Goal: Obtain resource: Obtain resource

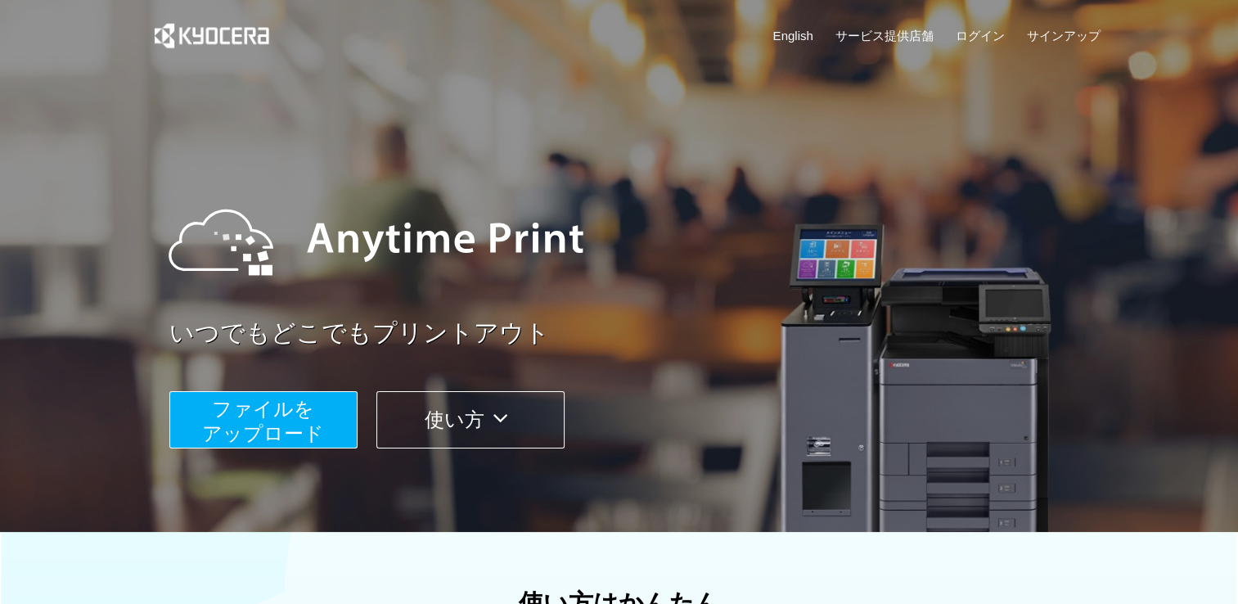
click at [309, 430] on span "ファイルを ​​アップロード" at bounding box center [263, 421] width 122 height 47
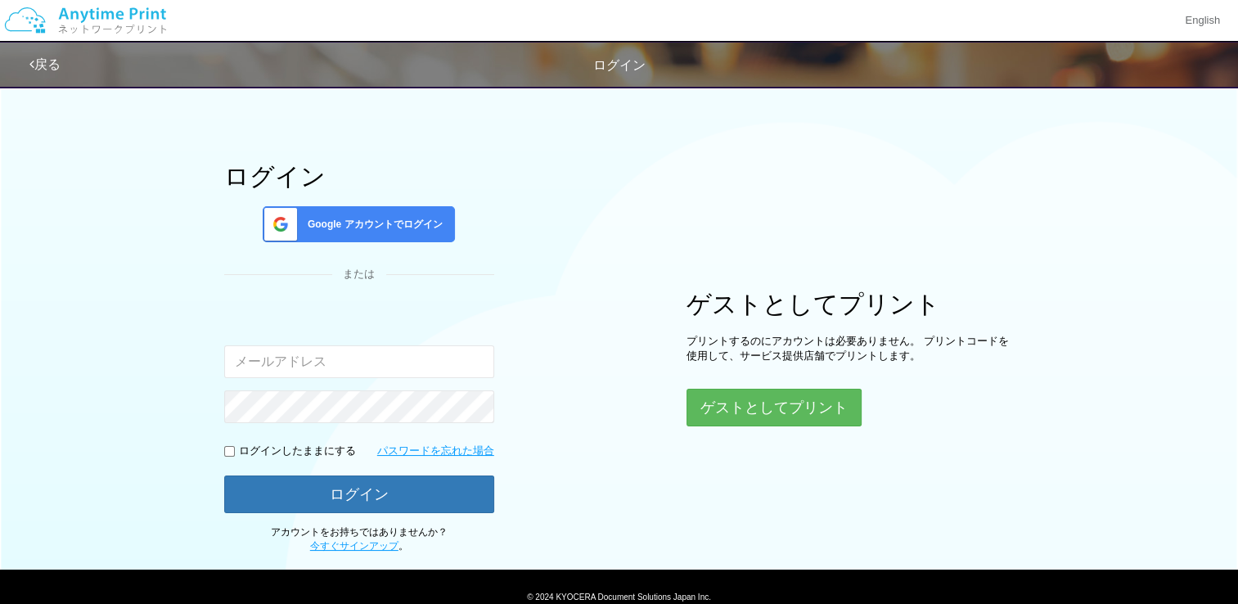
scroll to position [103, 0]
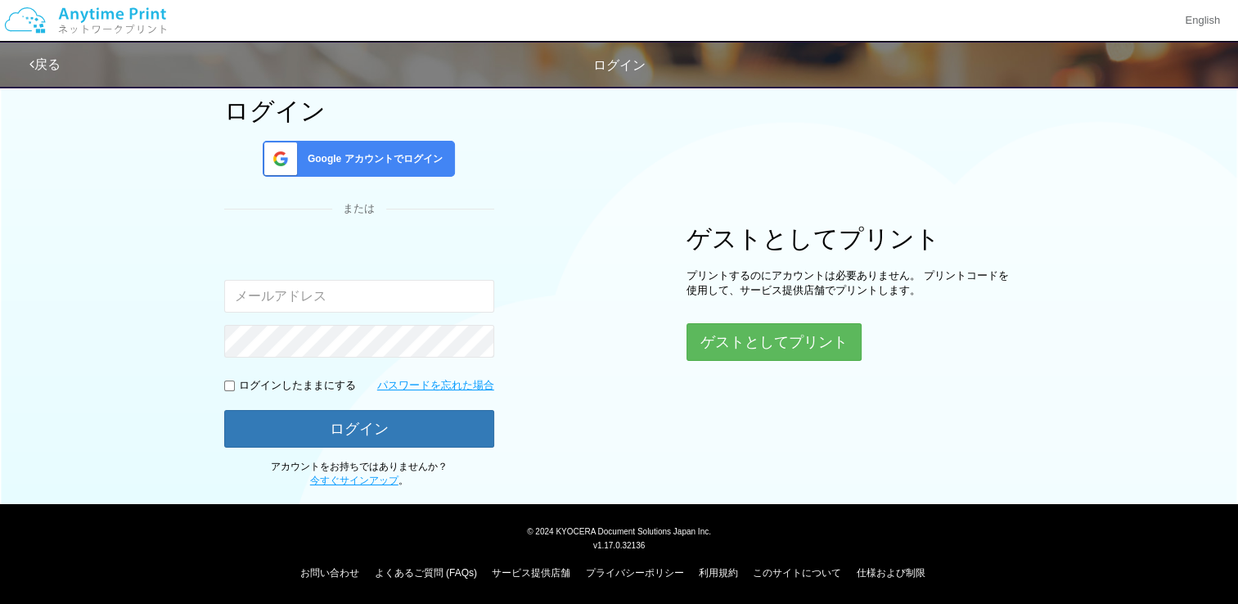
click at [716, 364] on div "ログイン Google アカウントでログイン または 入力されたメールアドレスまたはパスワードが正しくありません。 ログインしたままにする パスワードを忘れた…" at bounding box center [619, 231] width 982 height 514
click at [720, 340] on button "ゲストとしてプリント" at bounding box center [773, 342] width 173 height 36
click at [828, 340] on button "ゲストとしてプリント" at bounding box center [773, 342] width 173 height 36
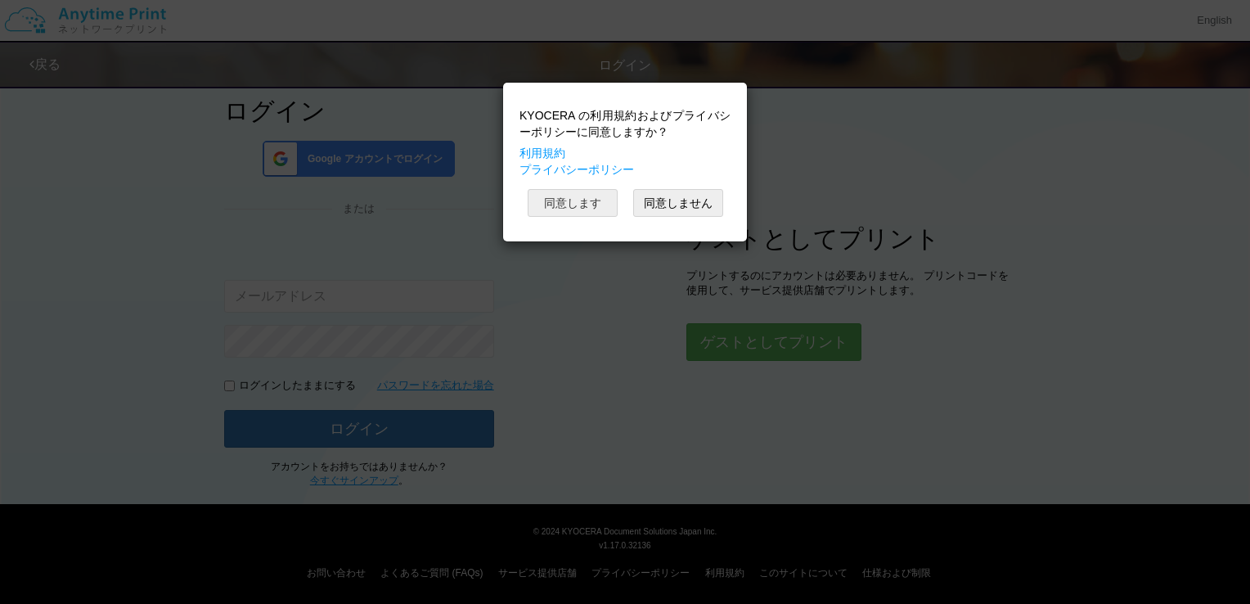
click at [566, 200] on button "同意します" at bounding box center [573, 203] width 90 height 28
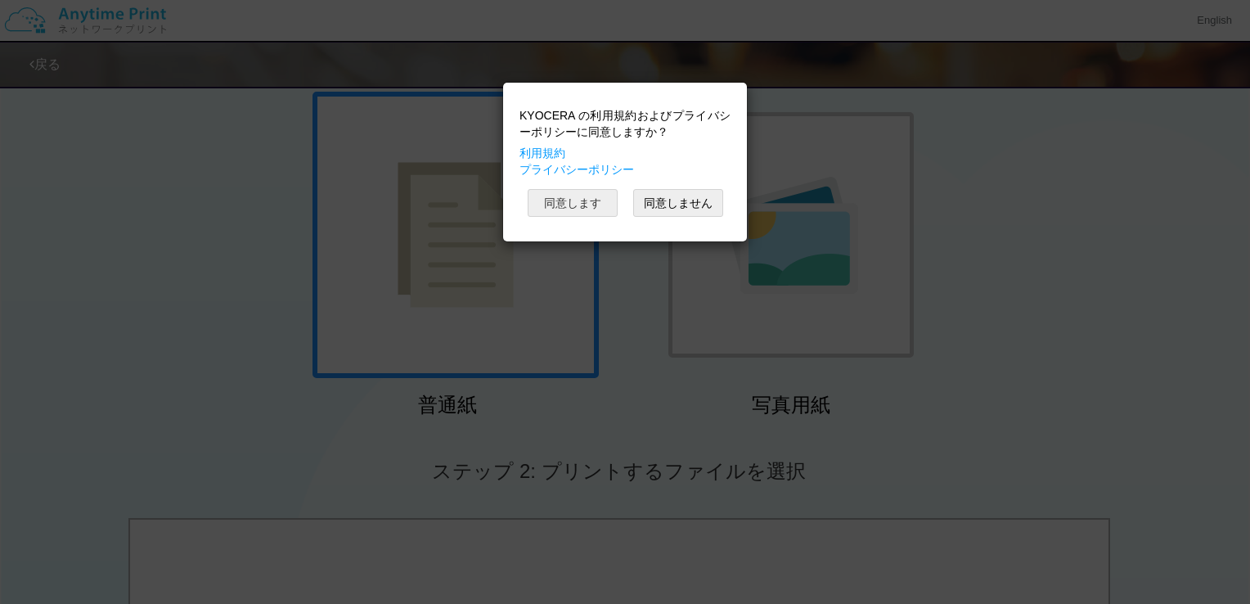
click at [566, 200] on button "同意します" at bounding box center [573, 203] width 90 height 28
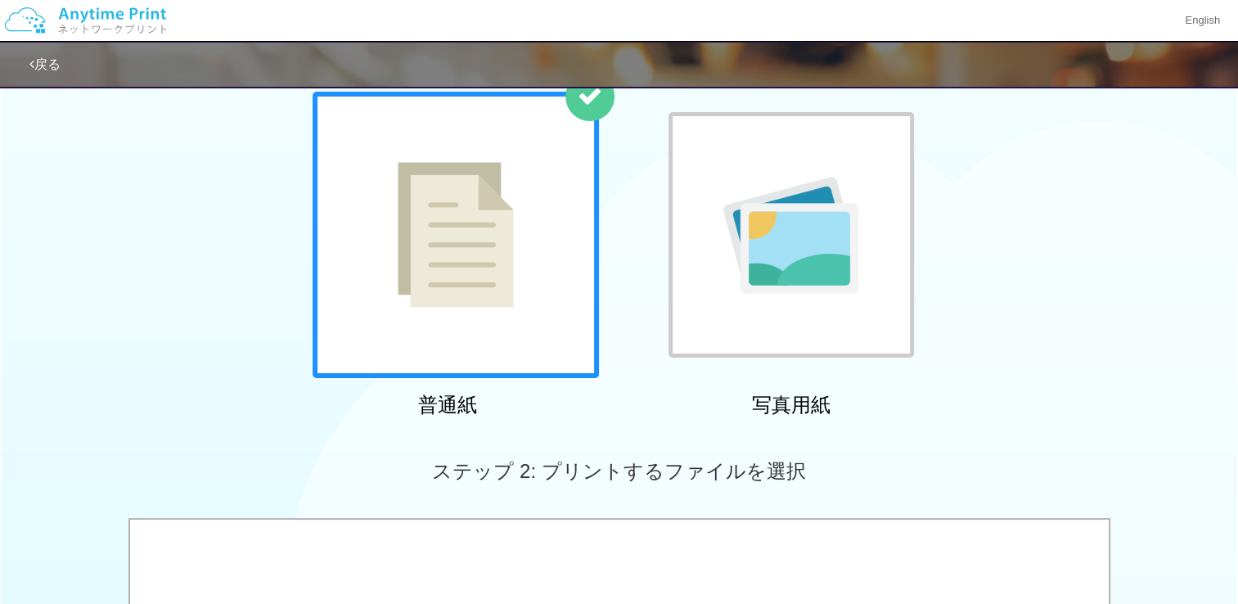
click at [470, 249] on img at bounding box center [456, 235] width 116 height 146
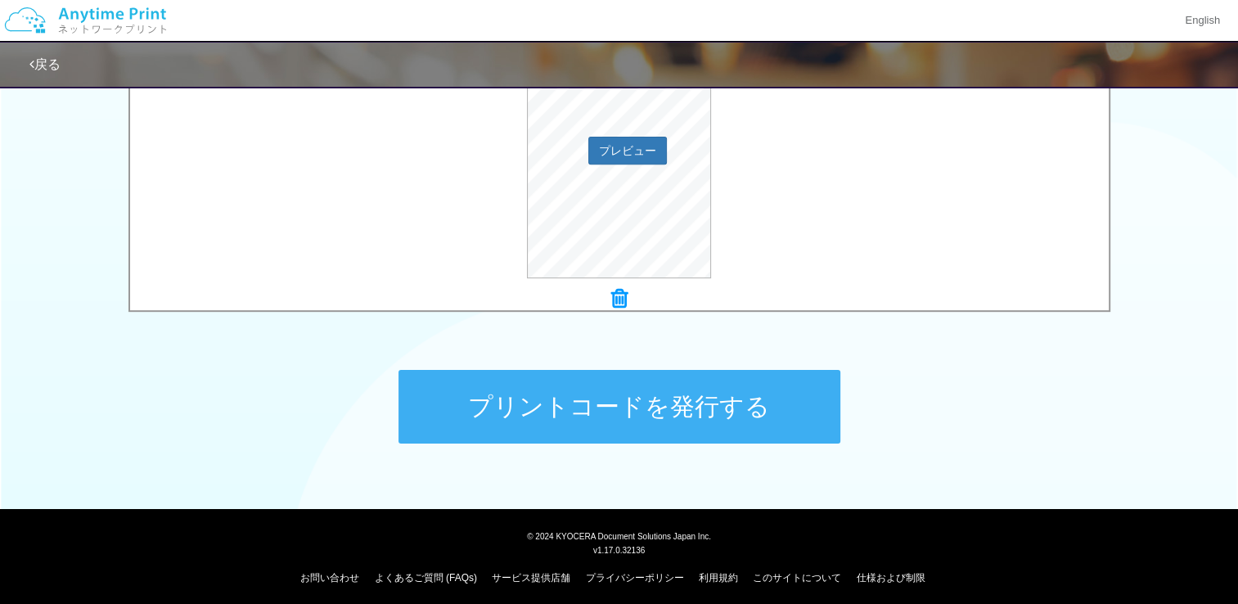
scroll to position [640, 0]
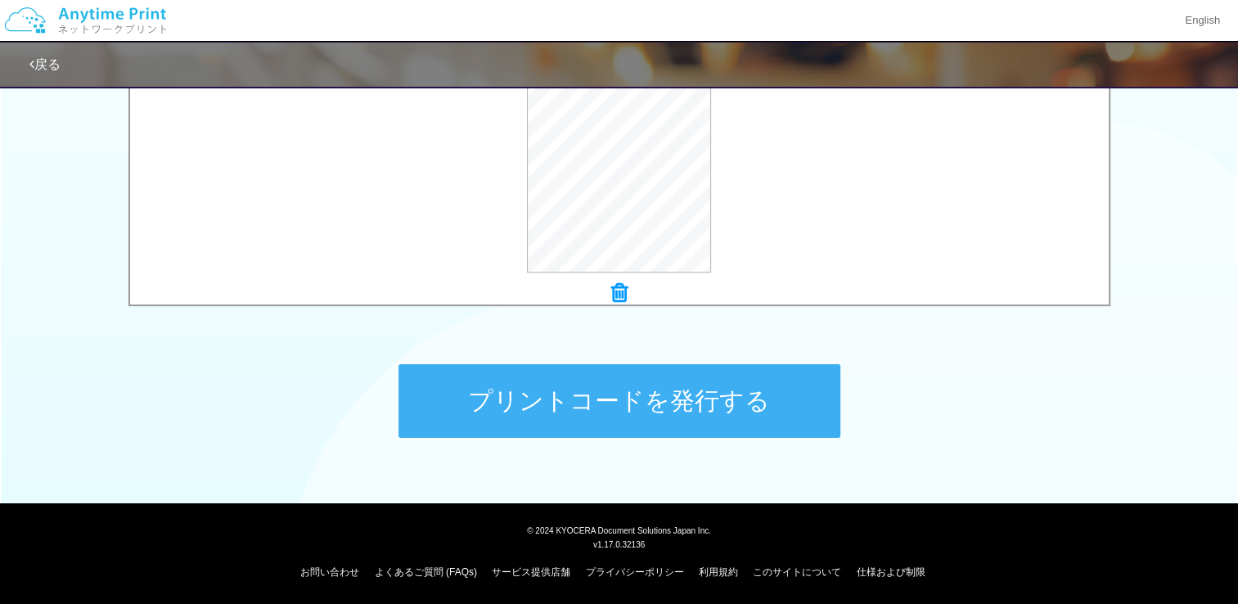
click at [793, 395] on button "プリントコードを発行する" at bounding box center [620, 401] width 442 height 74
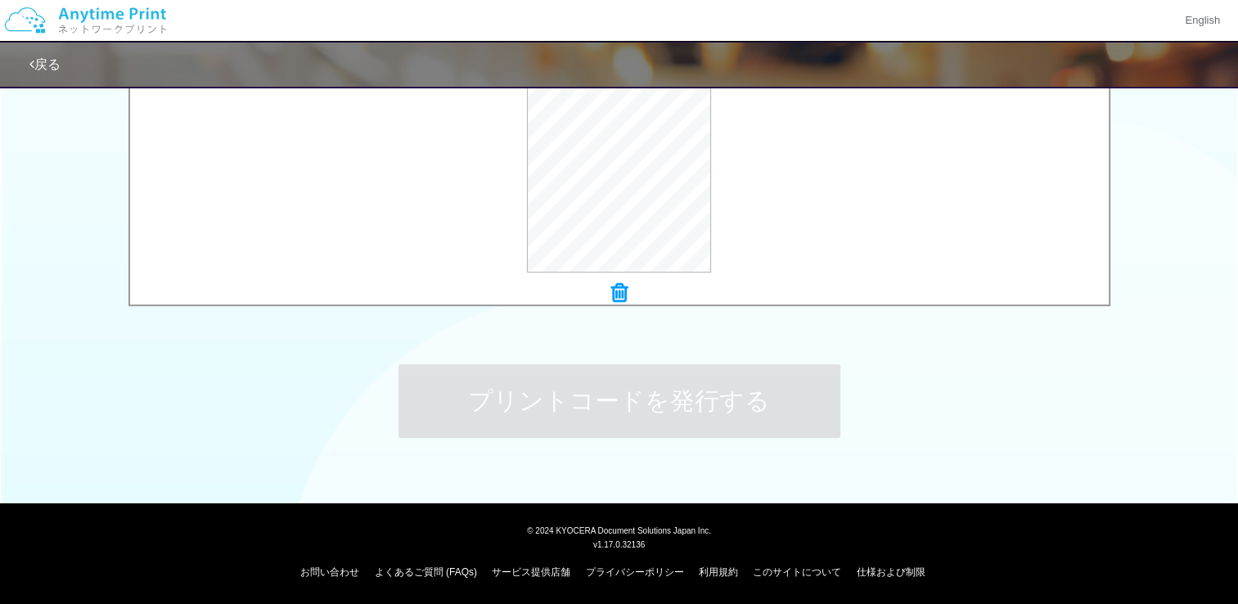
scroll to position [0, 0]
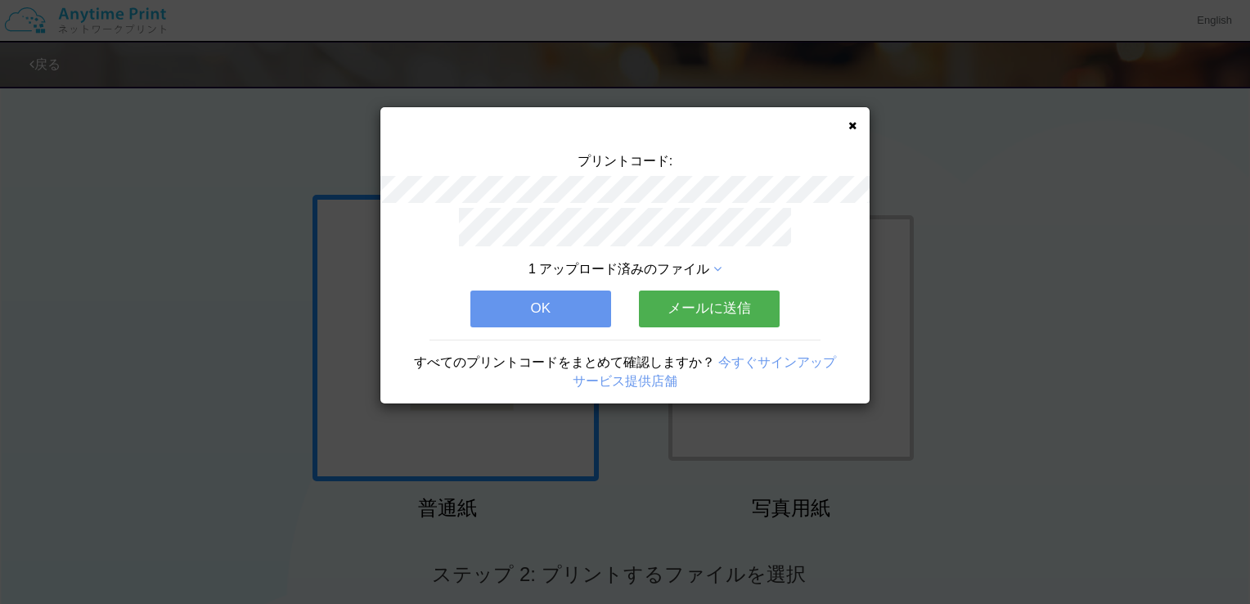
click at [854, 128] on icon at bounding box center [853, 125] width 8 height 11
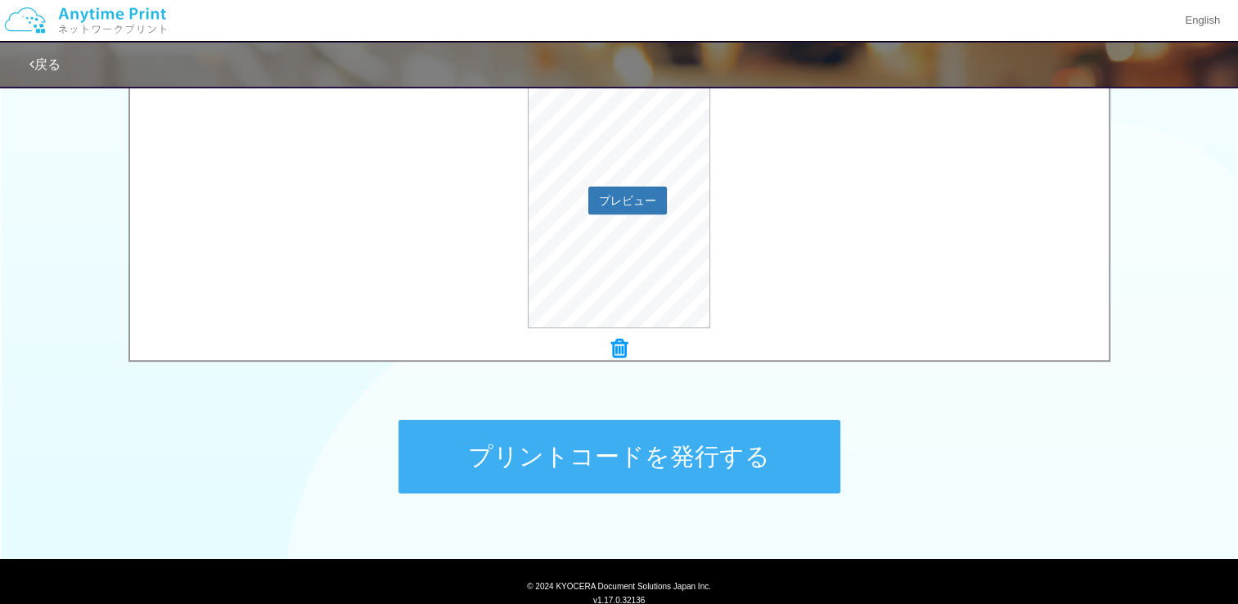
scroll to position [640, 0]
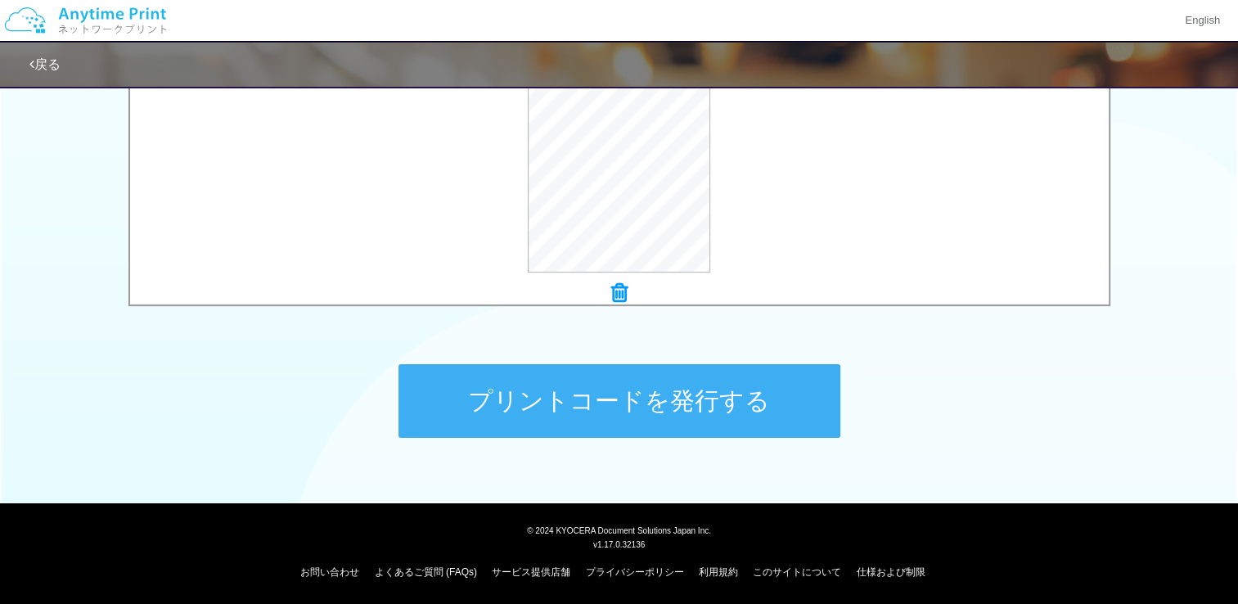
click at [733, 424] on button "プリントコードを発行する" at bounding box center [620, 401] width 442 height 74
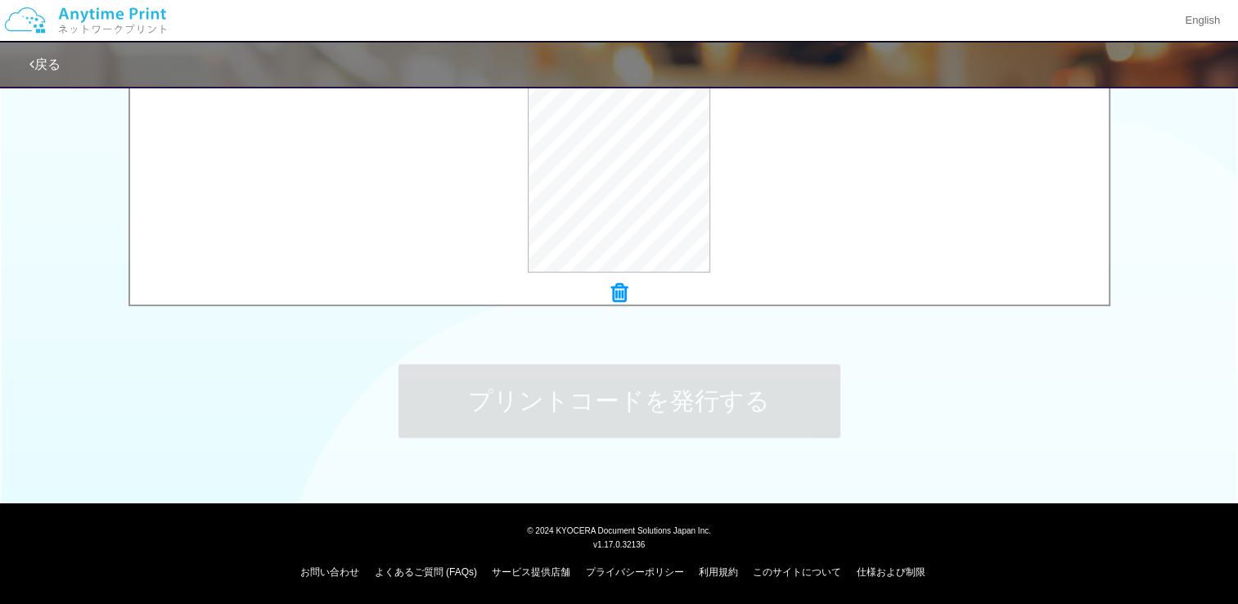
scroll to position [0, 0]
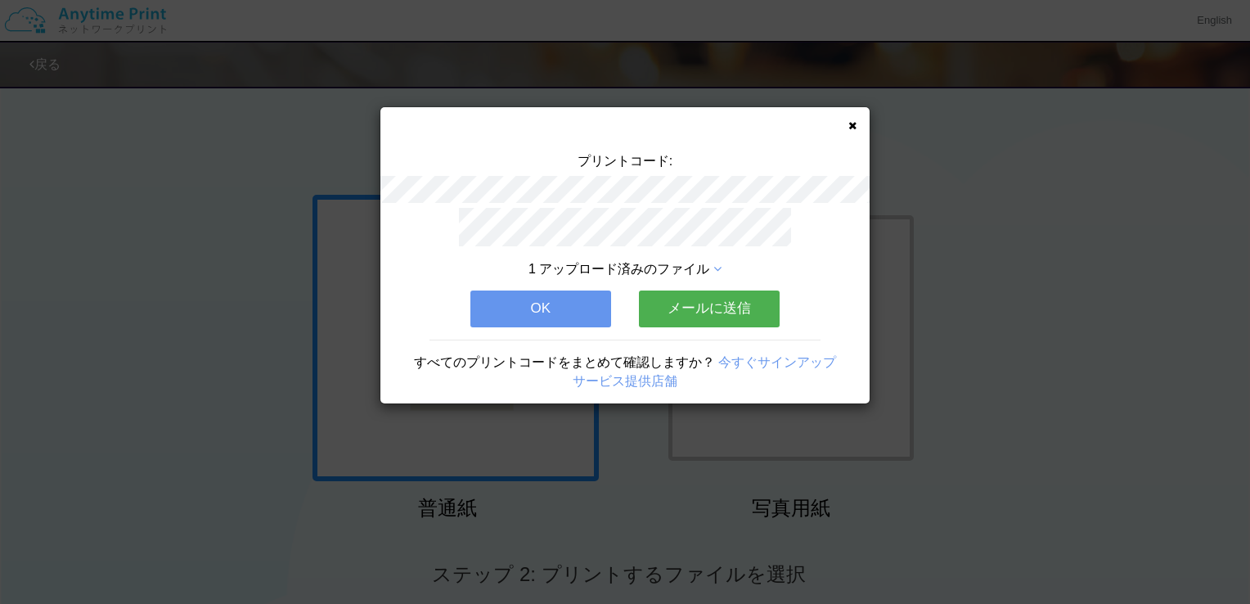
click at [854, 126] on icon at bounding box center [853, 125] width 8 height 11
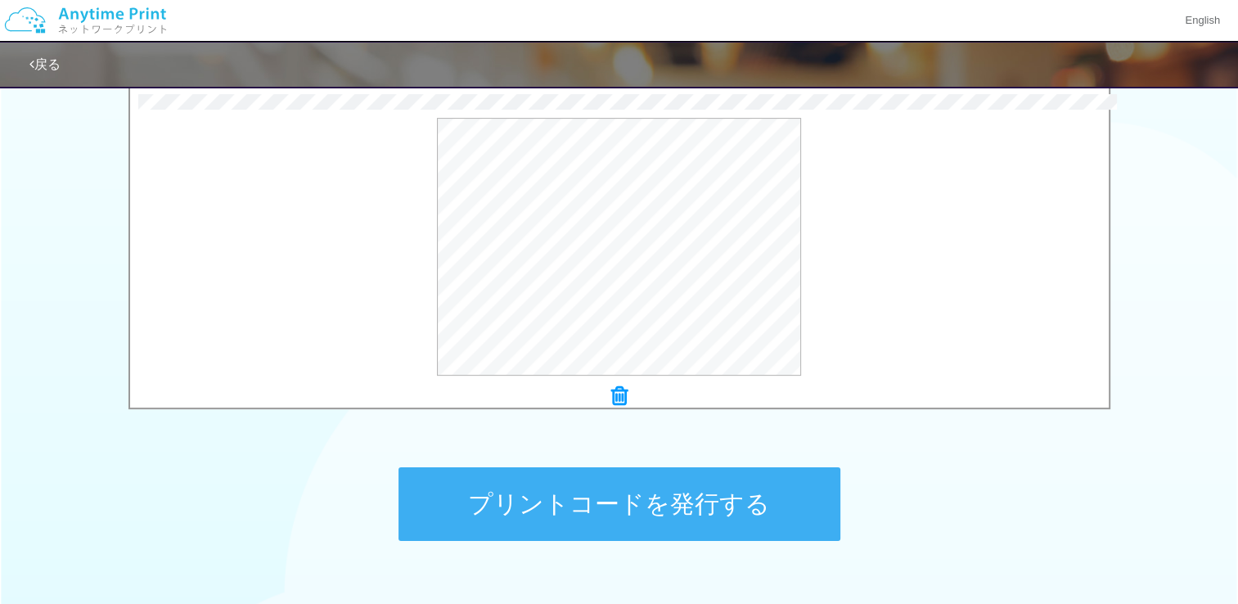
scroll to position [640, 0]
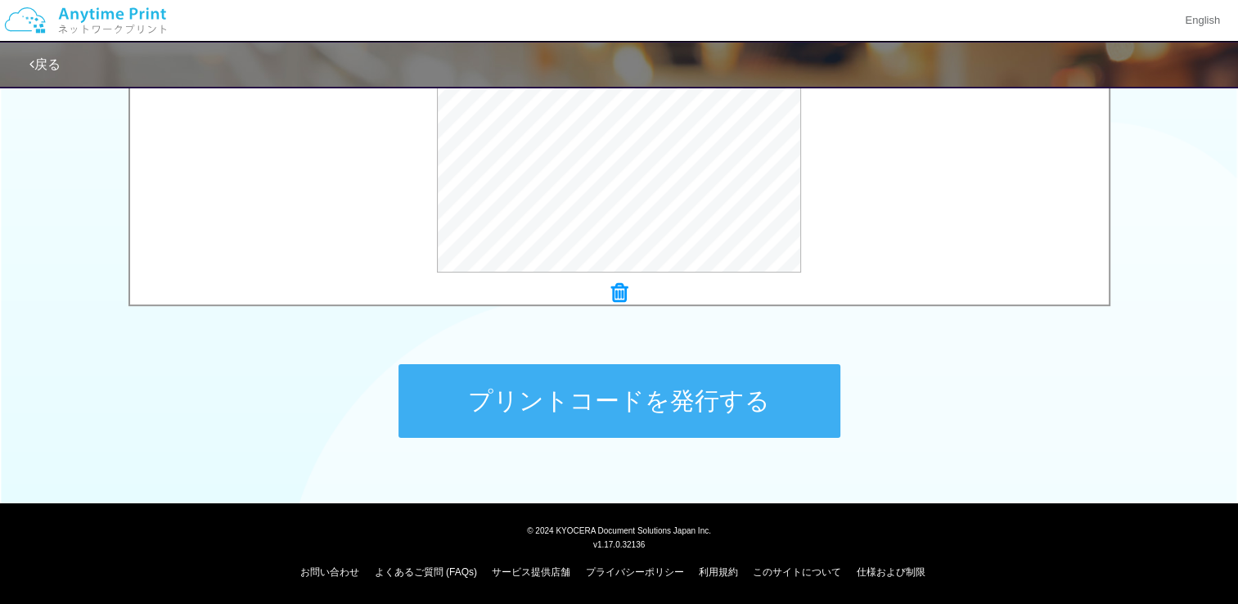
click at [746, 387] on button "プリントコードを発行する" at bounding box center [620, 401] width 442 height 74
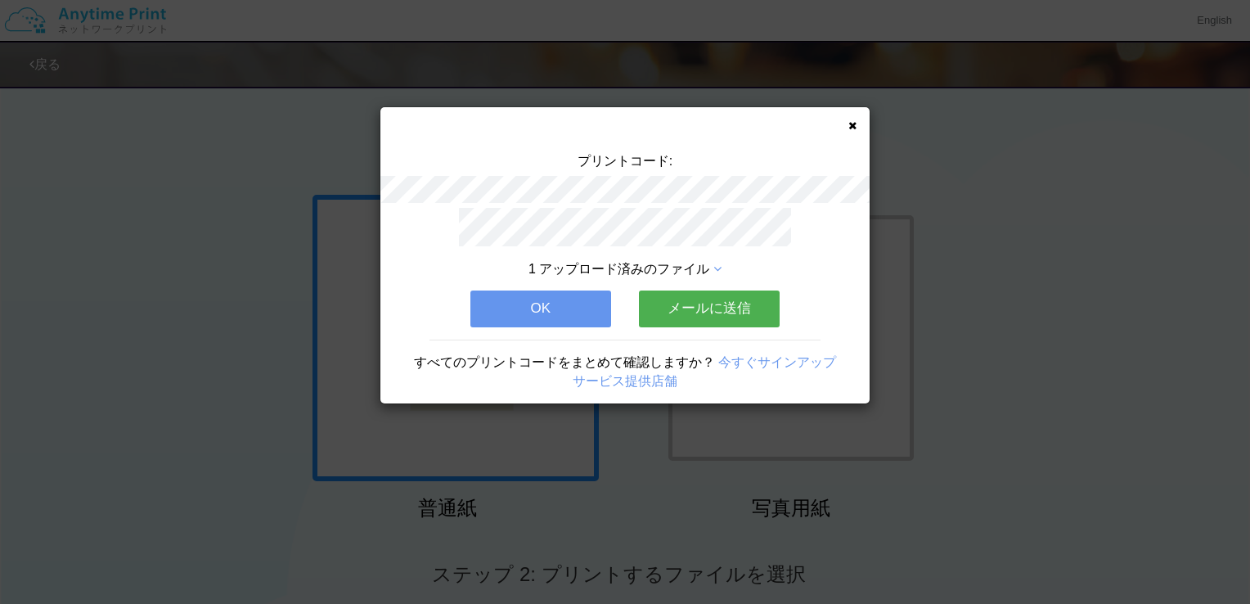
click at [853, 125] on icon at bounding box center [853, 125] width 8 height 11
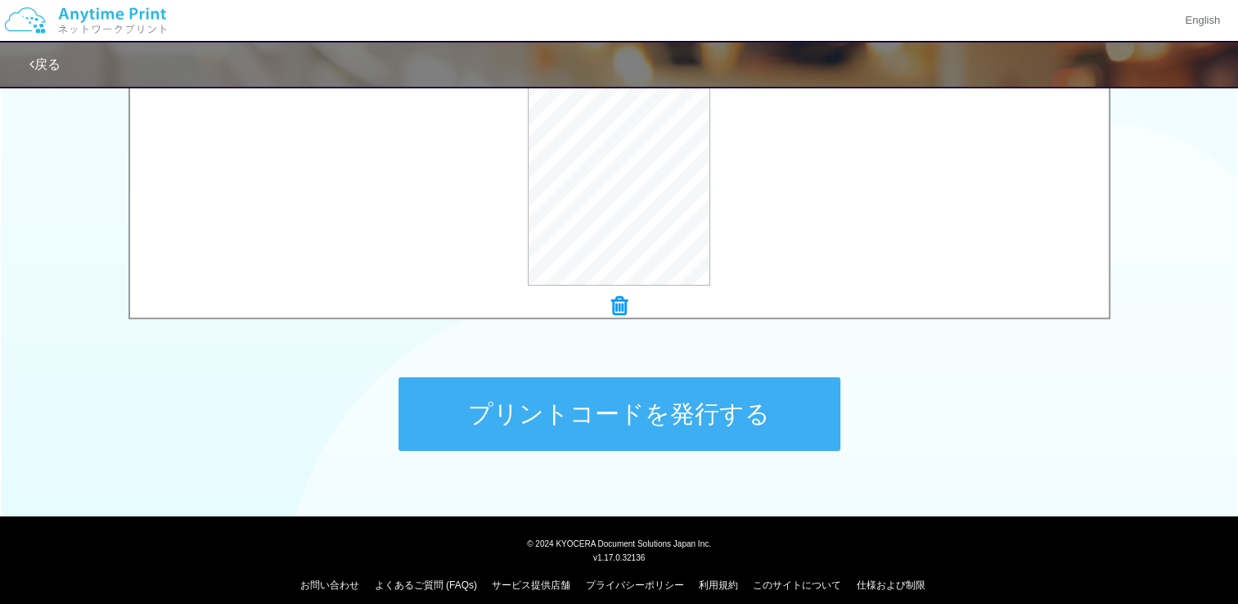
scroll to position [640, 0]
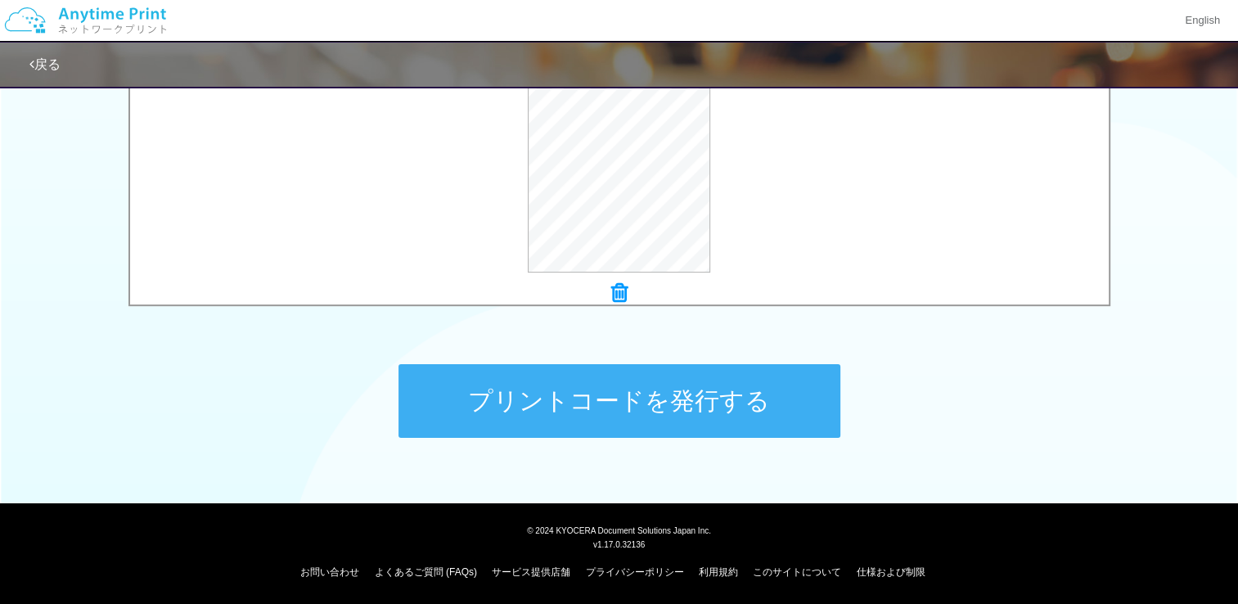
click at [714, 408] on button "プリントコードを発行する" at bounding box center [620, 401] width 442 height 74
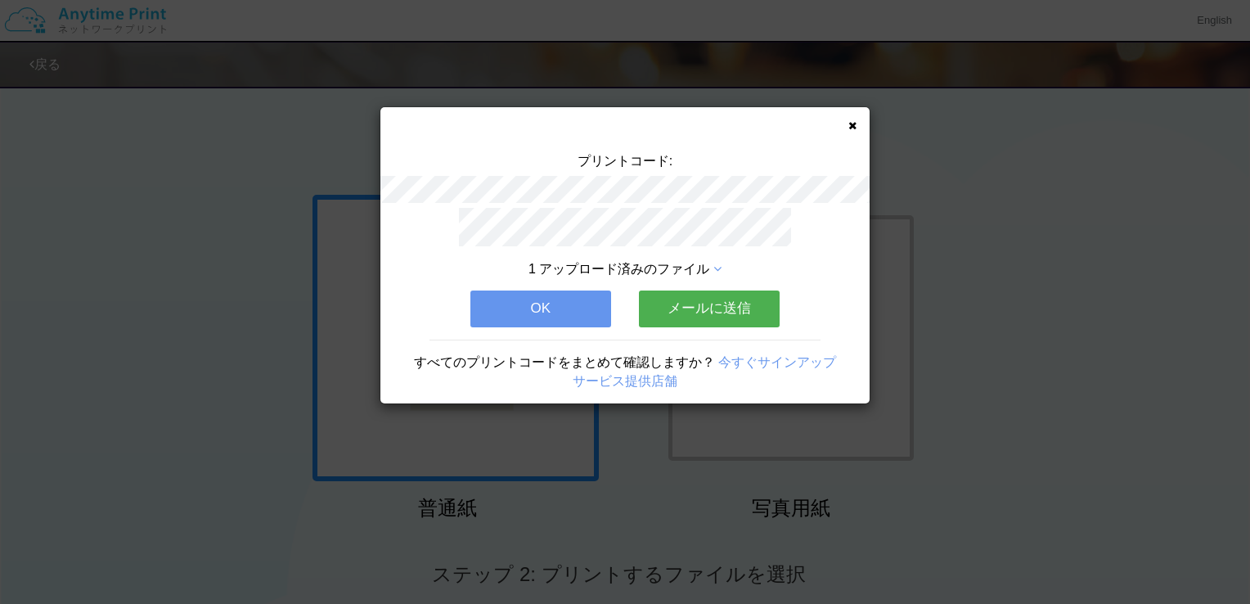
click at [854, 126] on icon at bounding box center [853, 125] width 8 height 11
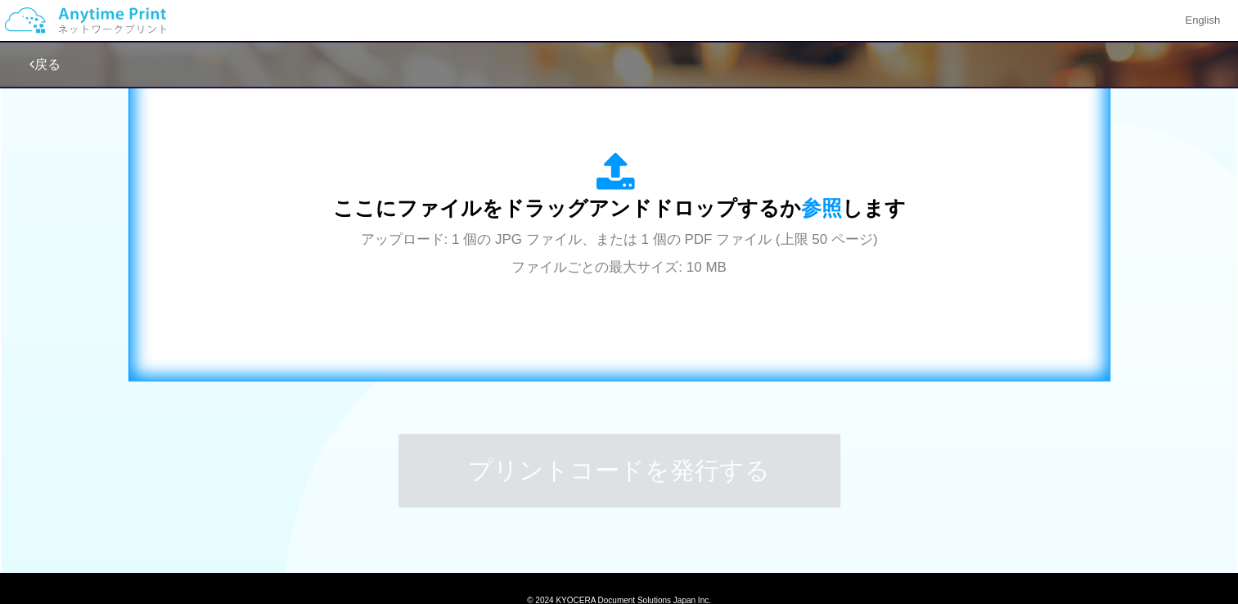
scroll to position [573, 0]
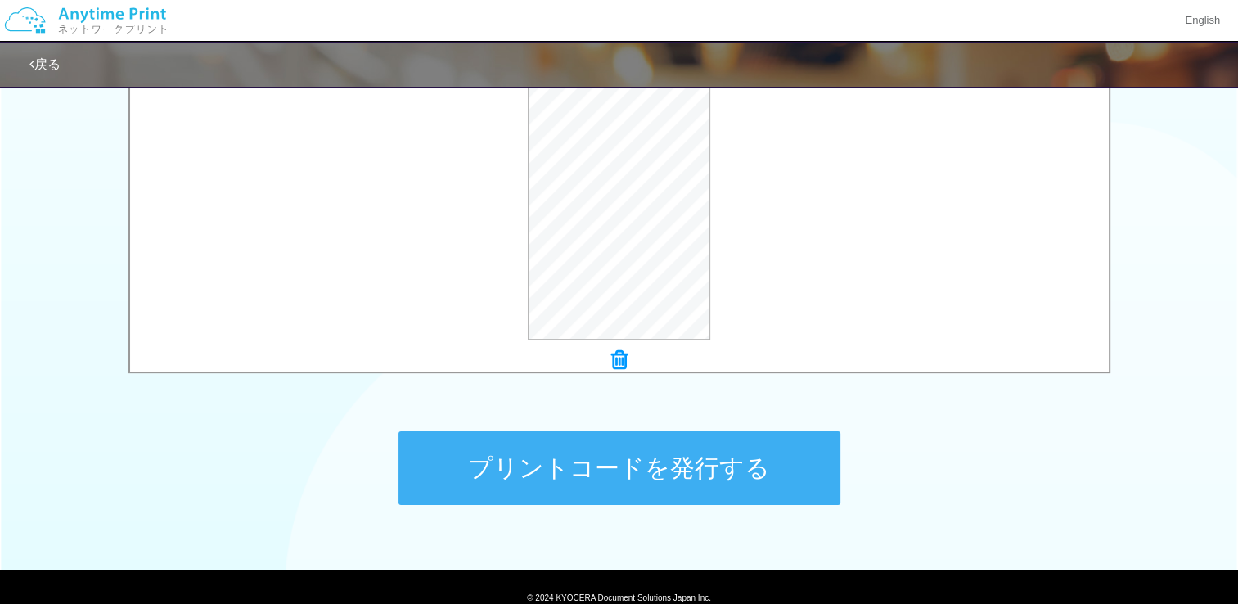
click at [691, 459] on button "プリントコードを発行する" at bounding box center [620, 468] width 442 height 74
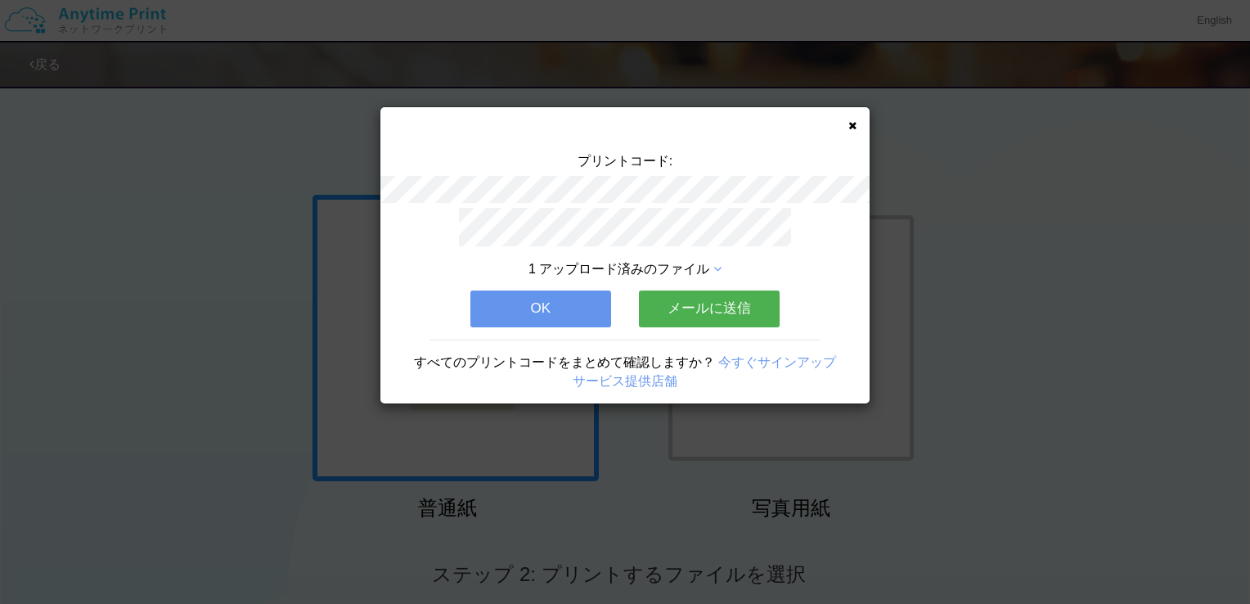
click at [851, 128] on icon at bounding box center [853, 125] width 8 height 11
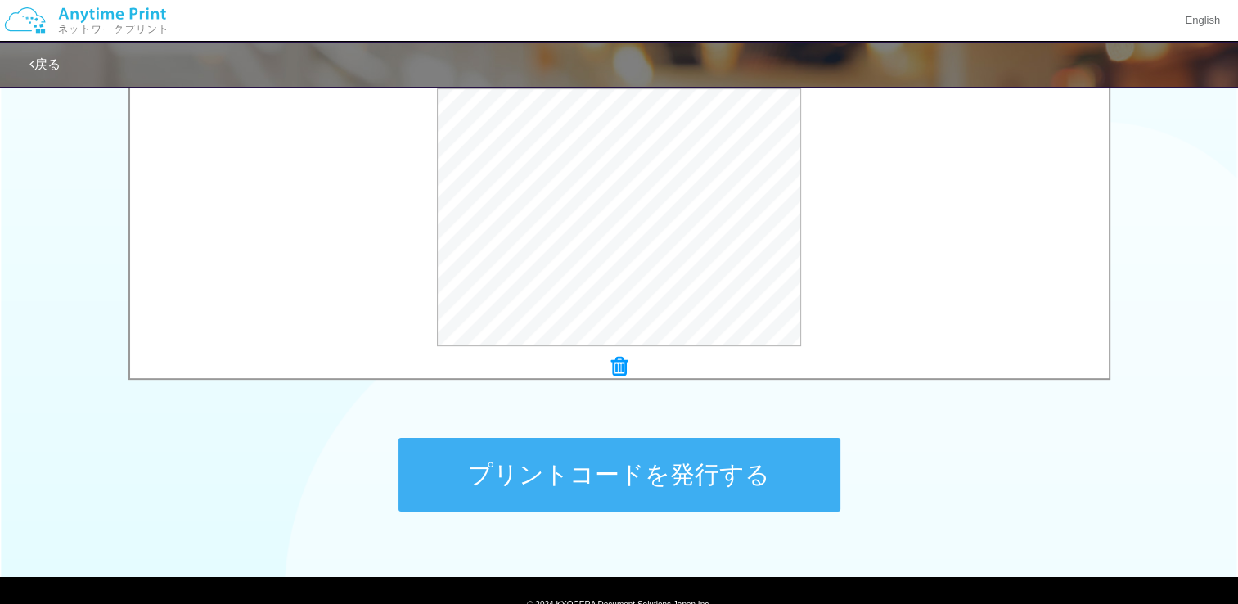
scroll to position [573, 0]
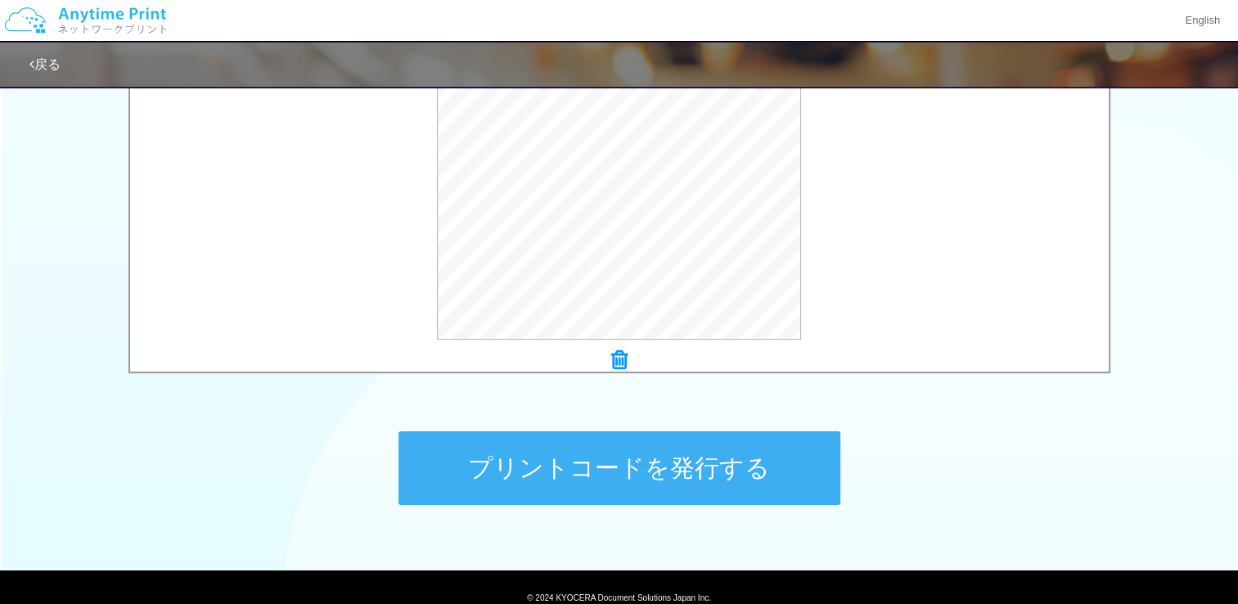
click at [692, 466] on button "プリントコードを発行する" at bounding box center [620, 468] width 442 height 74
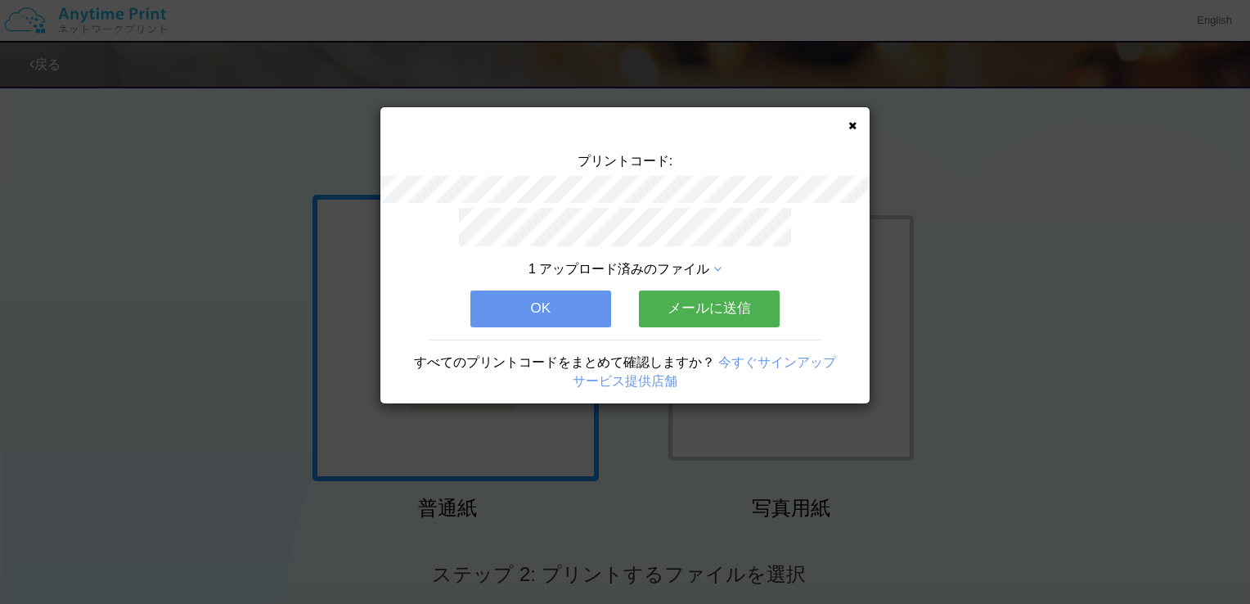
click at [856, 127] on icon at bounding box center [853, 125] width 8 height 11
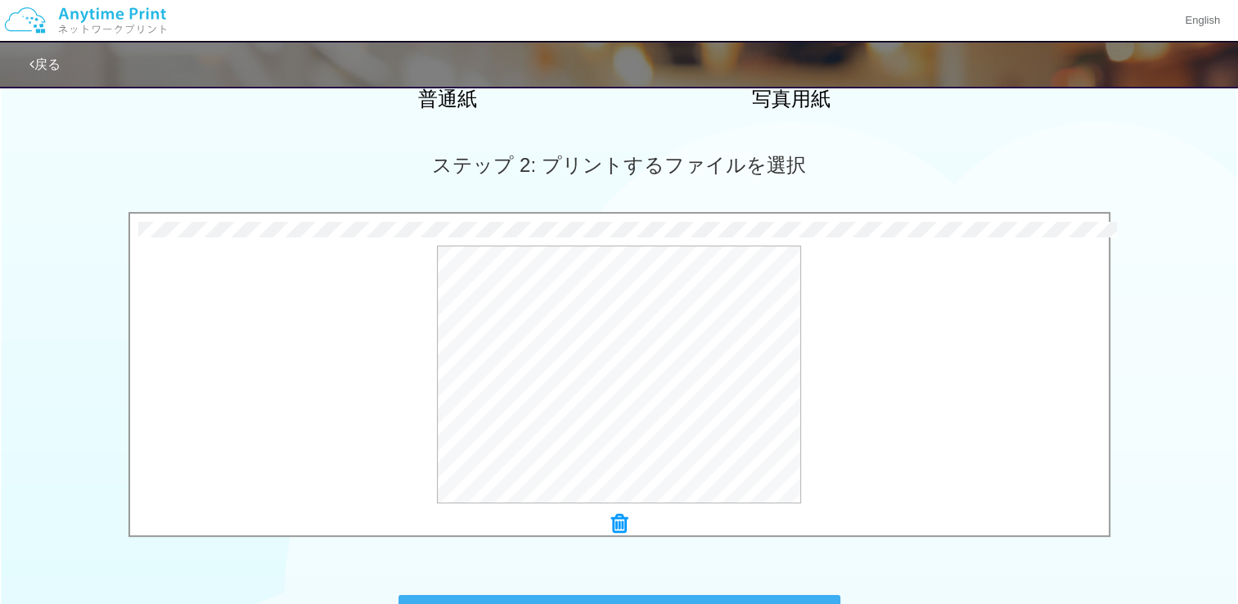
scroll to position [640, 0]
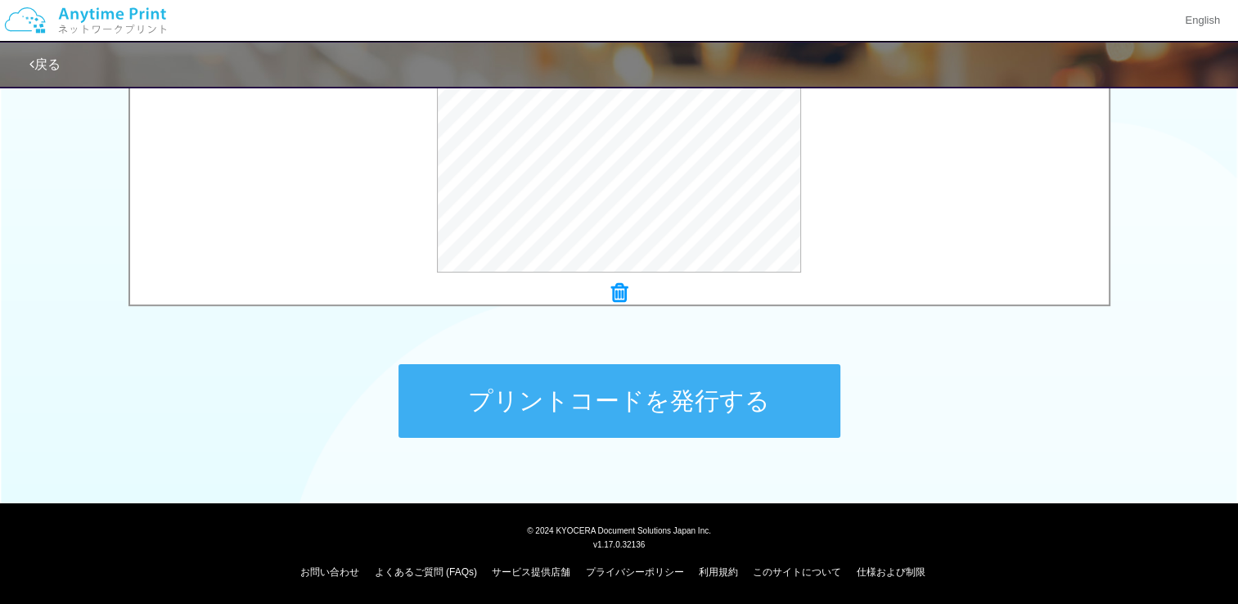
click at [745, 404] on button "プリントコードを発行する" at bounding box center [620, 401] width 442 height 74
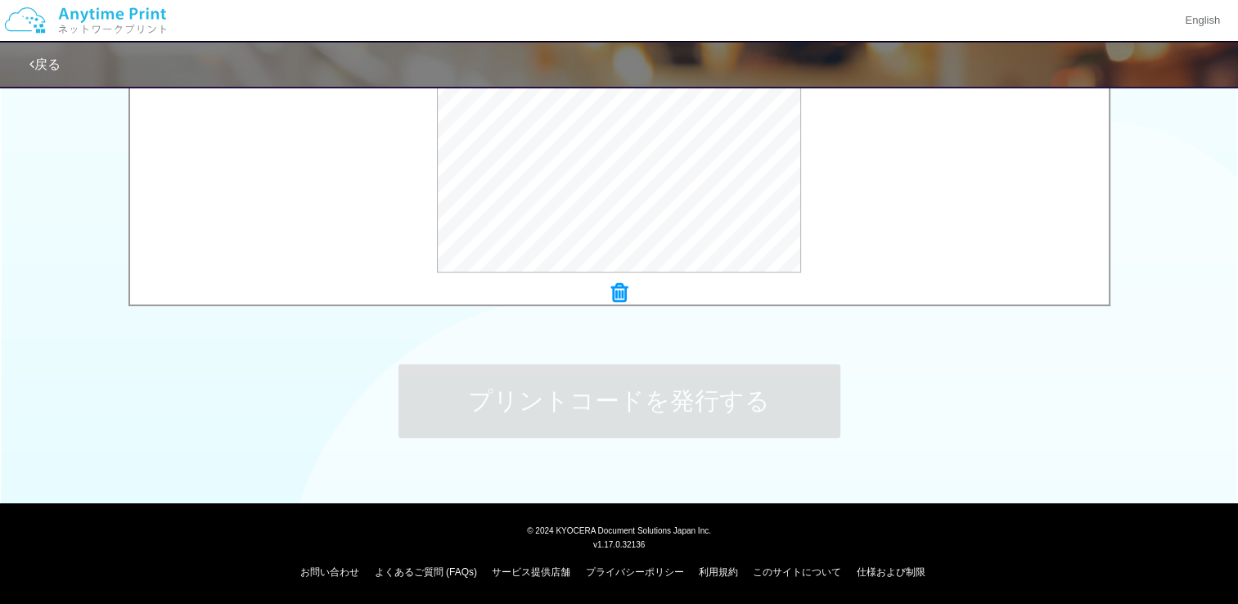
scroll to position [0, 0]
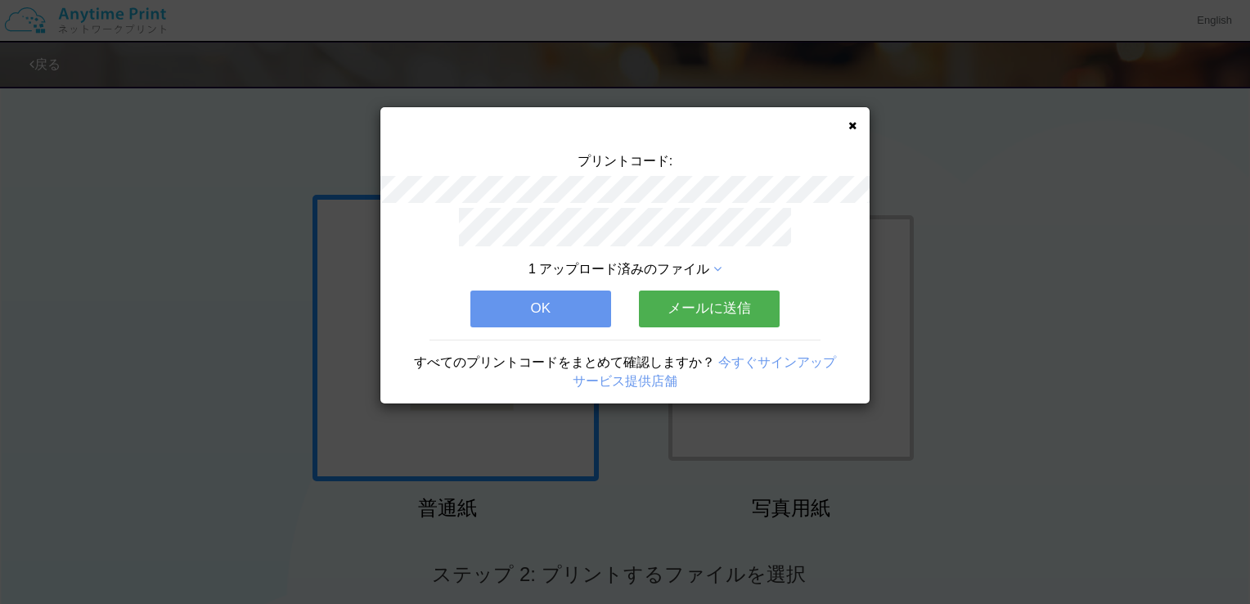
click at [530, 296] on button "OK" at bounding box center [541, 309] width 141 height 36
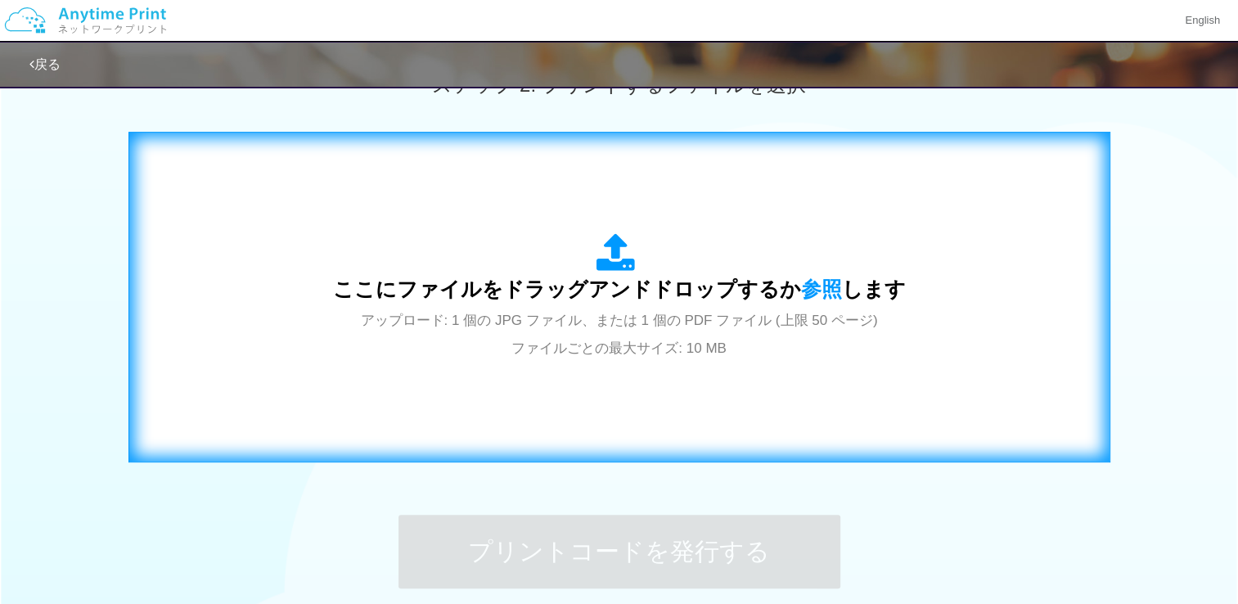
scroll to position [491, 0]
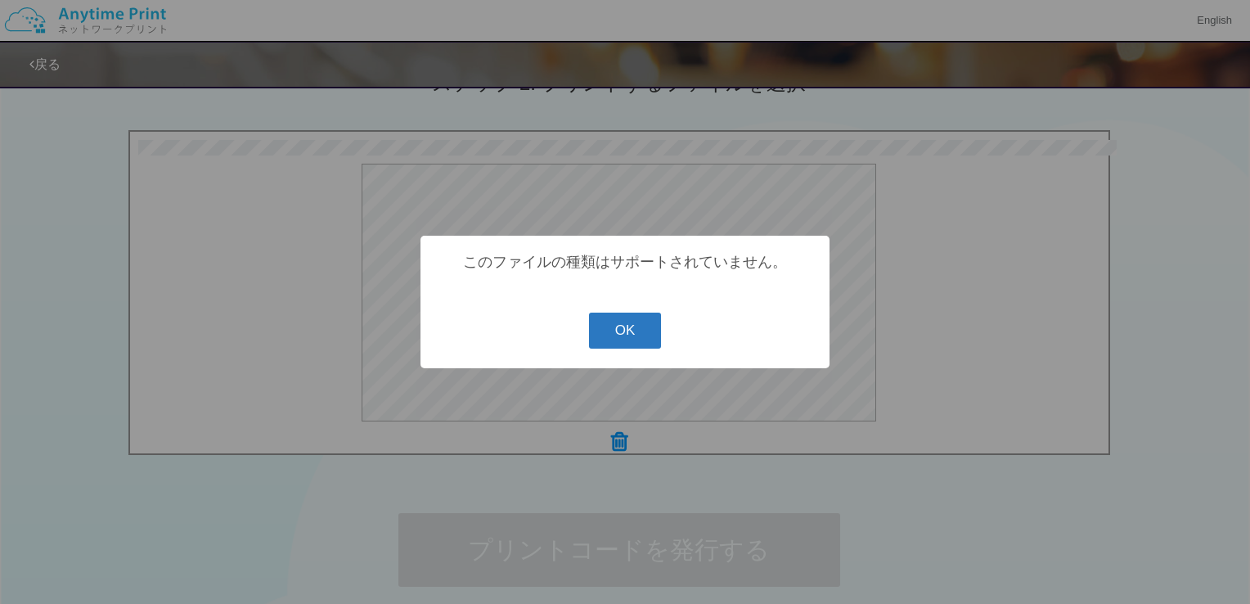
click at [603, 327] on button "OK" at bounding box center [625, 331] width 73 height 36
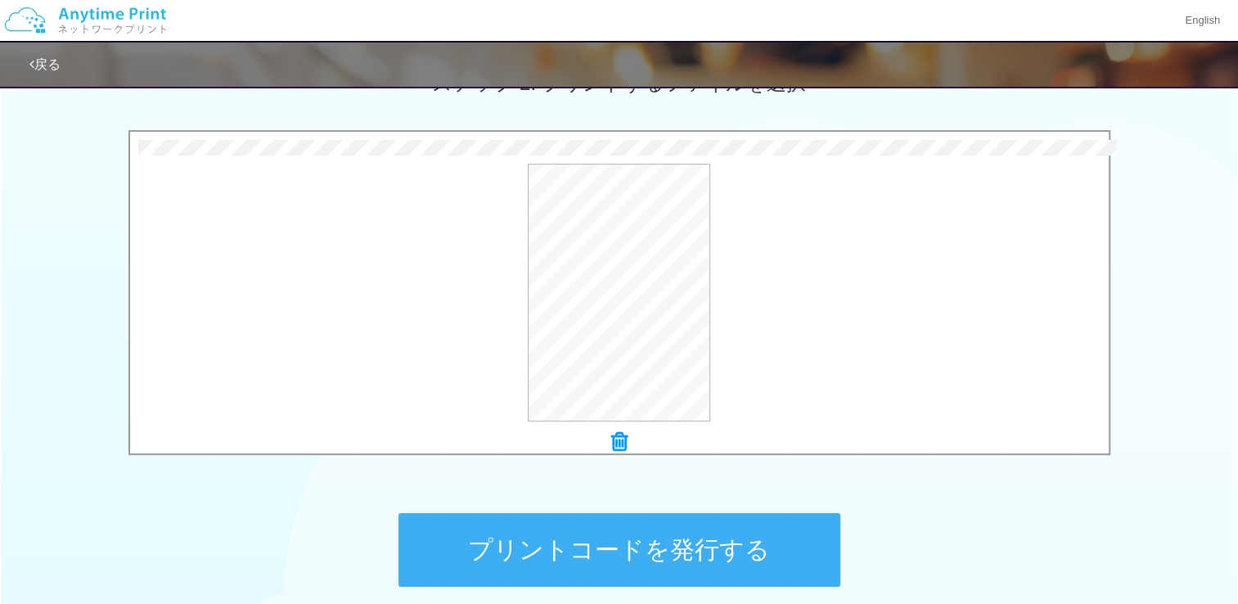
click at [776, 561] on button "プリントコードを発行する" at bounding box center [620, 550] width 442 height 74
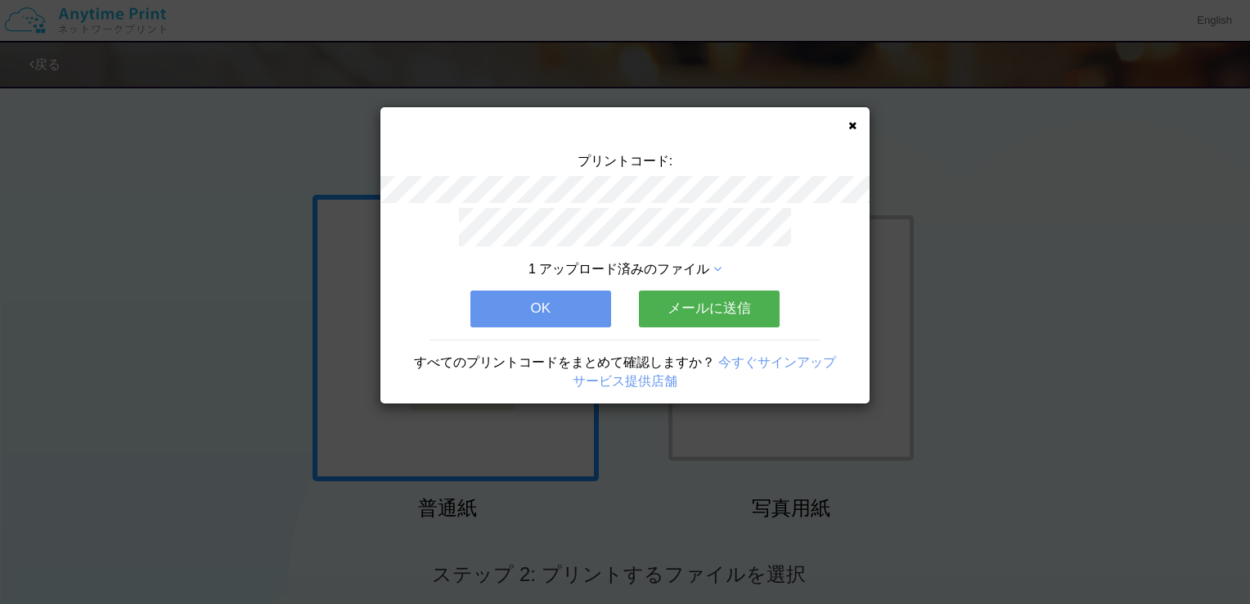
click at [545, 313] on button "OK" at bounding box center [541, 309] width 141 height 36
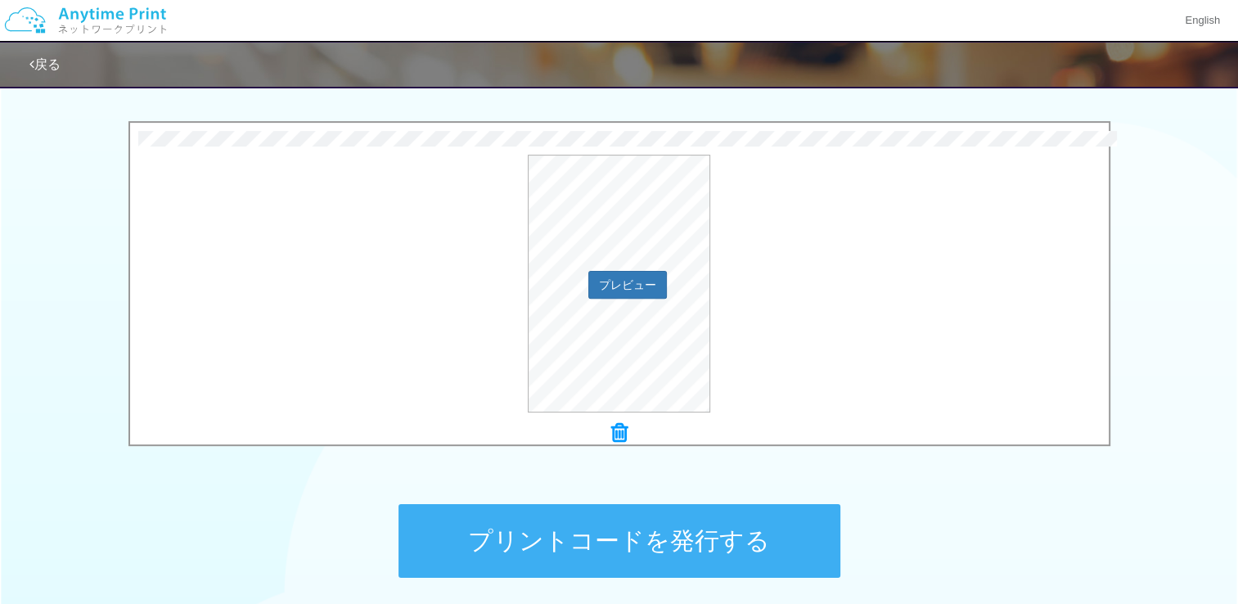
scroll to position [573, 0]
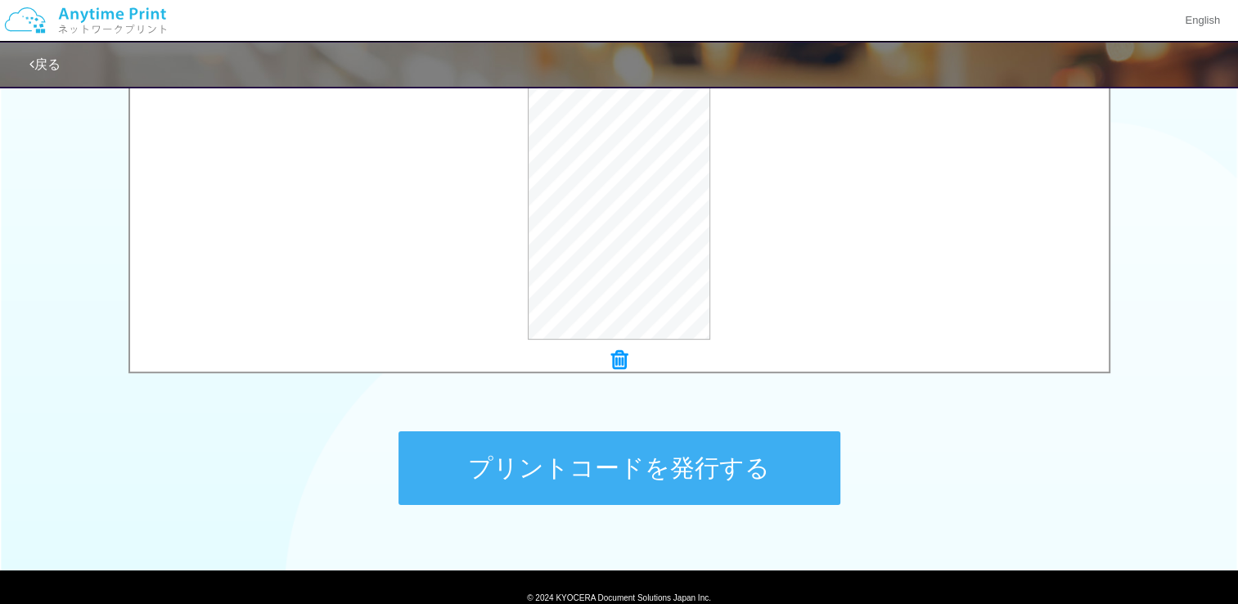
click at [751, 452] on button "プリントコードを発行する" at bounding box center [620, 468] width 442 height 74
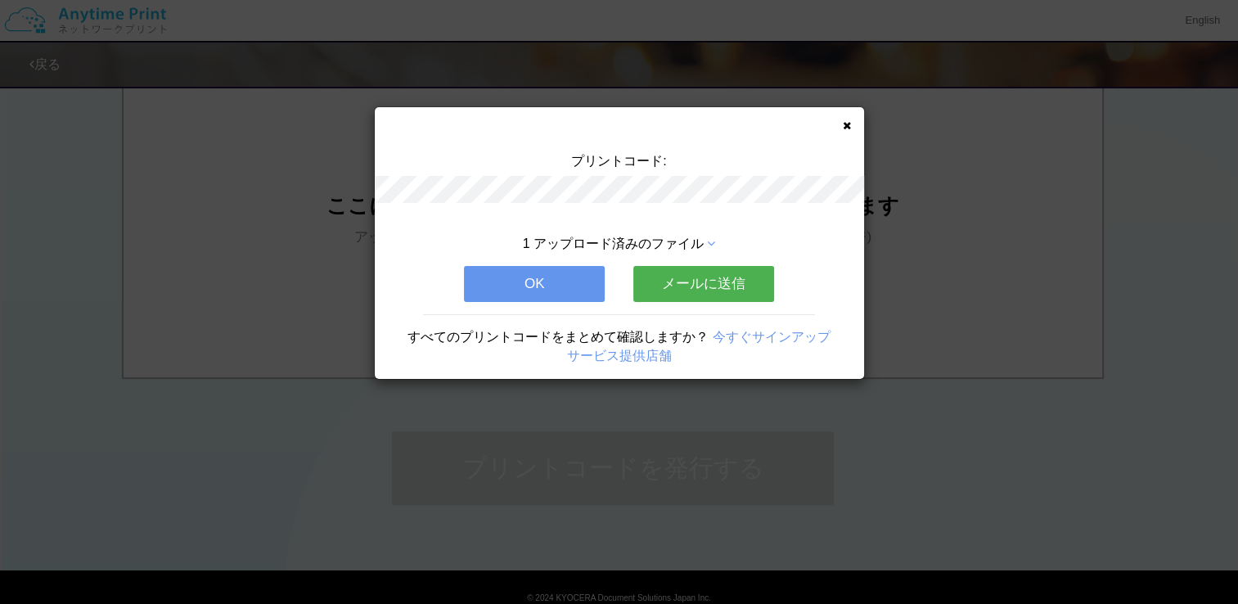
scroll to position [0, 0]
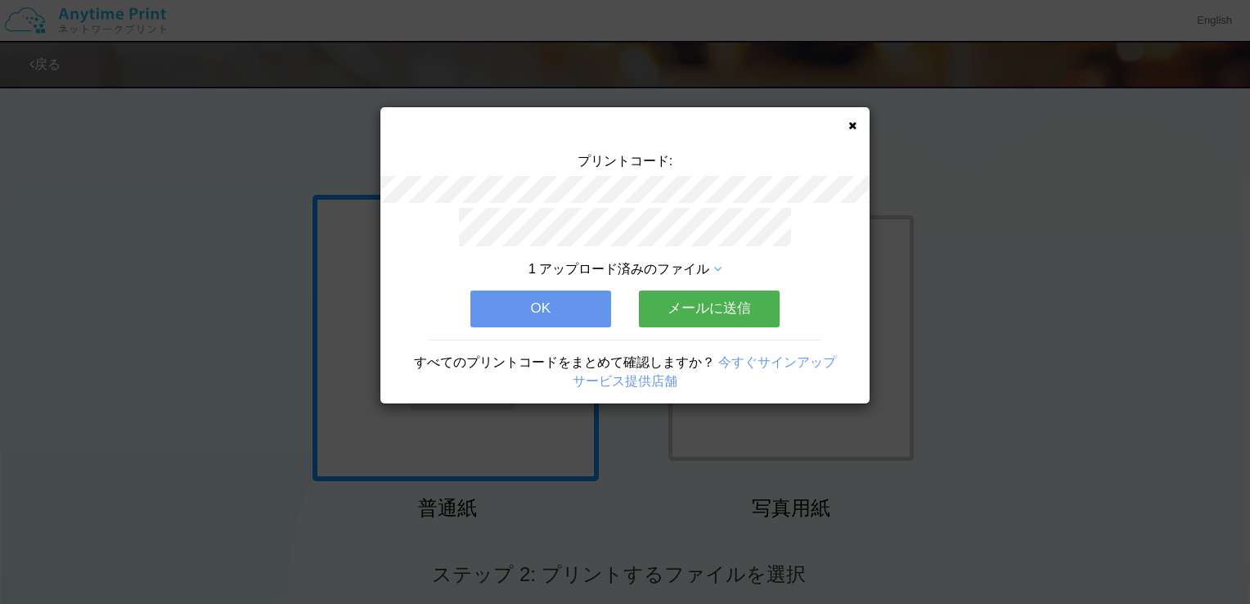
click at [856, 123] on icon at bounding box center [853, 125] width 8 height 11
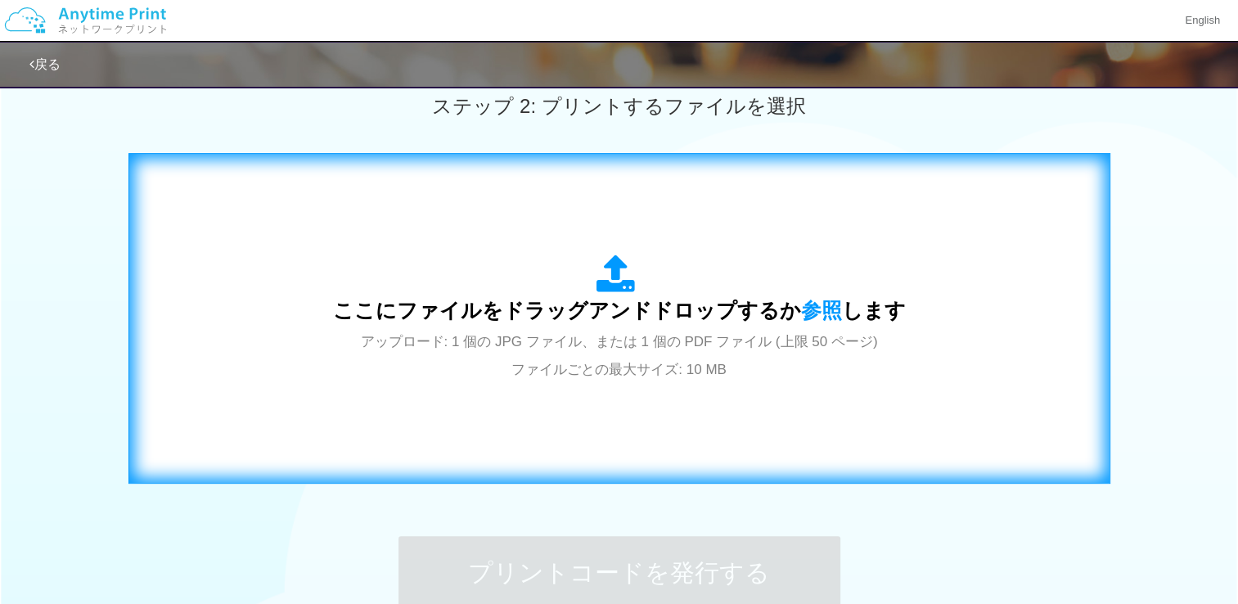
scroll to position [491, 0]
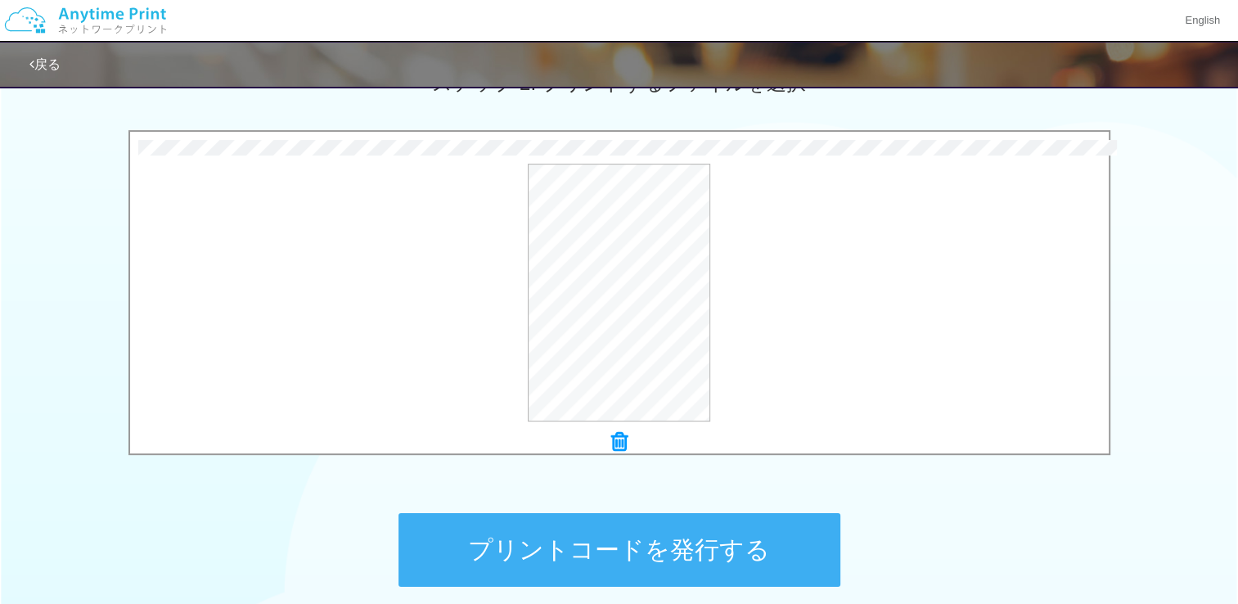
click at [754, 569] on button "プリントコードを発行する" at bounding box center [620, 550] width 442 height 74
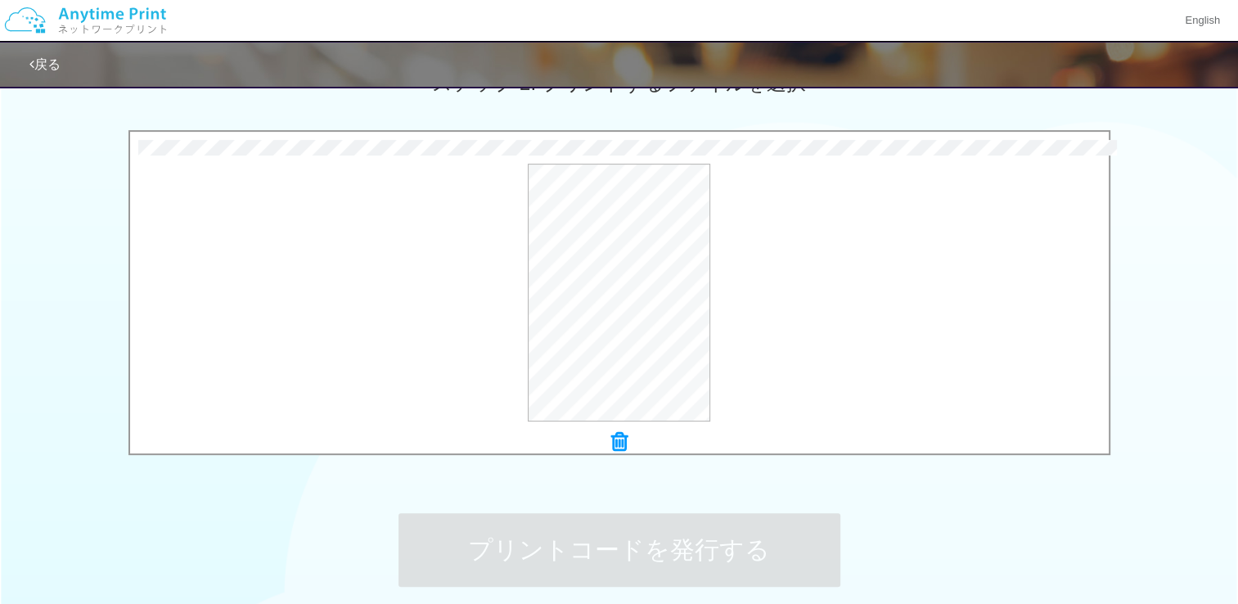
scroll to position [0, 0]
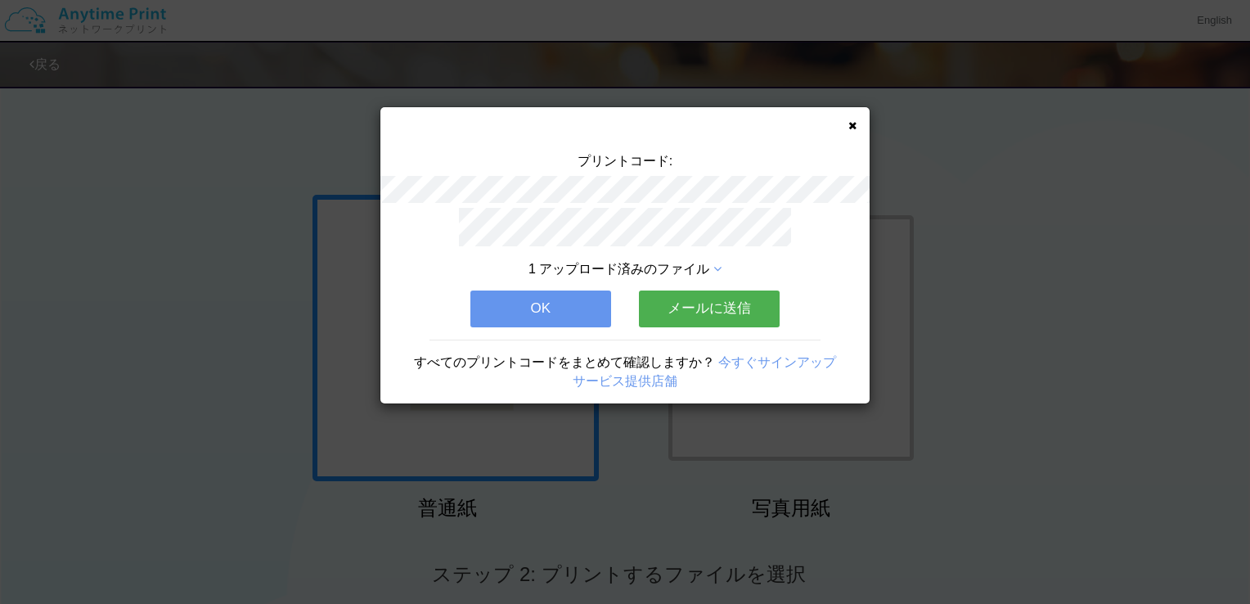
click at [583, 291] on button "OK" at bounding box center [541, 309] width 141 height 36
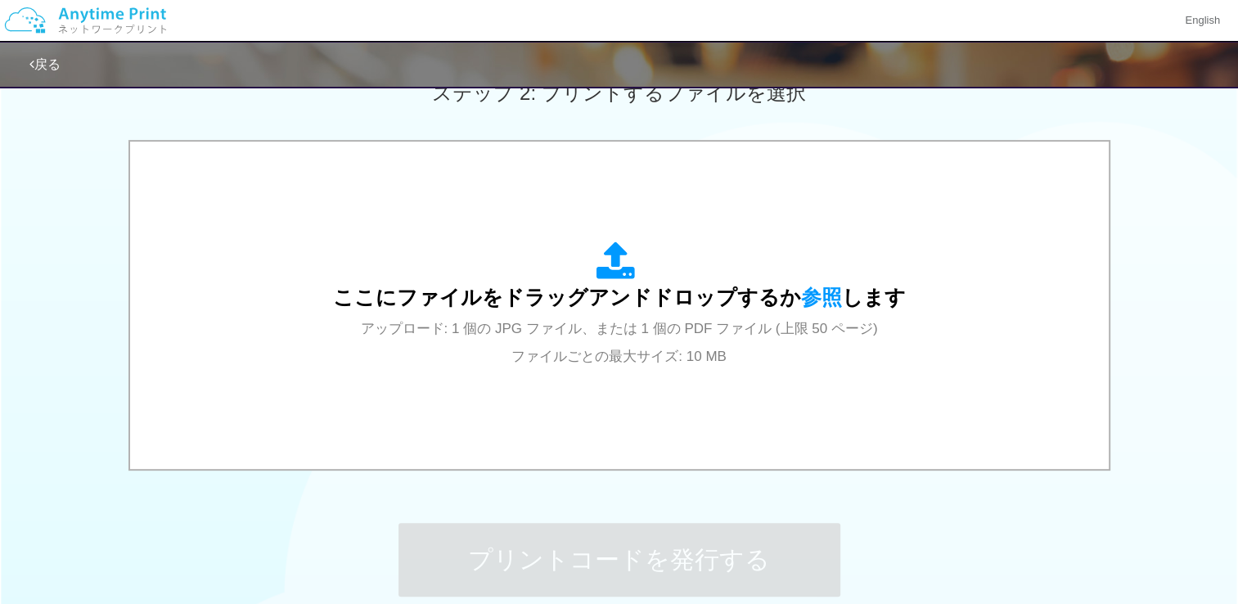
scroll to position [491, 0]
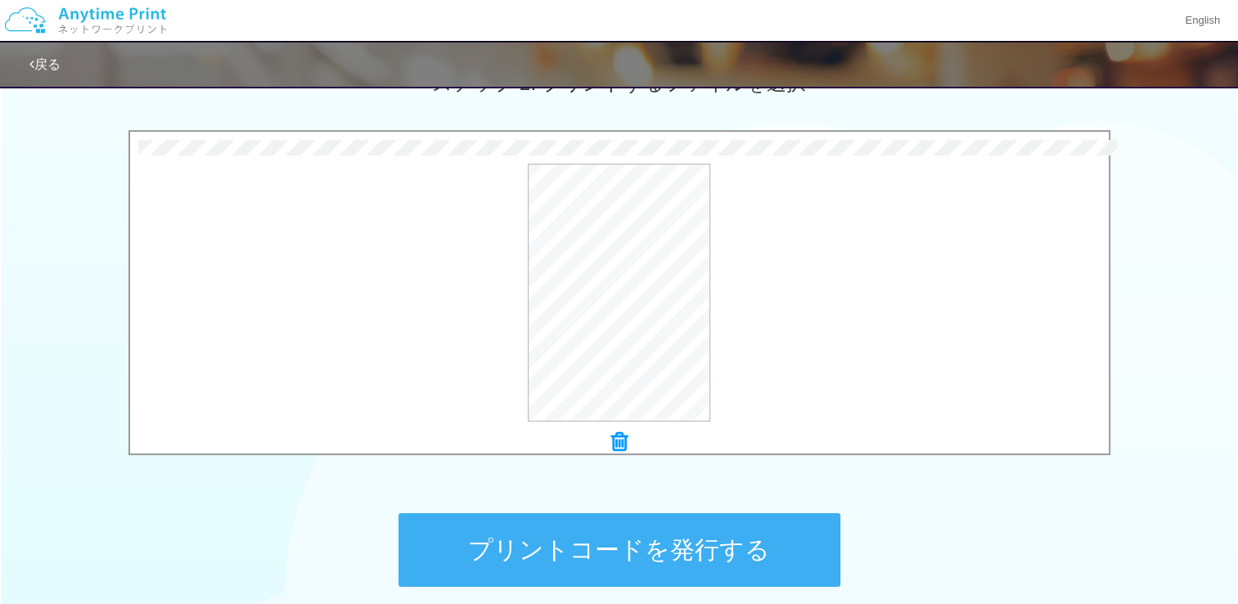
click at [724, 569] on button "プリントコードを発行する" at bounding box center [620, 550] width 442 height 74
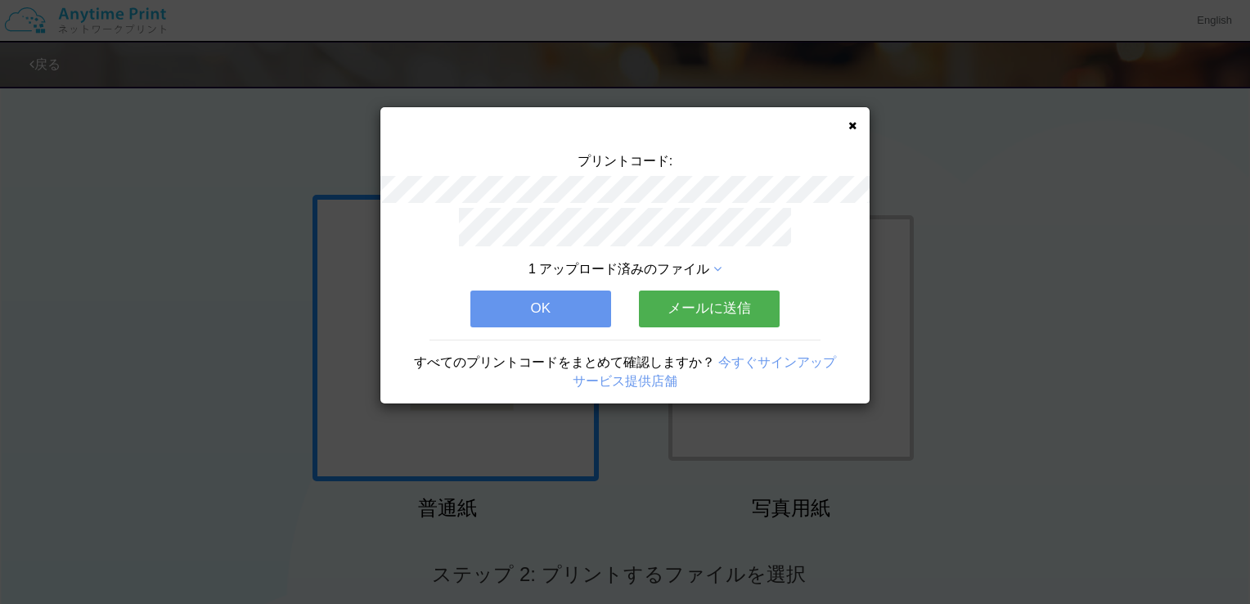
click at [854, 128] on icon at bounding box center [853, 125] width 8 height 11
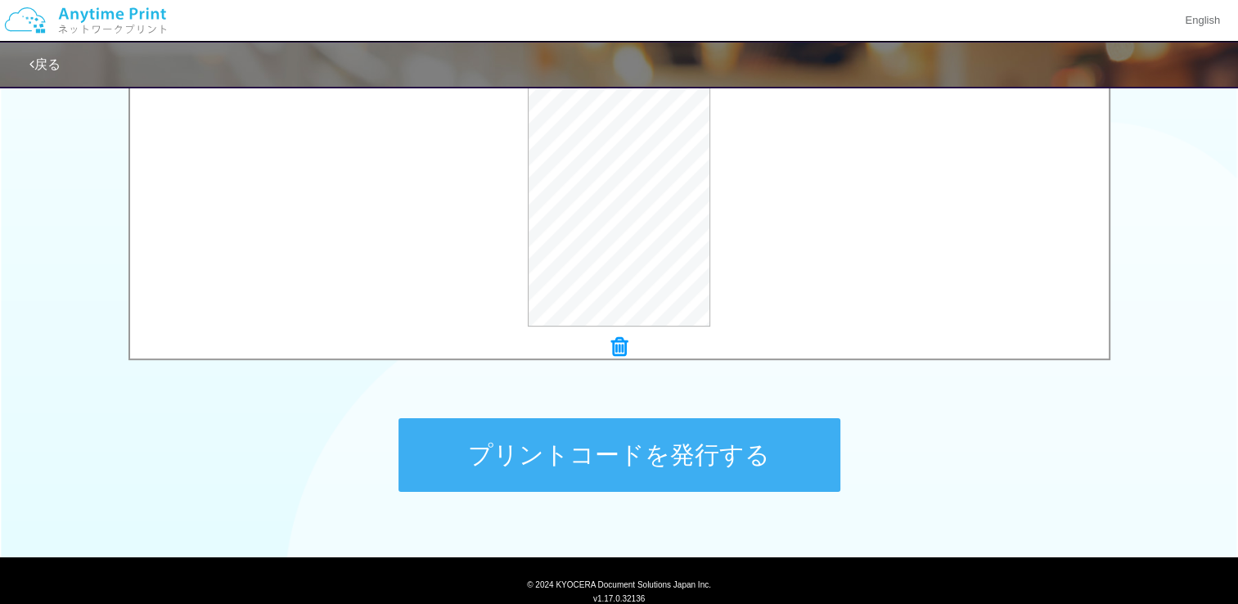
scroll to position [640, 0]
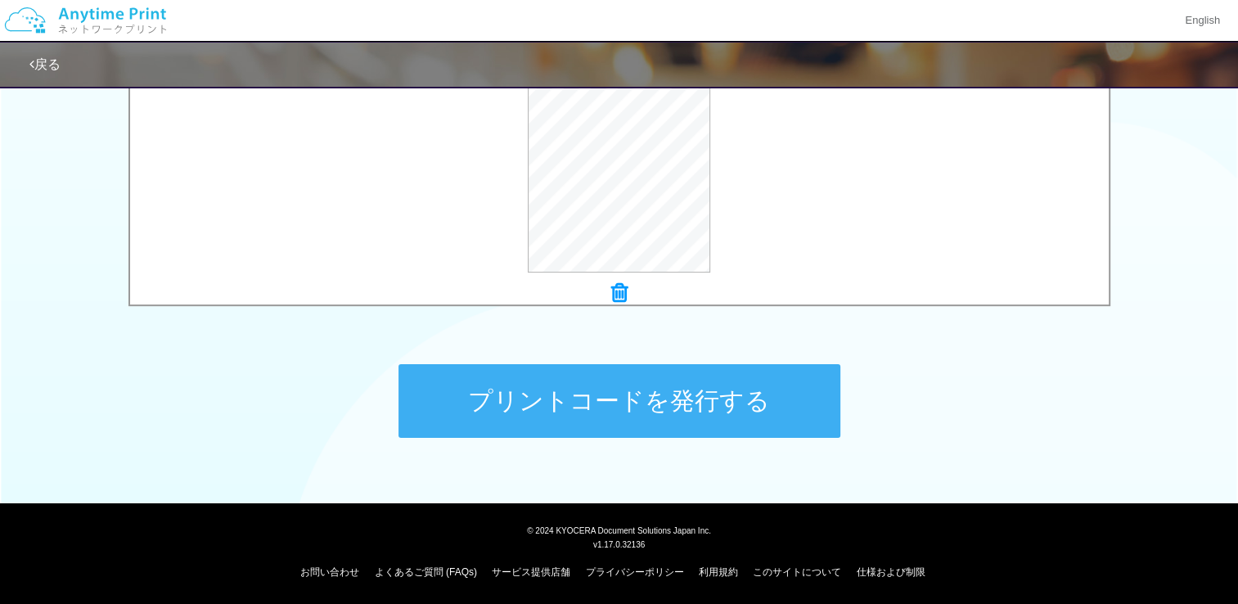
click at [763, 397] on button "プリントコードを発行する" at bounding box center [620, 401] width 442 height 74
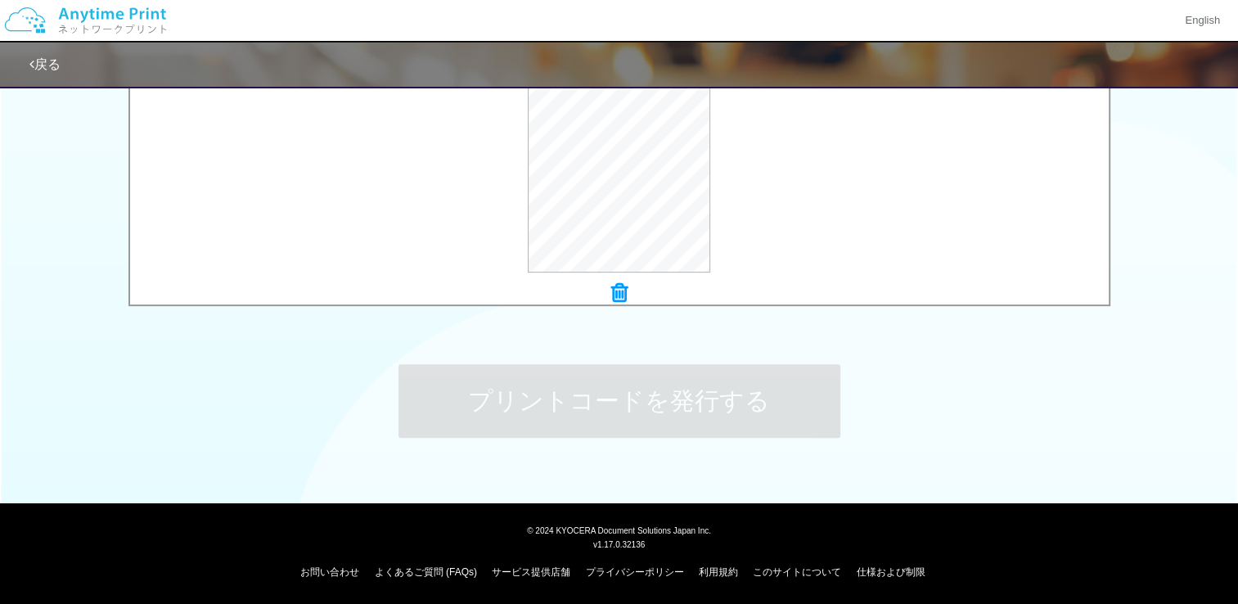
scroll to position [0, 0]
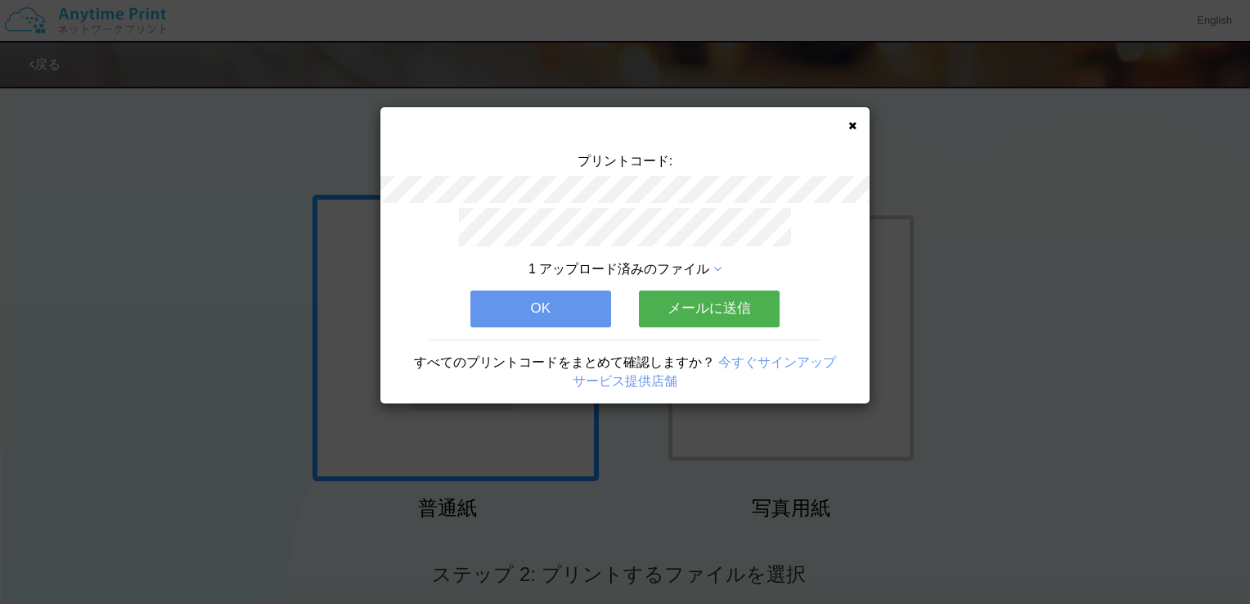
click at [850, 125] on icon at bounding box center [853, 125] width 8 height 11
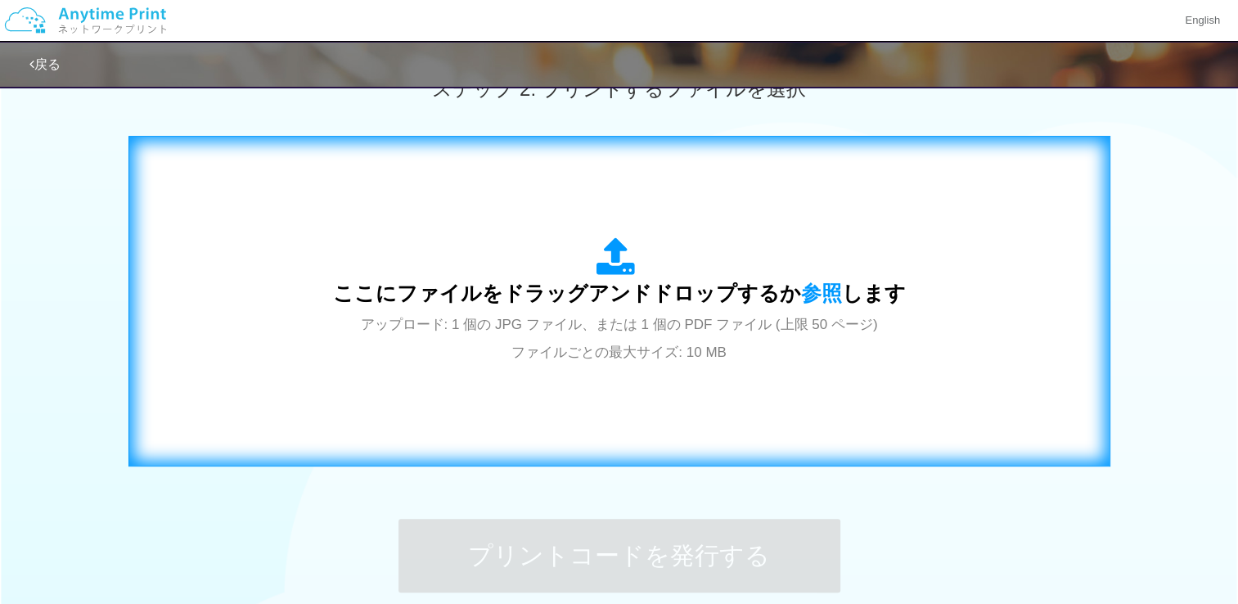
scroll to position [491, 0]
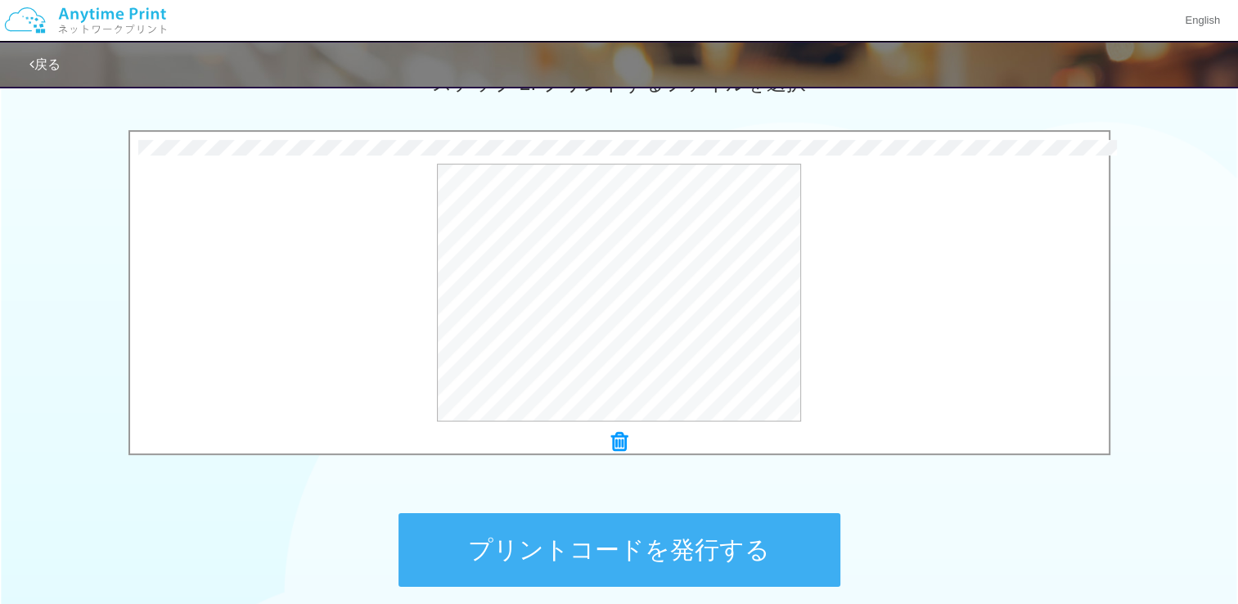
click at [757, 545] on button "プリントコードを発行する" at bounding box center [620, 550] width 442 height 74
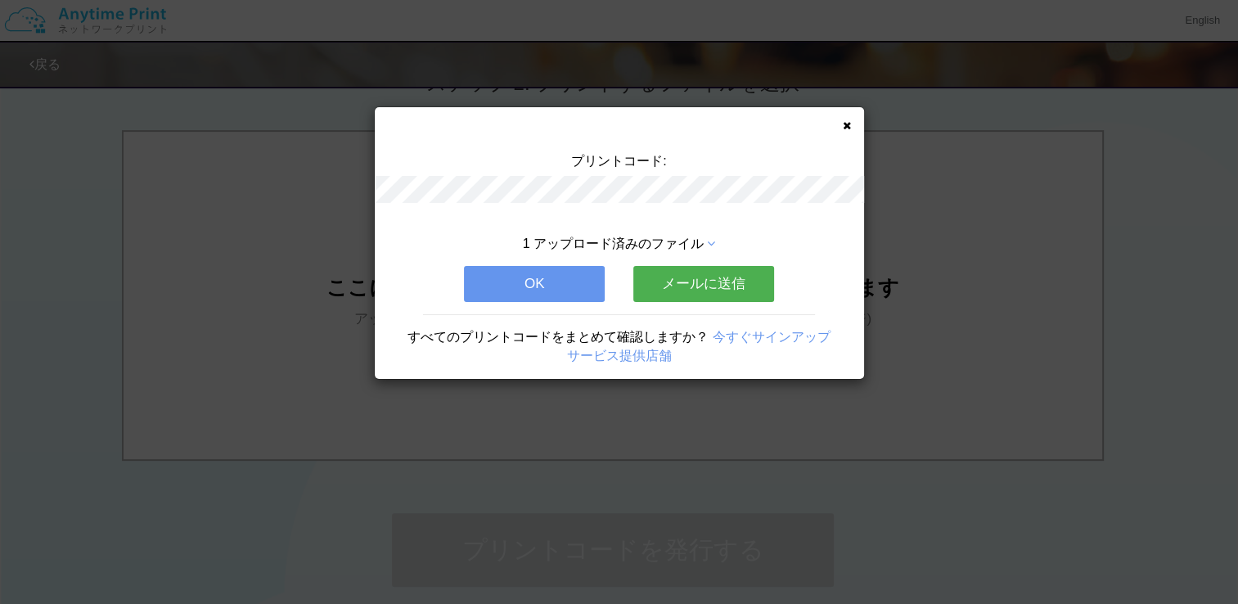
scroll to position [0, 0]
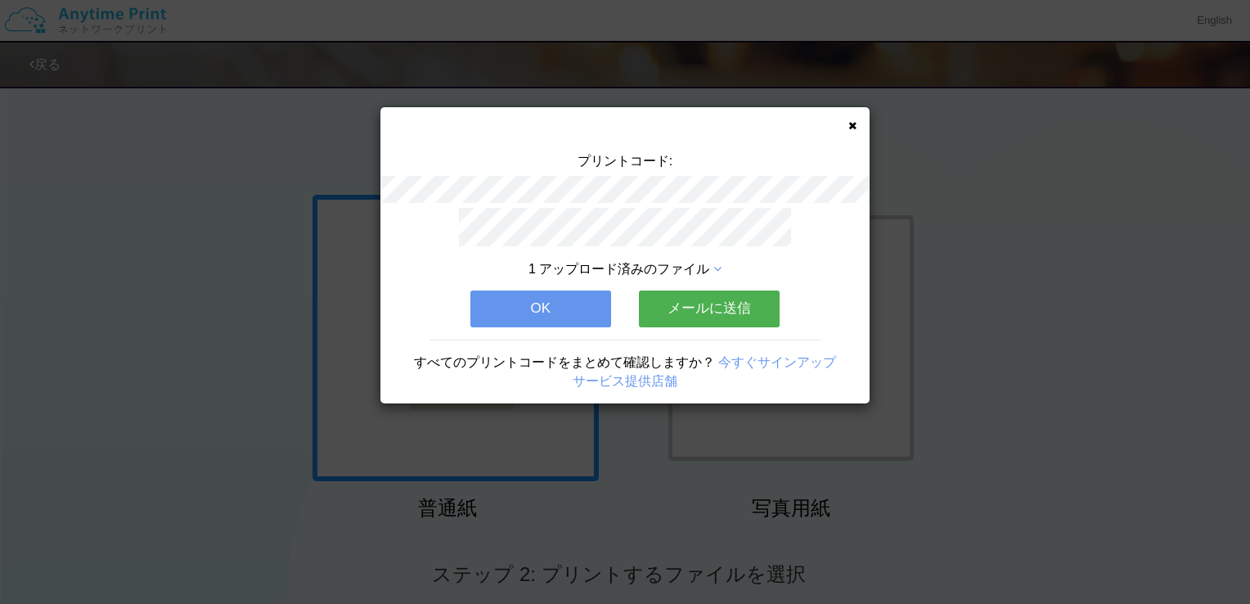
click at [854, 125] on icon at bounding box center [853, 125] width 8 height 11
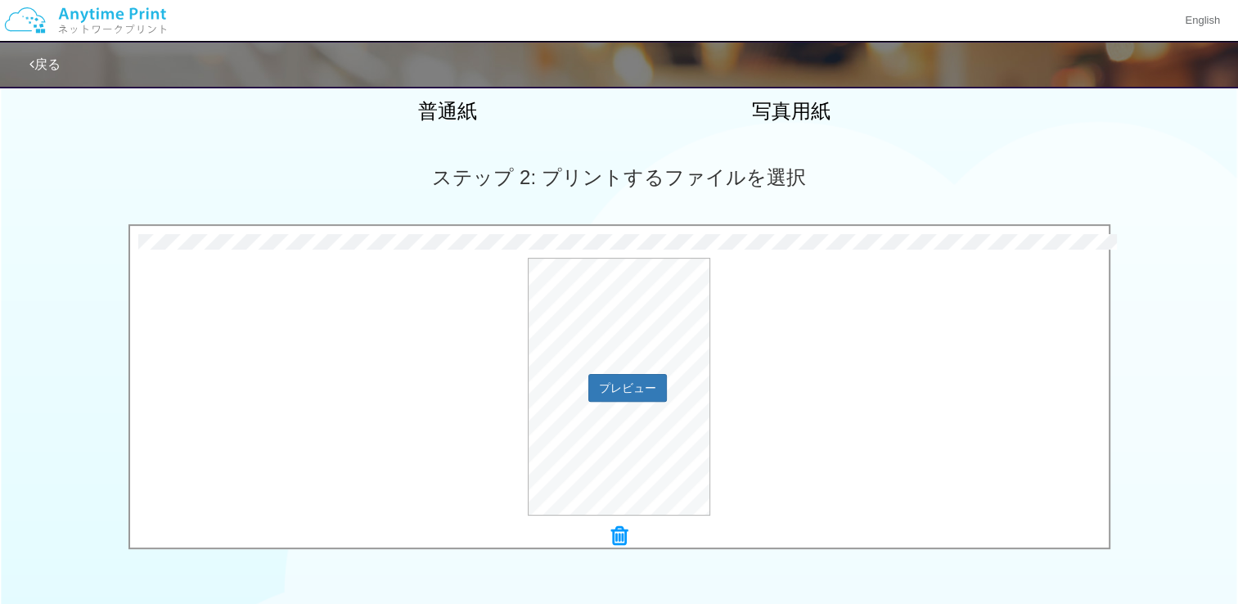
scroll to position [573, 0]
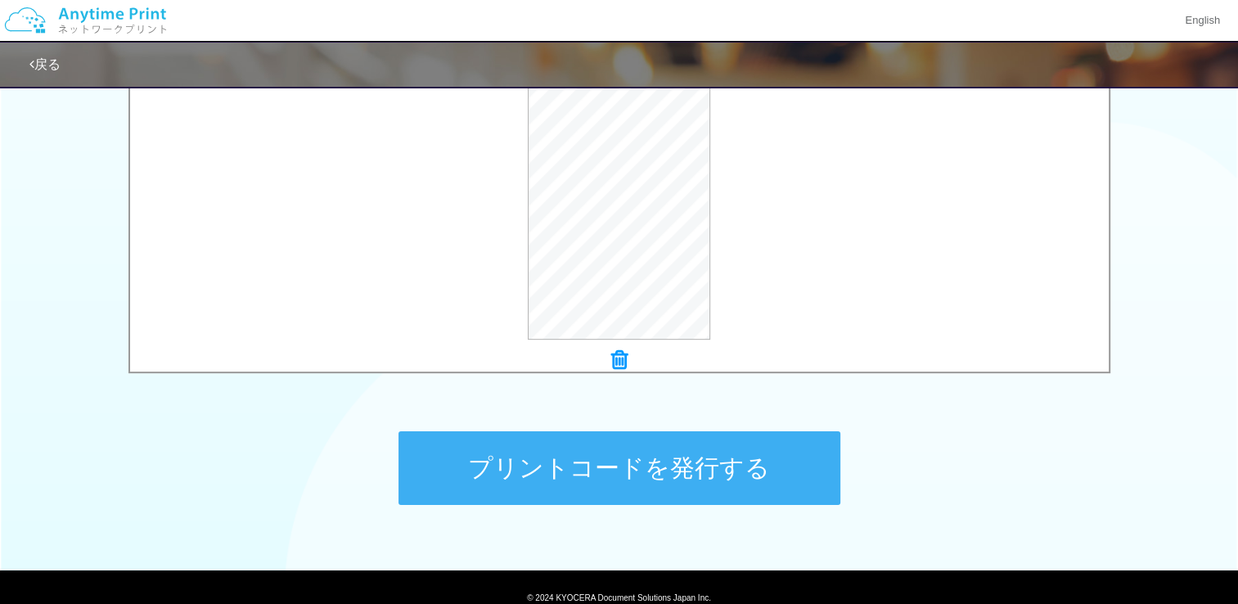
click at [723, 455] on button "プリントコードを発行する" at bounding box center [620, 468] width 442 height 74
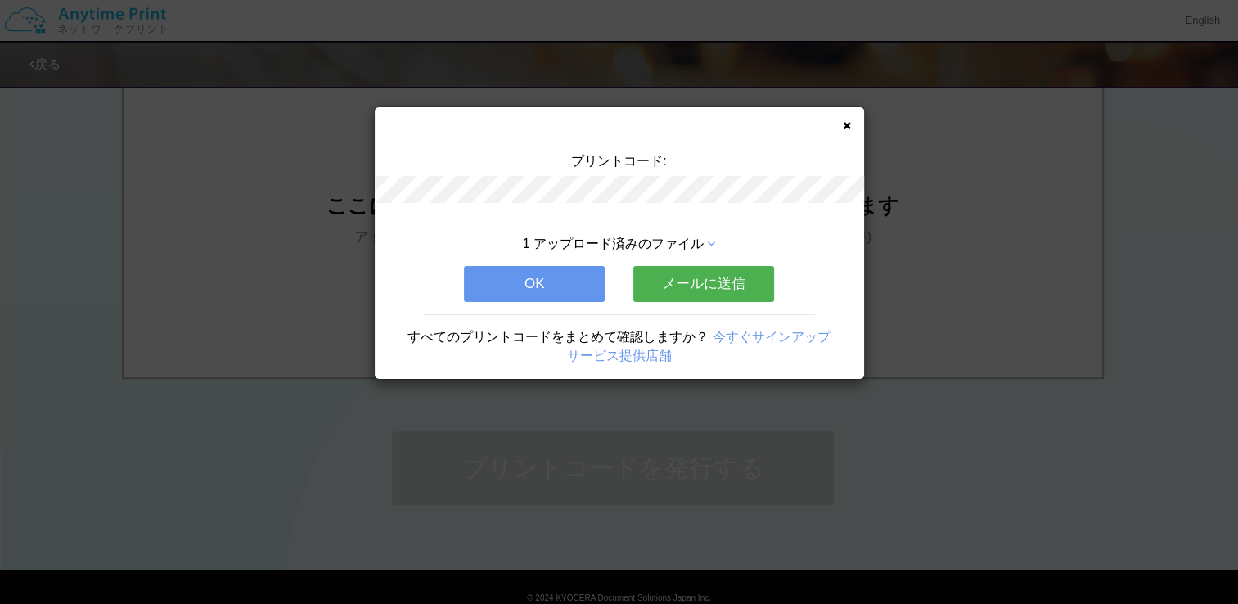
scroll to position [0, 0]
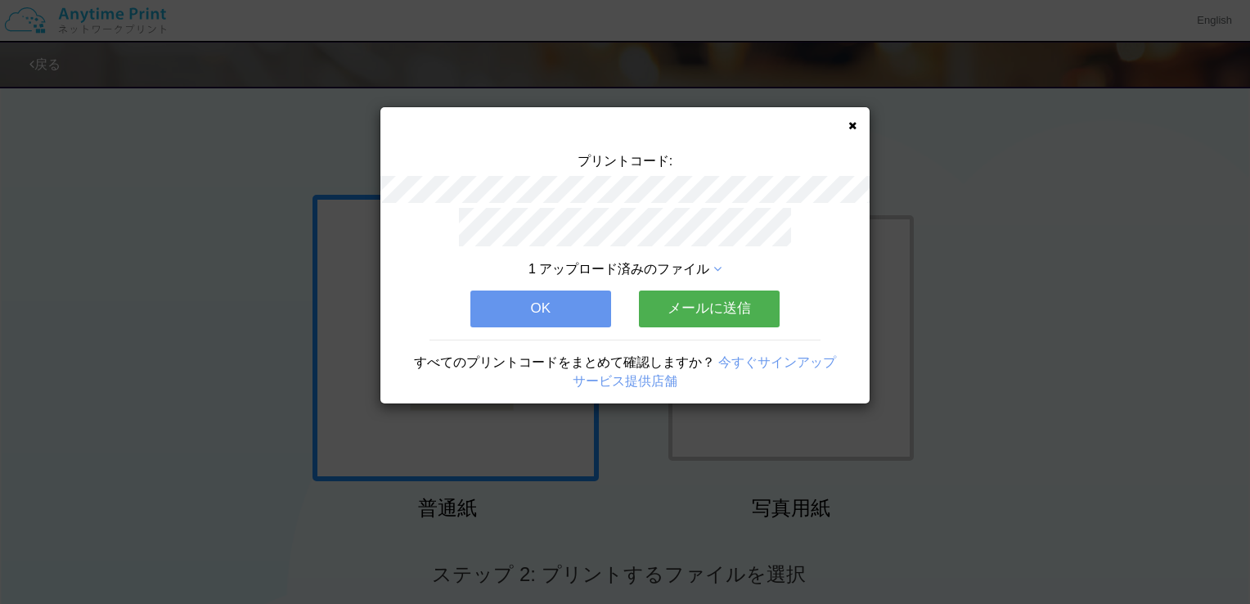
click at [851, 124] on icon at bounding box center [853, 125] width 8 height 11
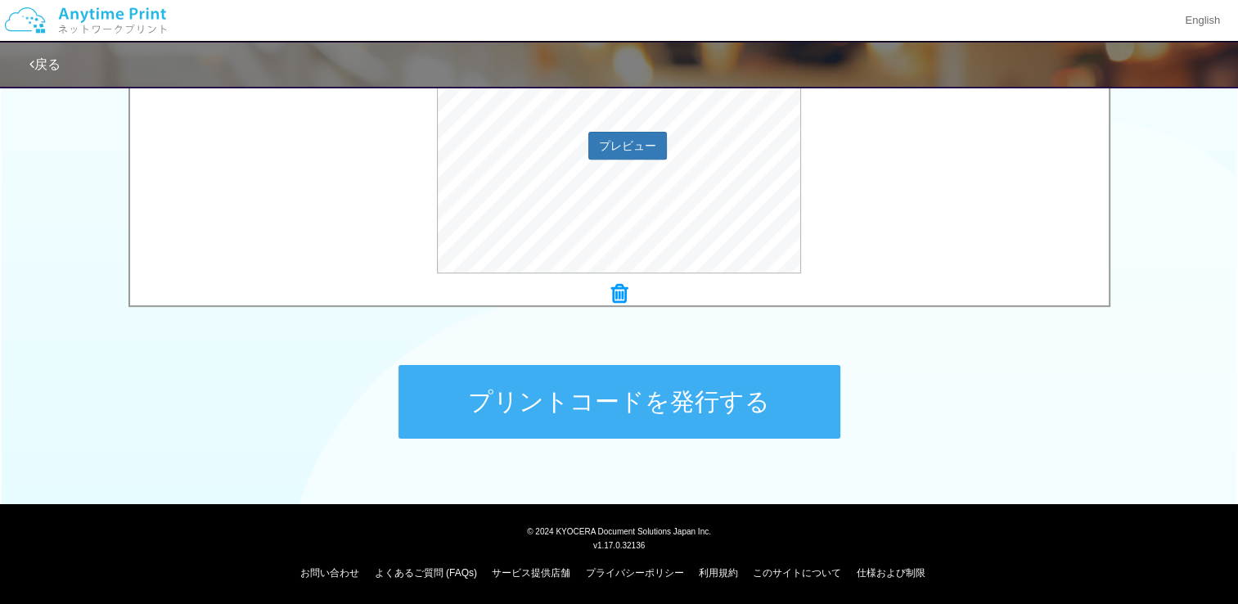
scroll to position [640, 0]
click at [806, 403] on button "プリントコードを発行する" at bounding box center [620, 401] width 442 height 74
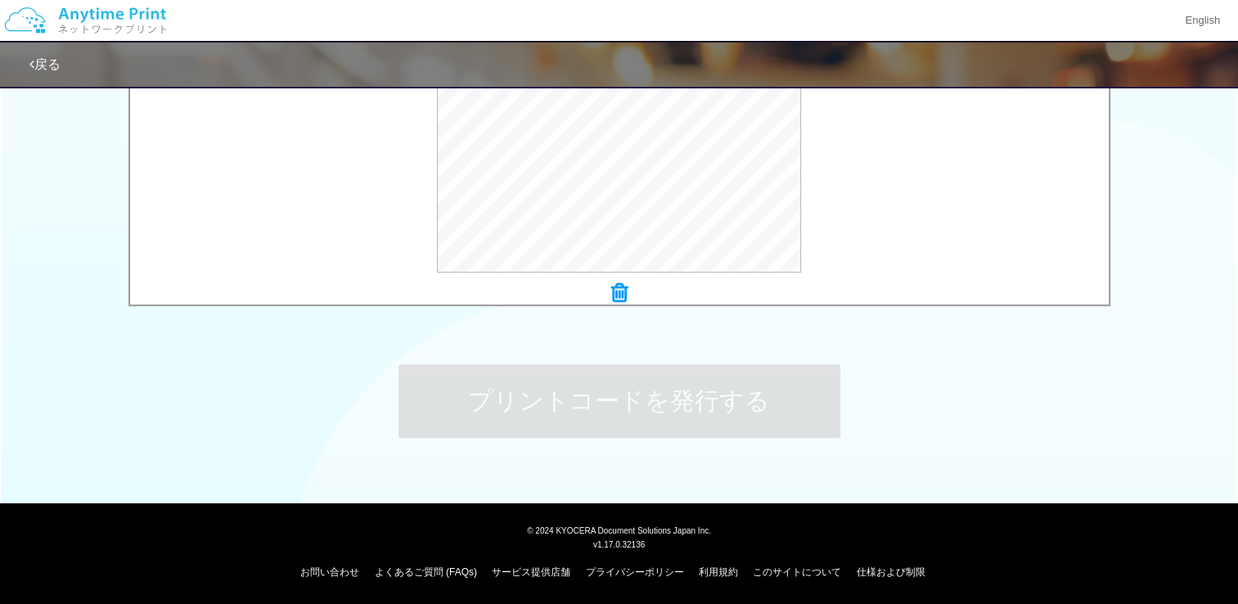
scroll to position [0, 0]
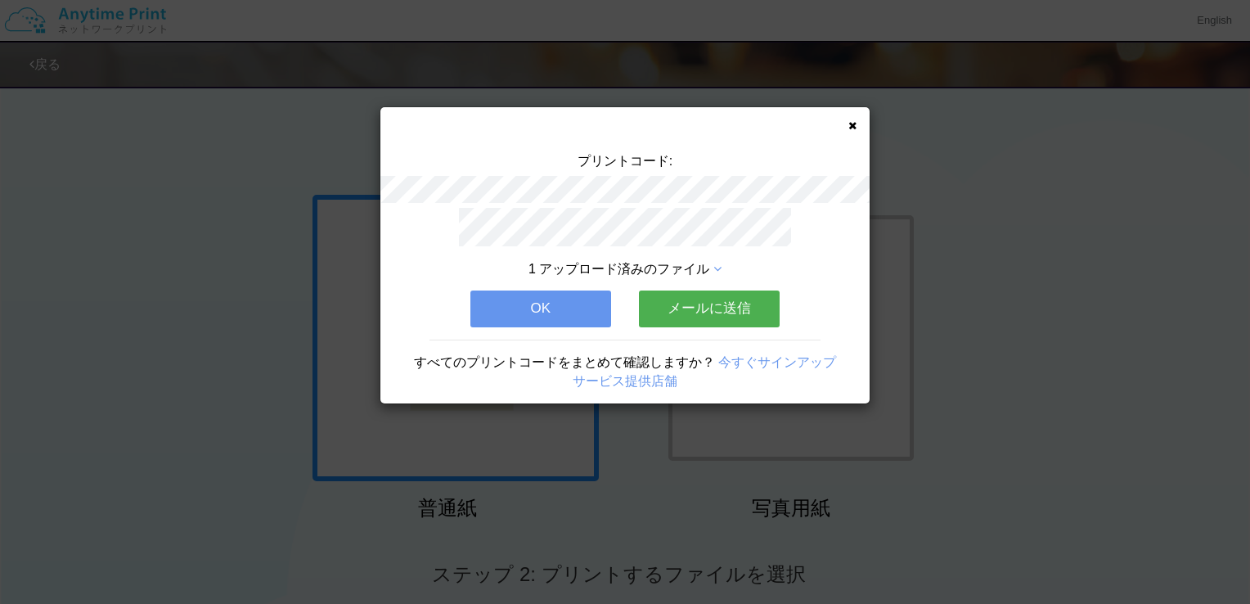
click at [856, 124] on icon at bounding box center [853, 125] width 8 height 11
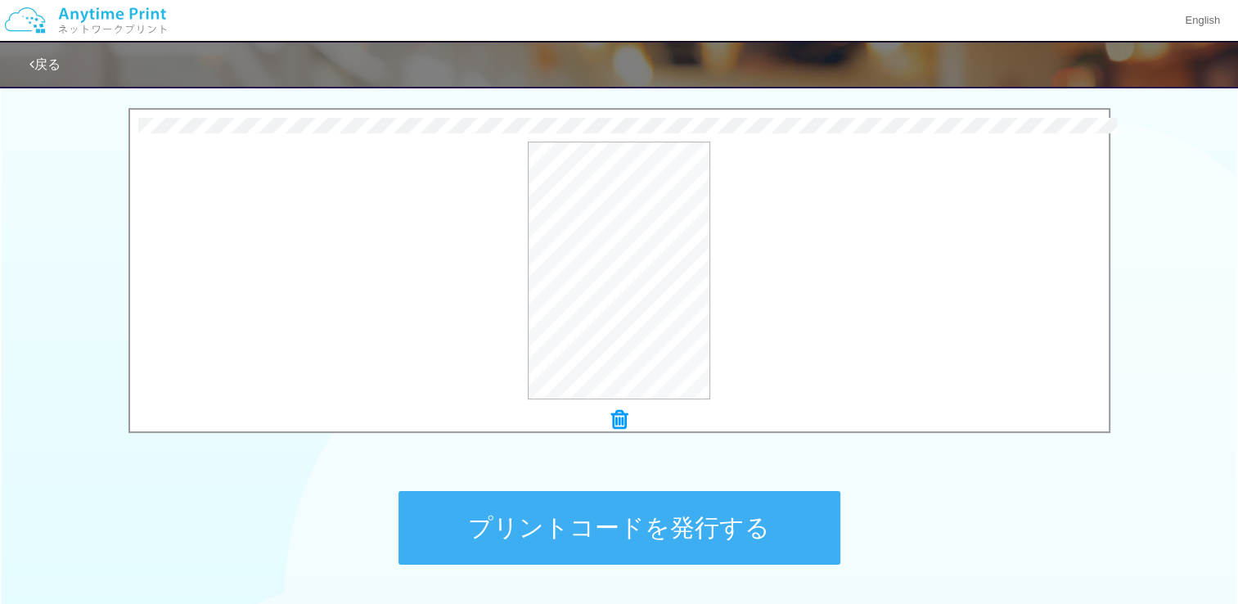
scroll to position [640, 0]
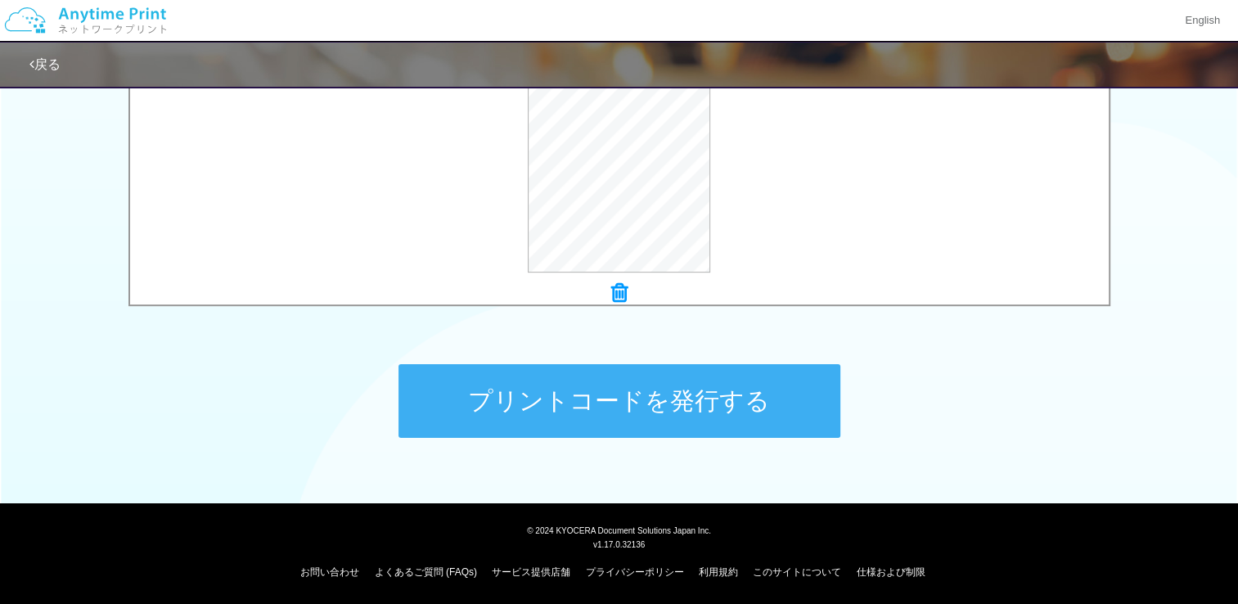
click at [749, 417] on button "プリントコードを発行する" at bounding box center [620, 401] width 442 height 74
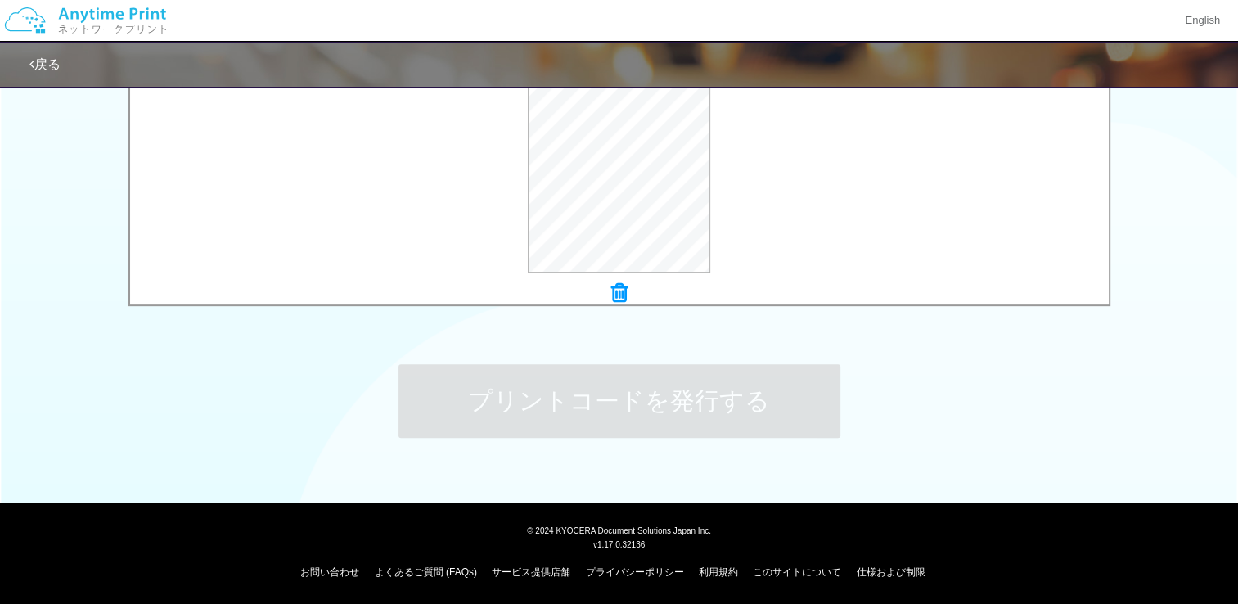
scroll to position [0, 0]
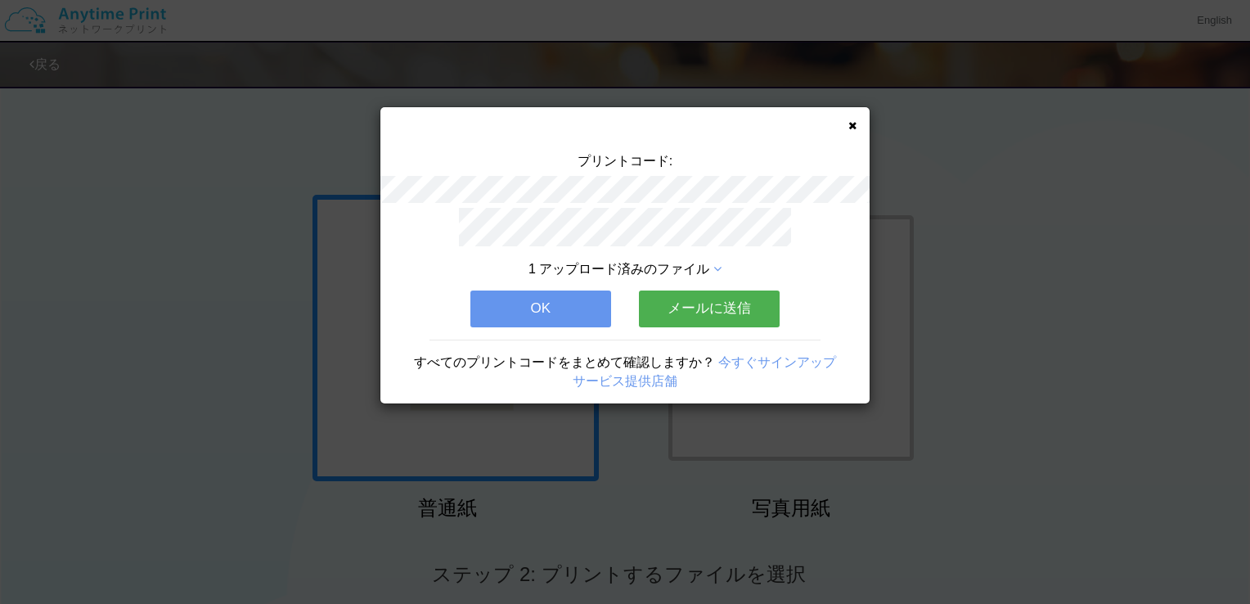
click at [851, 126] on icon at bounding box center [853, 125] width 8 height 11
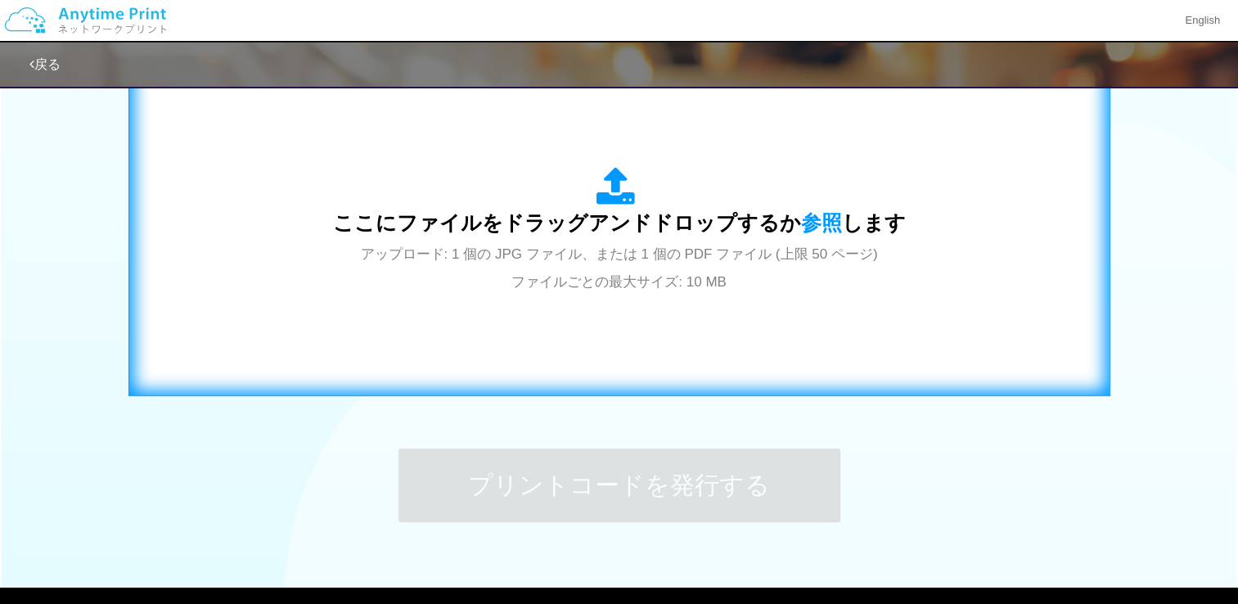
scroll to position [573, 0]
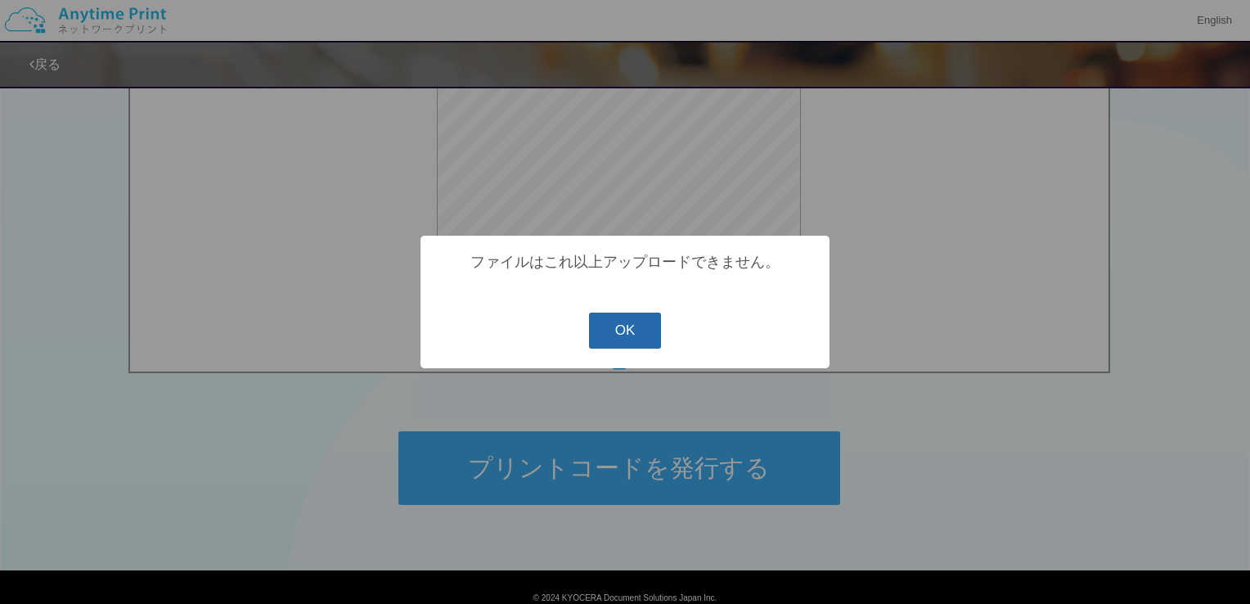
click at [651, 329] on button "OK" at bounding box center [625, 331] width 73 height 36
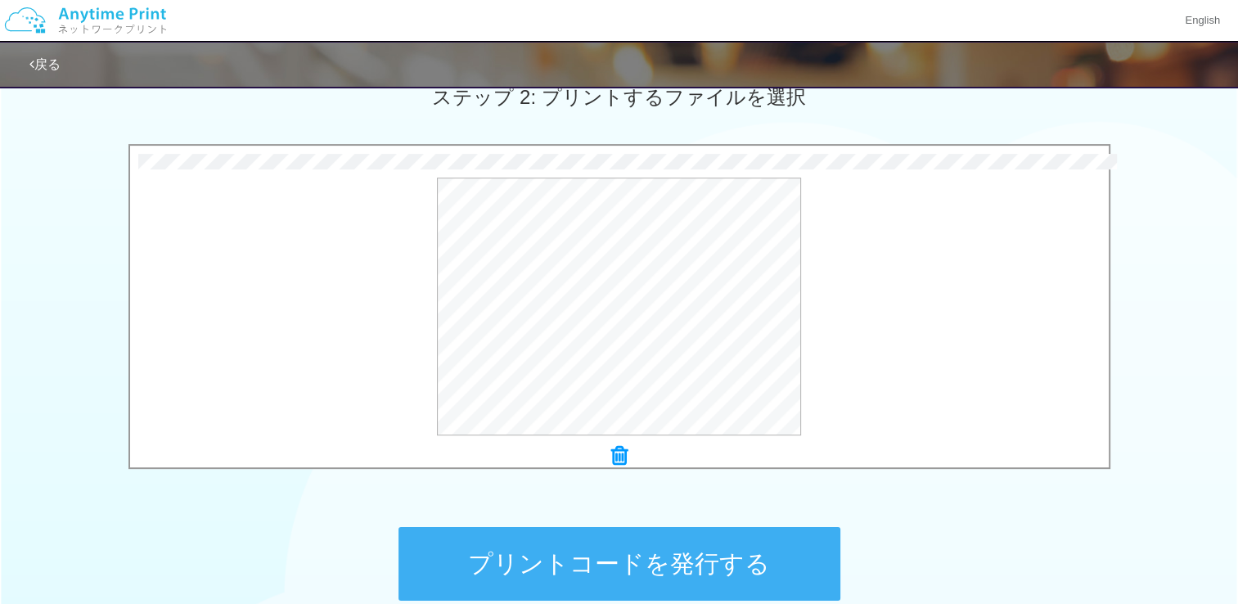
scroll to position [491, 0]
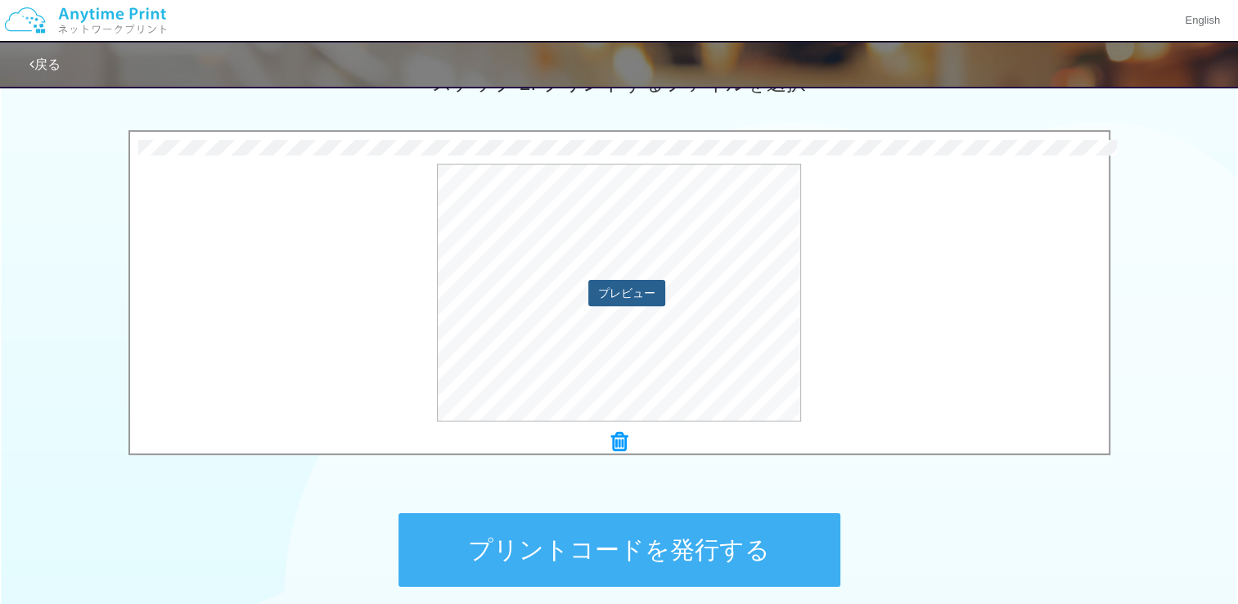
click at [601, 299] on button "プレビュー" at bounding box center [626, 293] width 77 height 26
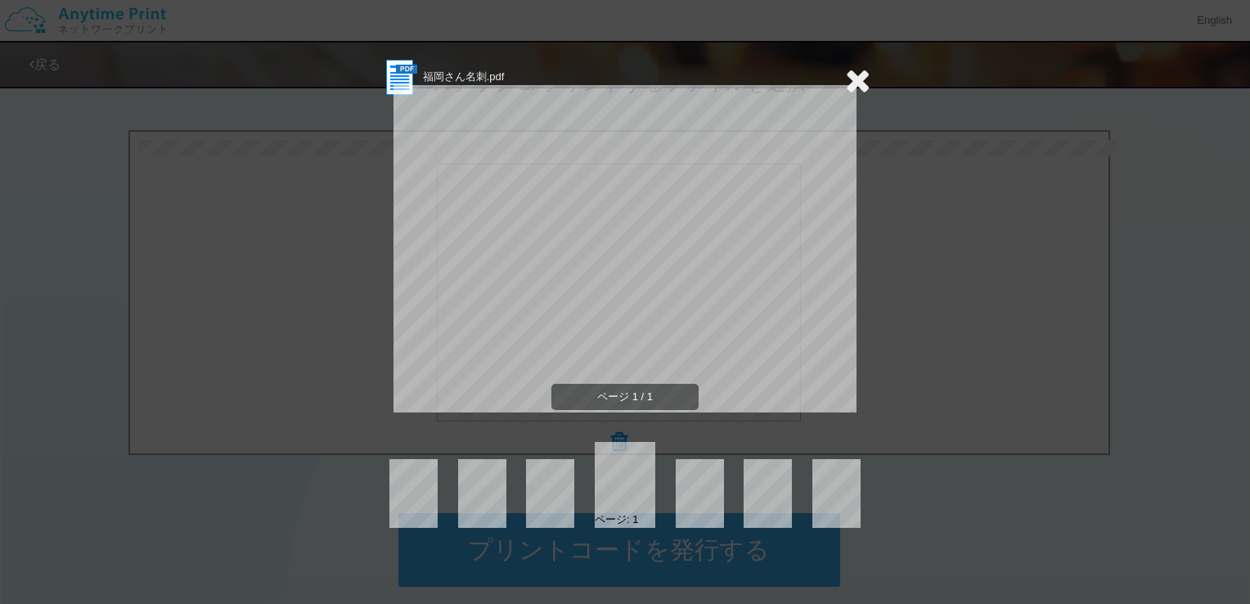
click at [859, 71] on icon at bounding box center [857, 80] width 25 height 33
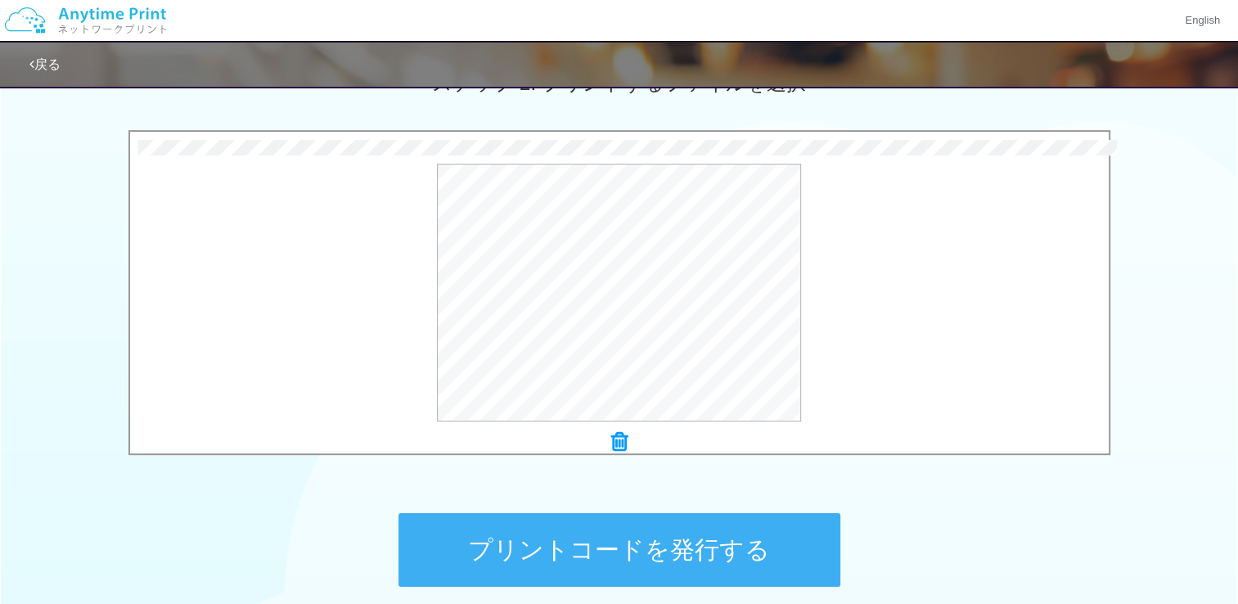
click at [621, 431] on icon at bounding box center [619, 441] width 16 height 21
click at [692, 532] on button "プリントコードを発行する" at bounding box center [620, 550] width 442 height 74
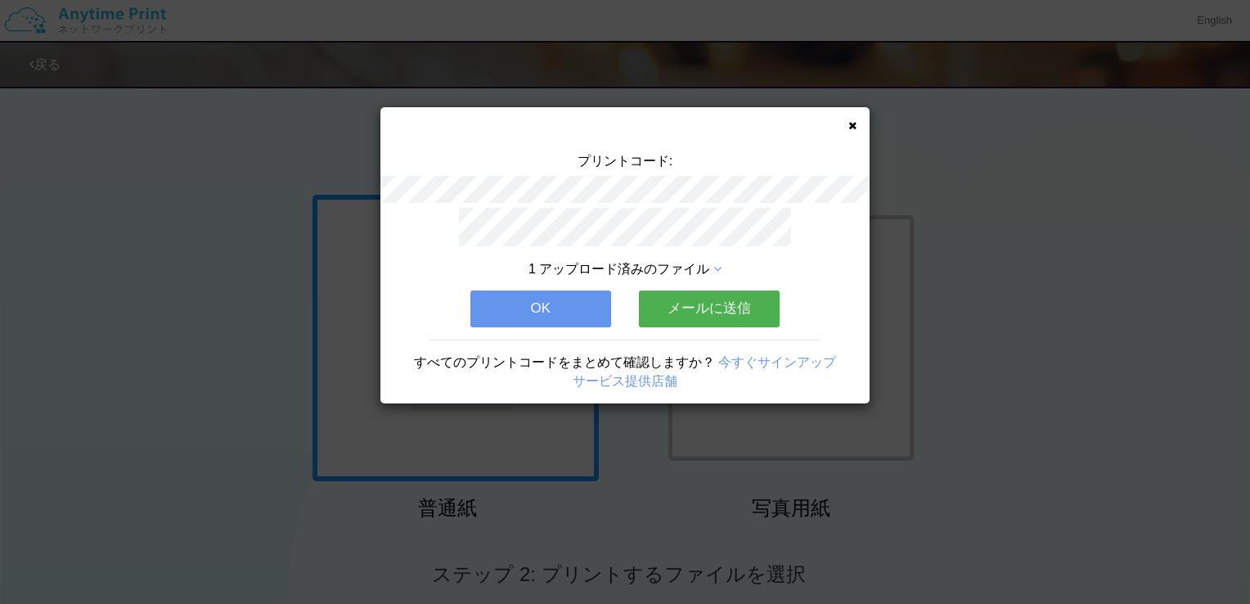
click at [848, 123] on div "プリントコード: 1 アップロード済みのファイル OK メールに送信 すべてのプリントコードをまとめて確認しますか？ 今すぐサインアップ サービス提供店舗" at bounding box center [625, 255] width 489 height 296
click at [852, 126] on icon at bounding box center [853, 125] width 8 height 11
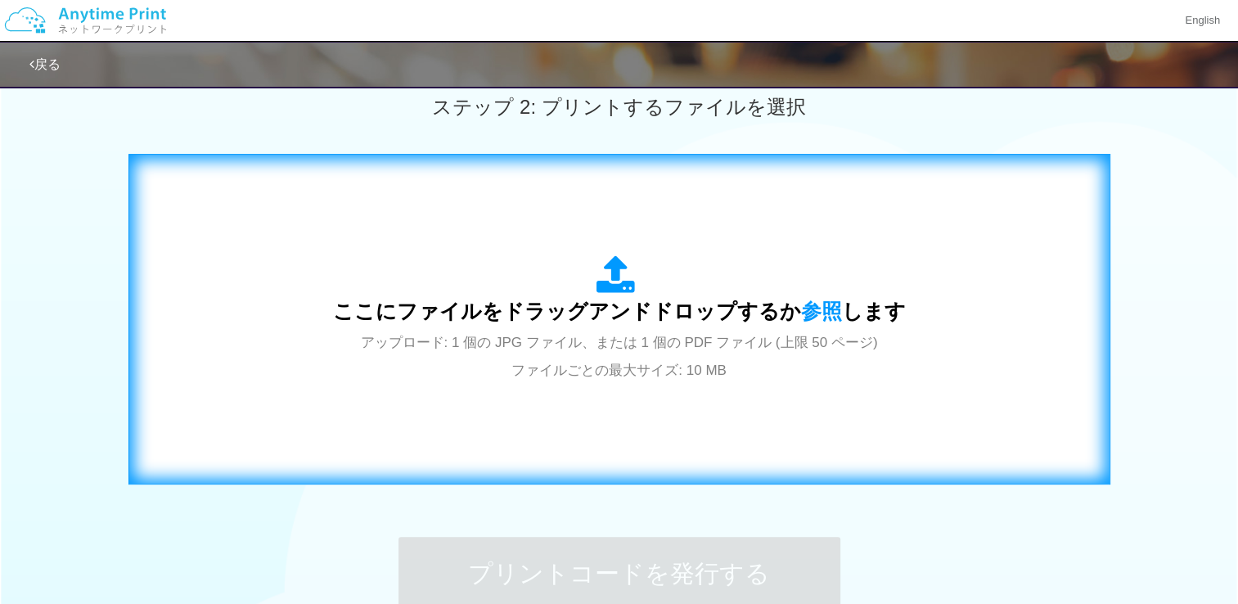
scroll to position [491, 0]
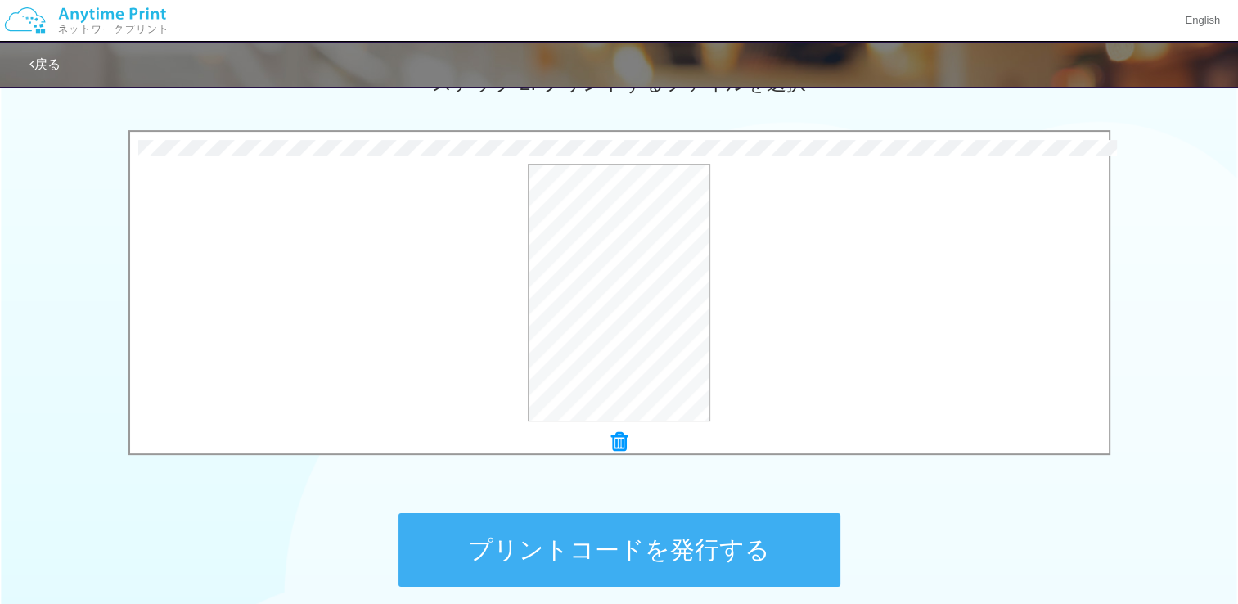
click at [737, 561] on button "プリントコードを発行する" at bounding box center [620, 550] width 442 height 74
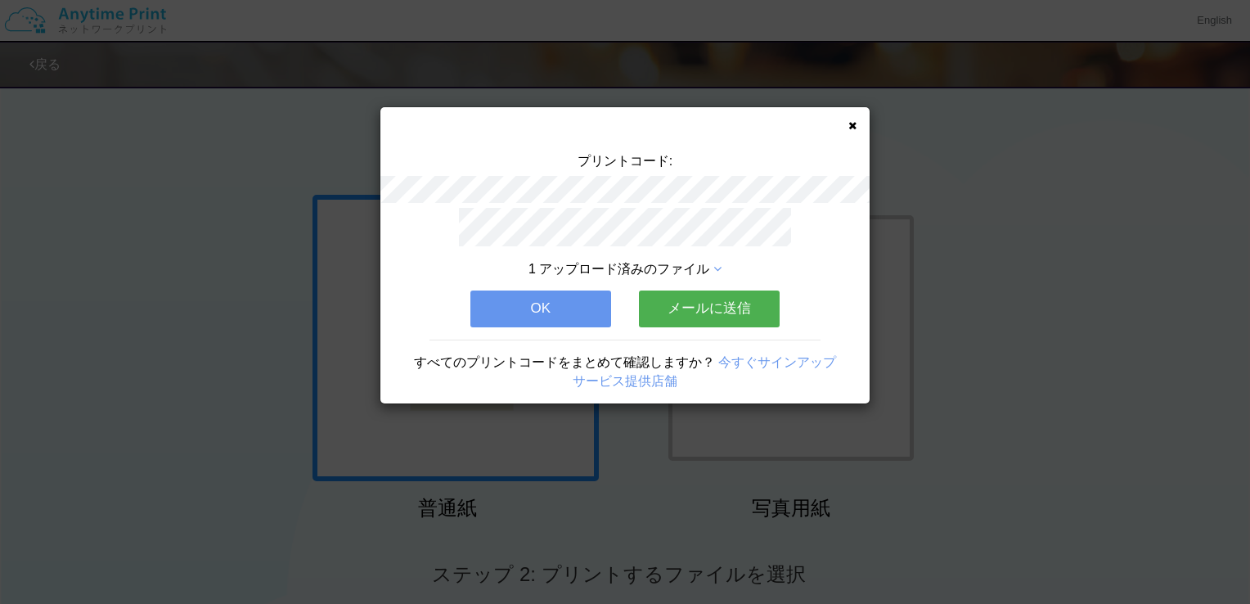
click at [851, 124] on icon at bounding box center [853, 125] width 8 height 11
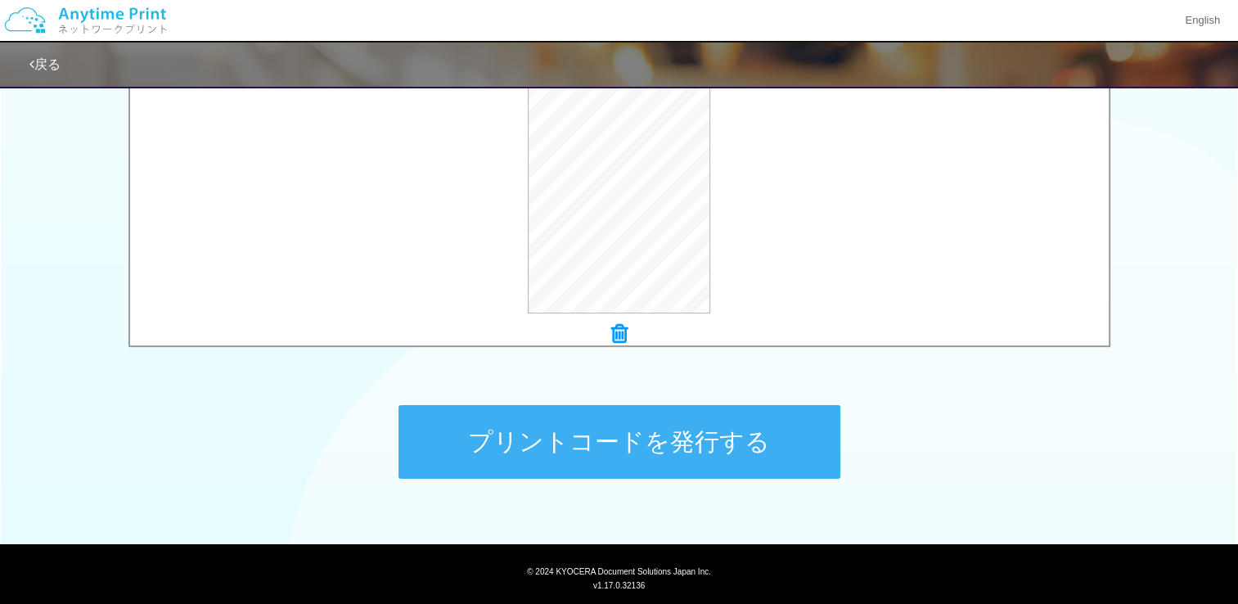
scroll to position [640, 0]
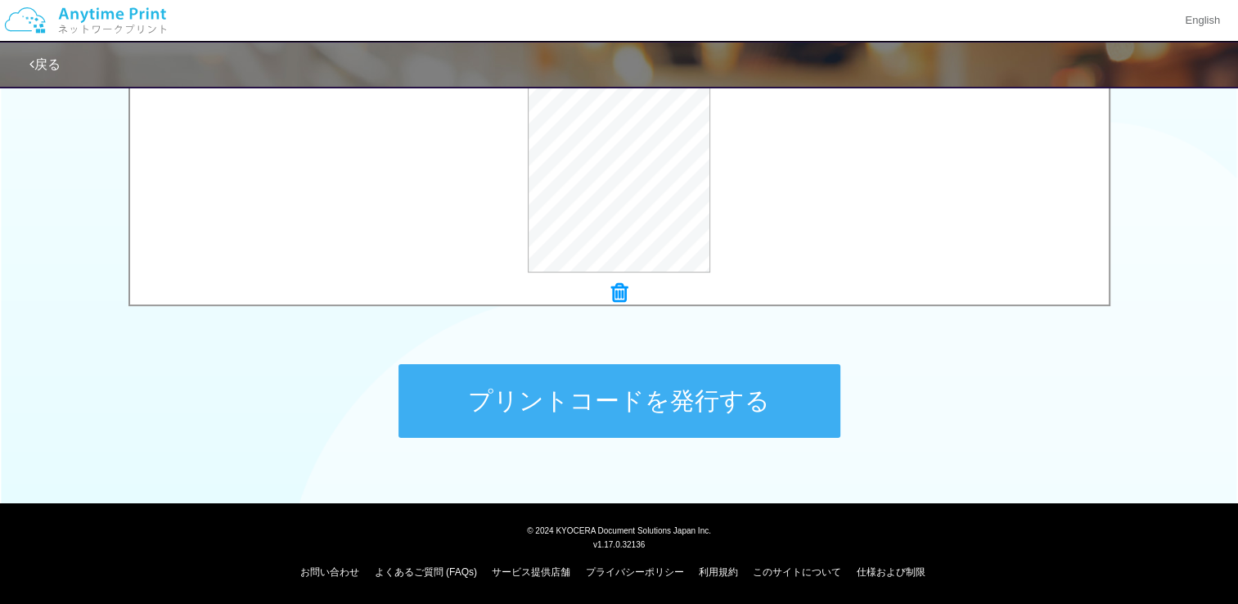
click at [752, 394] on button "プリントコードを発行する" at bounding box center [620, 401] width 442 height 74
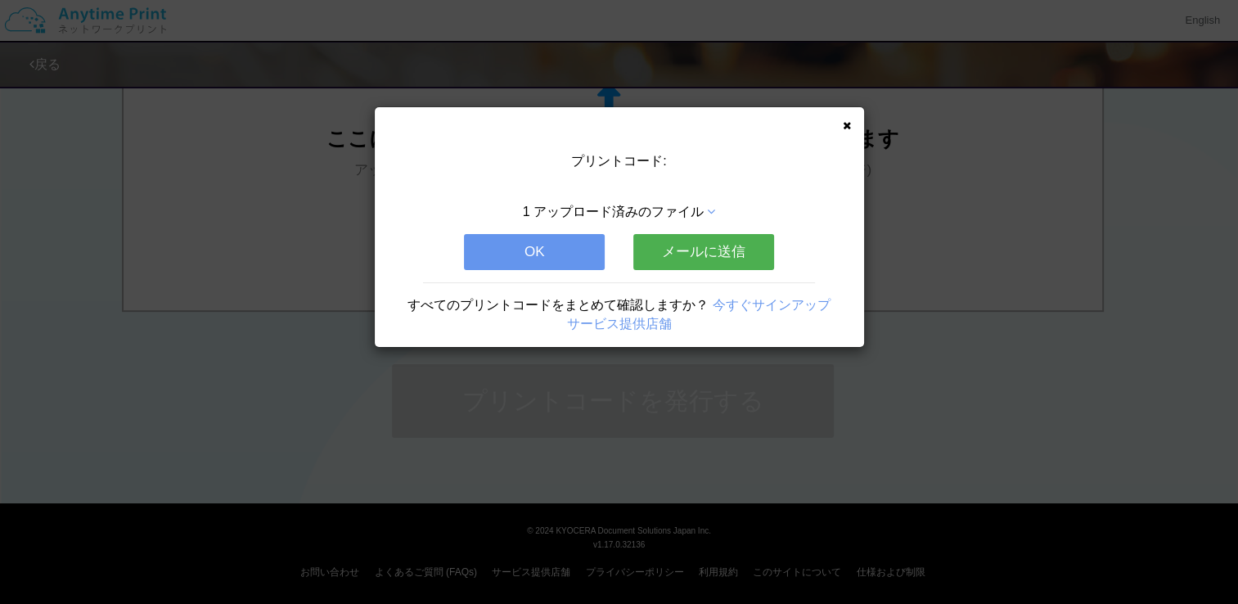
scroll to position [0, 0]
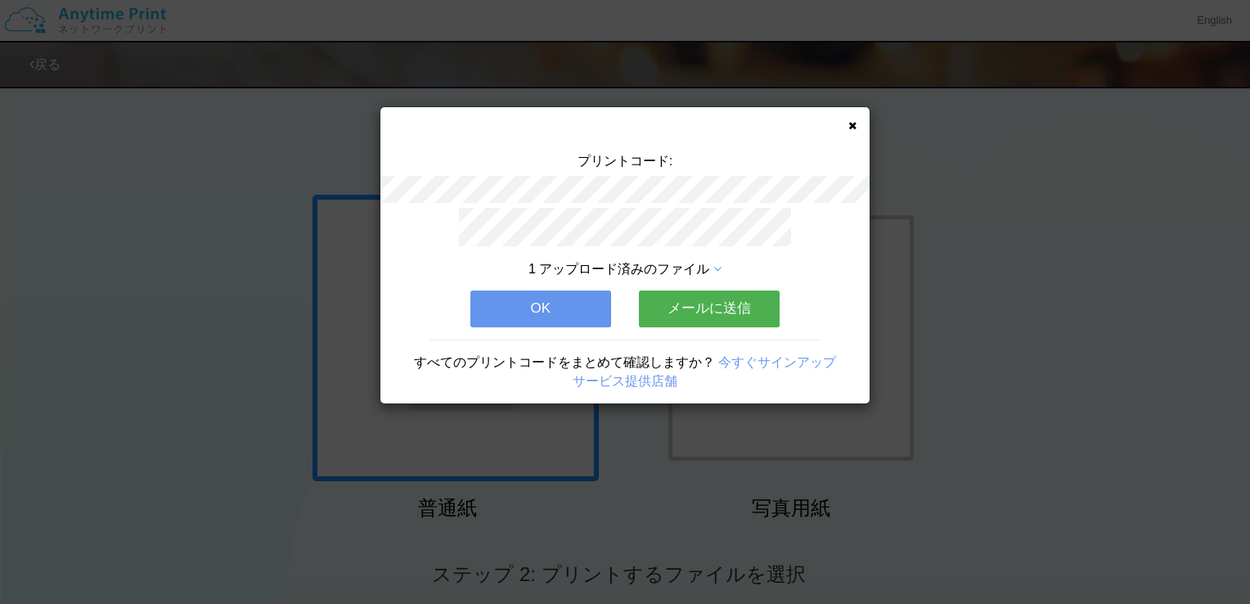
click at [570, 300] on button "OK" at bounding box center [541, 309] width 141 height 36
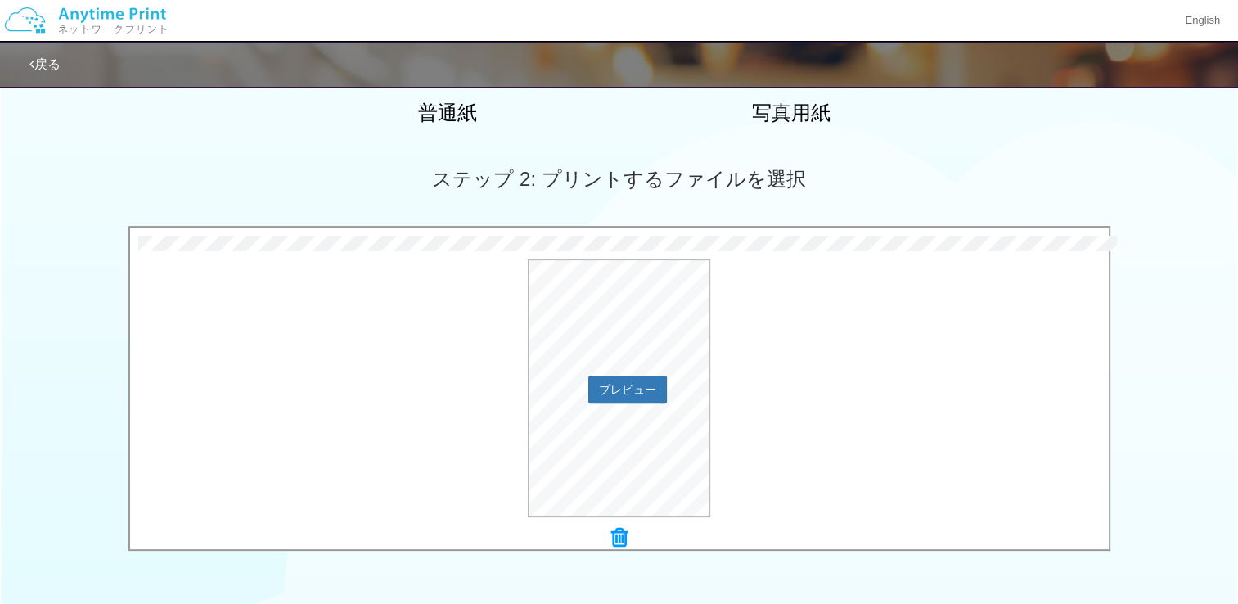
scroll to position [640, 0]
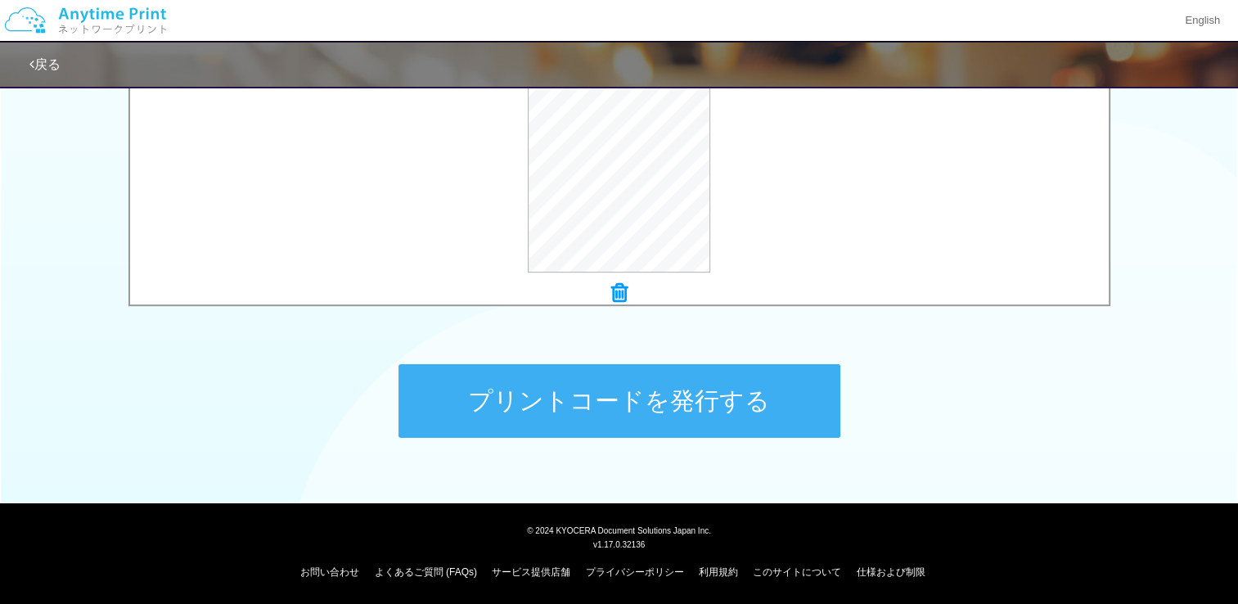
click at [769, 408] on button "プリントコードを発行する" at bounding box center [620, 401] width 442 height 74
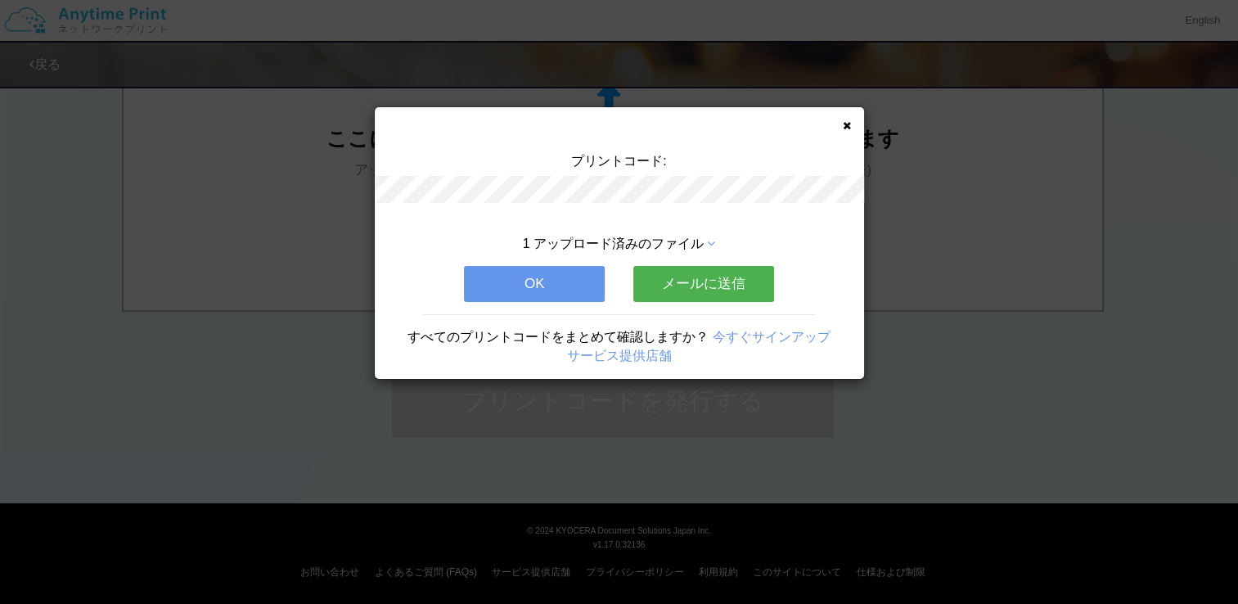
scroll to position [0, 0]
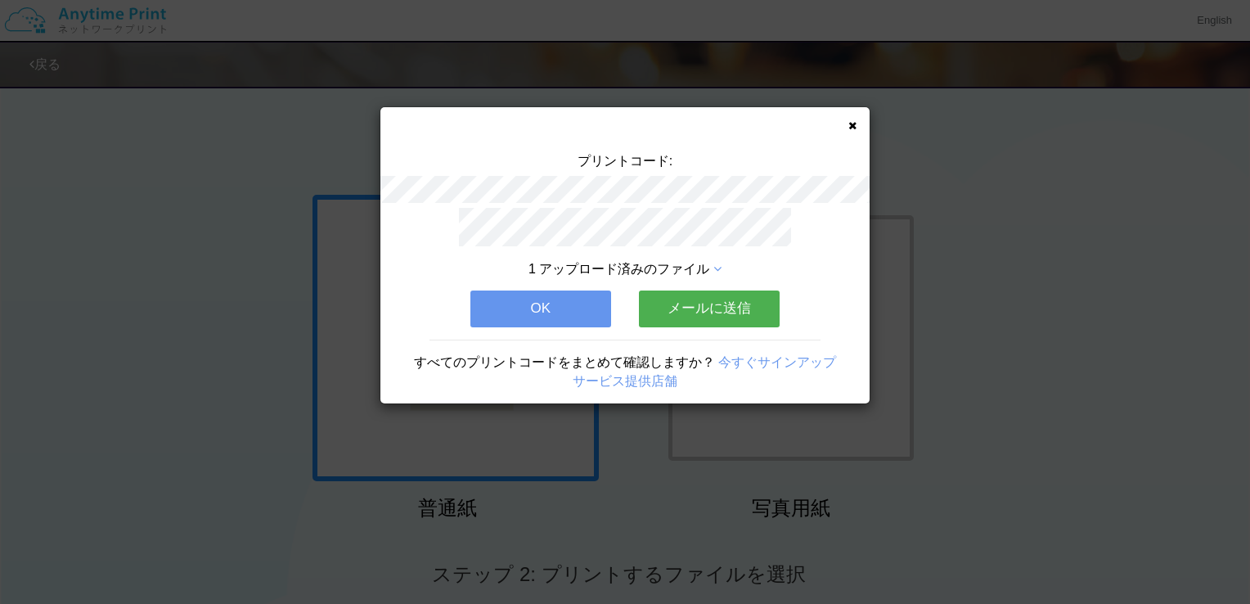
click at [569, 310] on button "OK" at bounding box center [541, 309] width 141 height 36
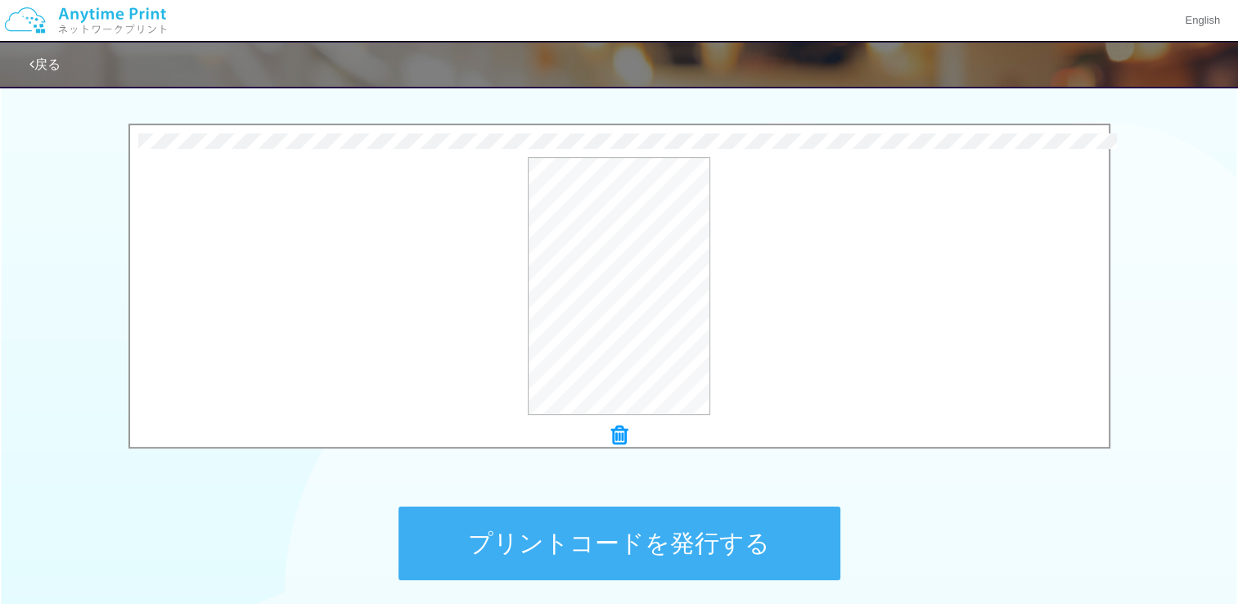
scroll to position [640, 0]
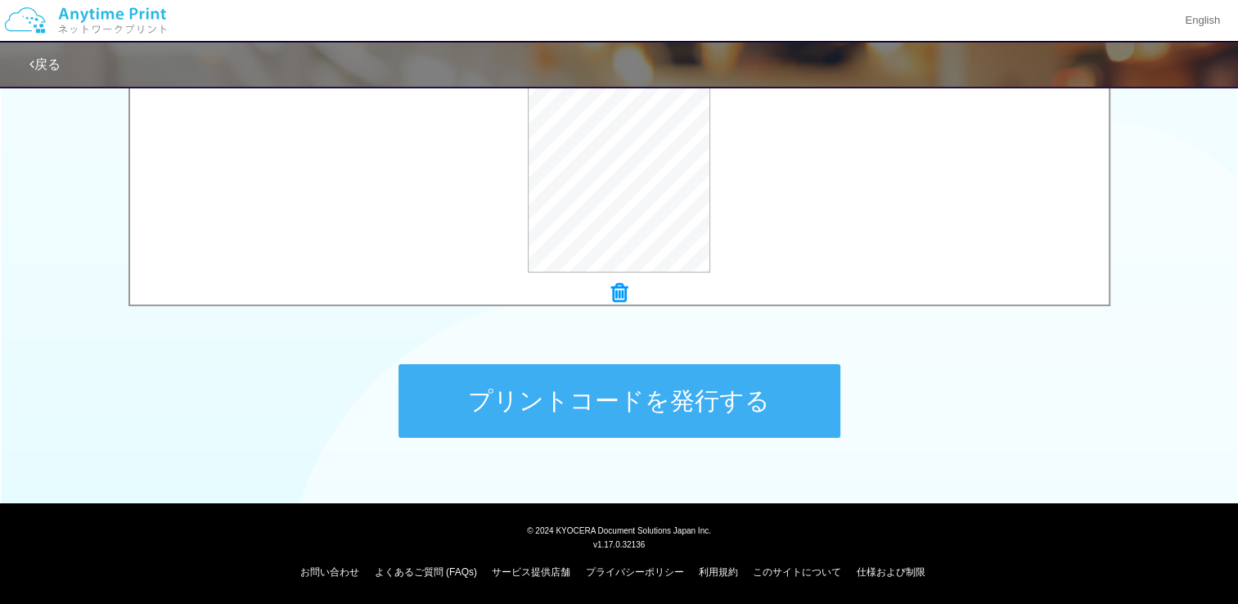
click at [661, 385] on button "プリントコードを発行する" at bounding box center [620, 401] width 442 height 74
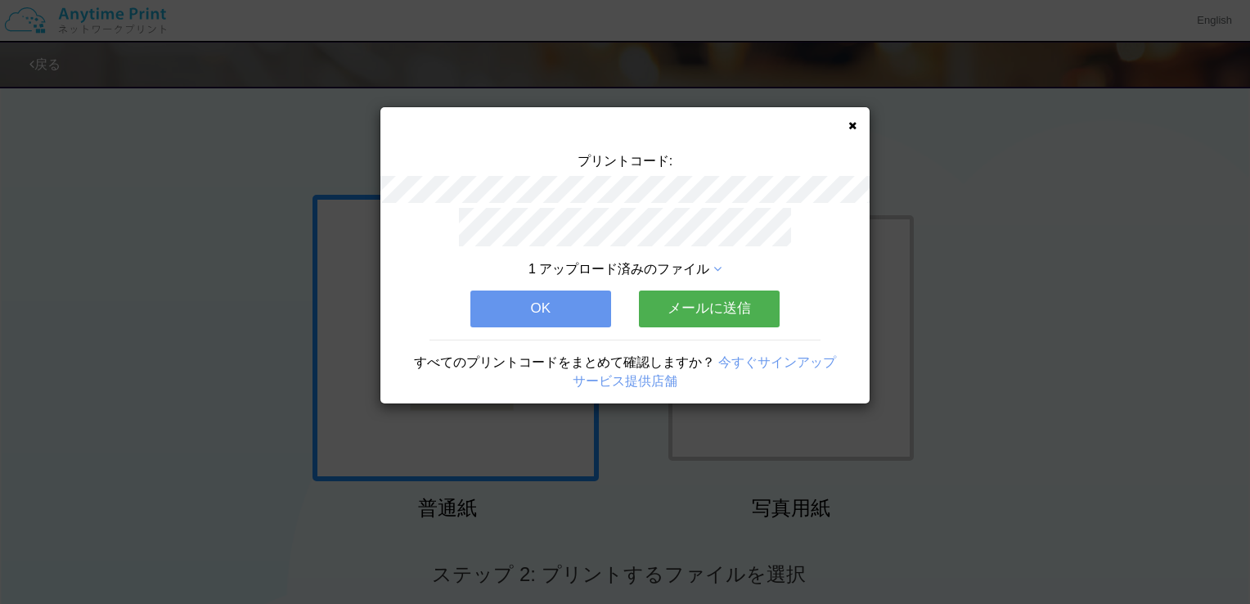
click at [552, 294] on button "OK" at bounding box center [541, 309] width 141 height 36
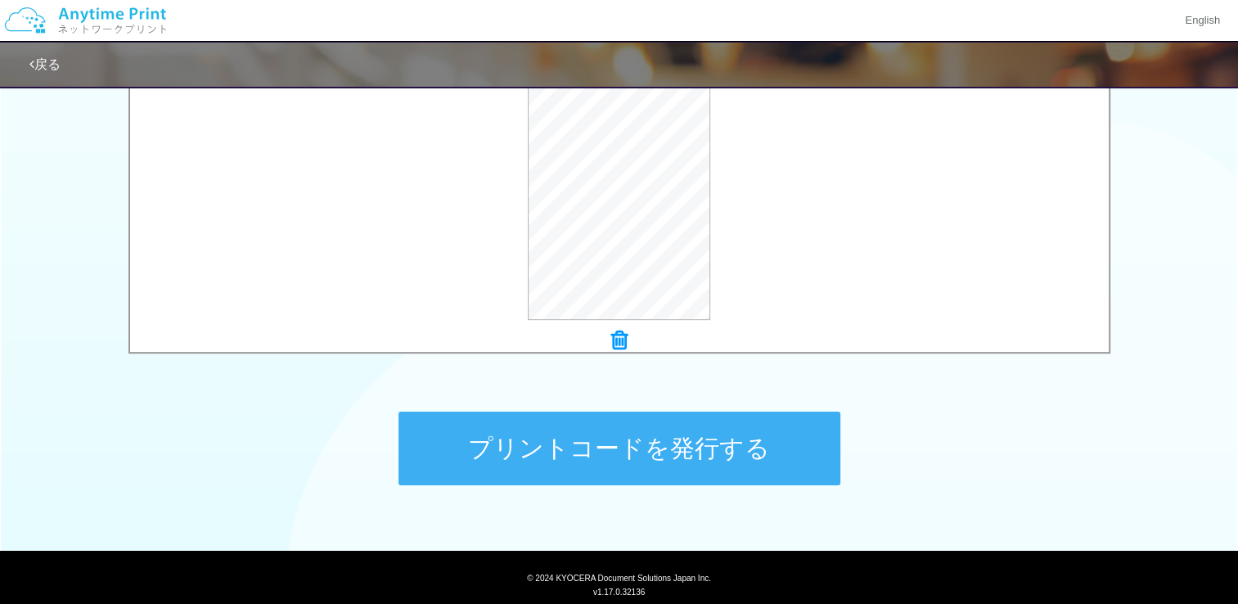
scroll to position [640, 0]
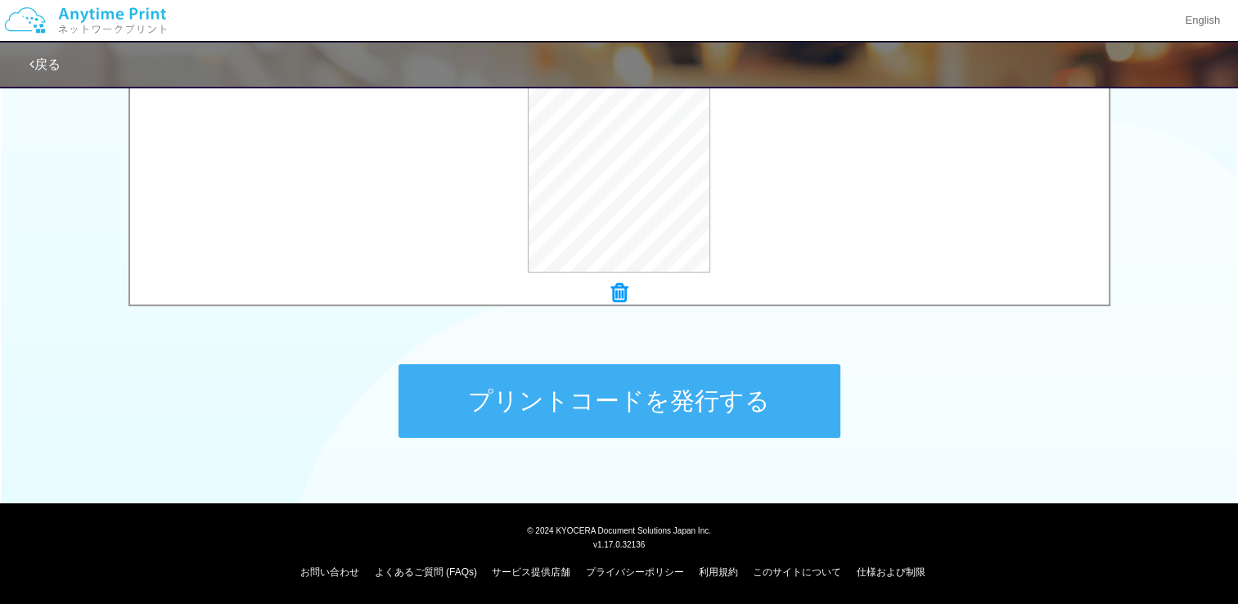
click at [723, 408] on button "プリントコードを発行する" at bounding box center [620, 401] width 442 height 74
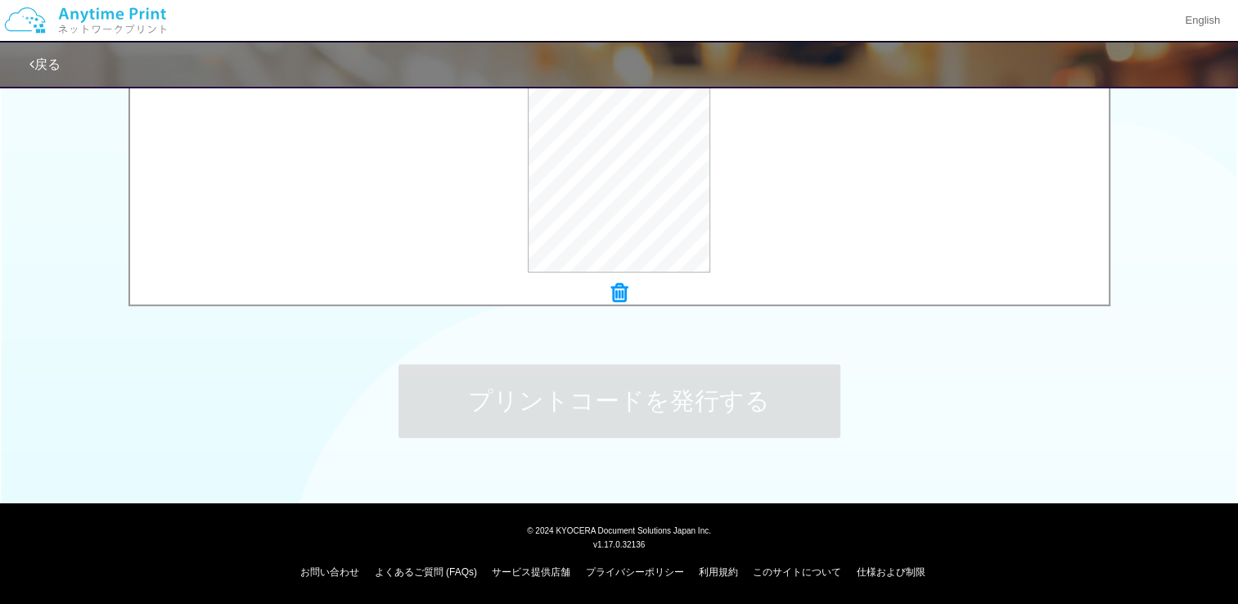
scroll to position [0, 0]
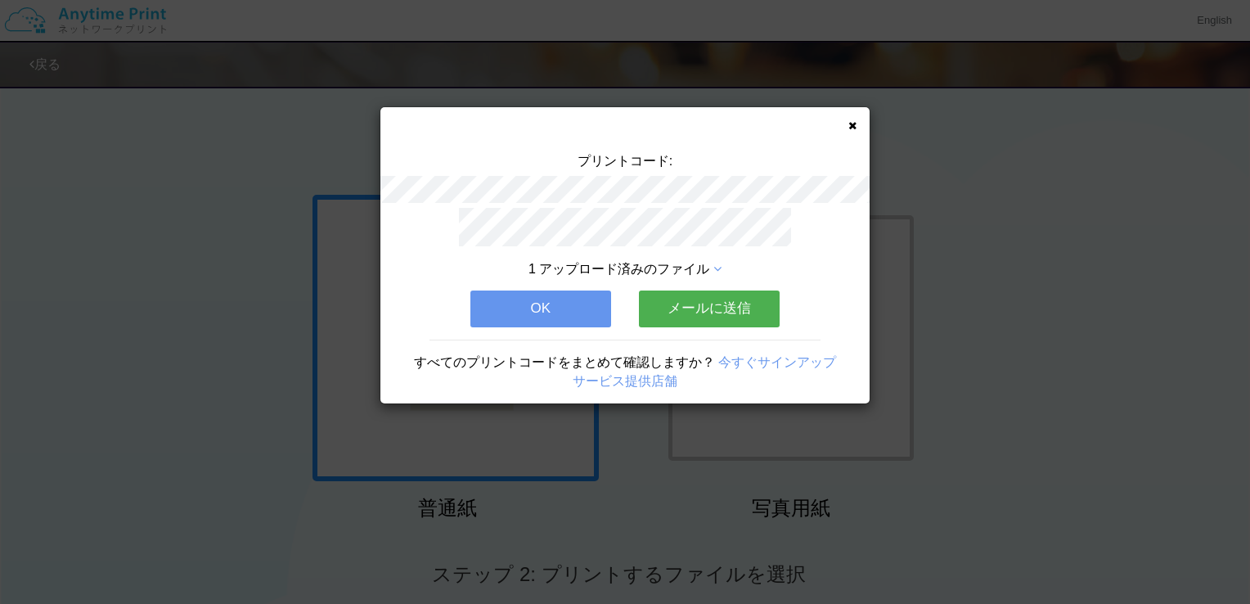
drag, startPoint x: 537, startPoint y: 301, endPoint x: 543, endPoint y: 309, distance: 10.0
click at [538, 303] on button "OK" at bounding box center [541, 309] width 141 height 36
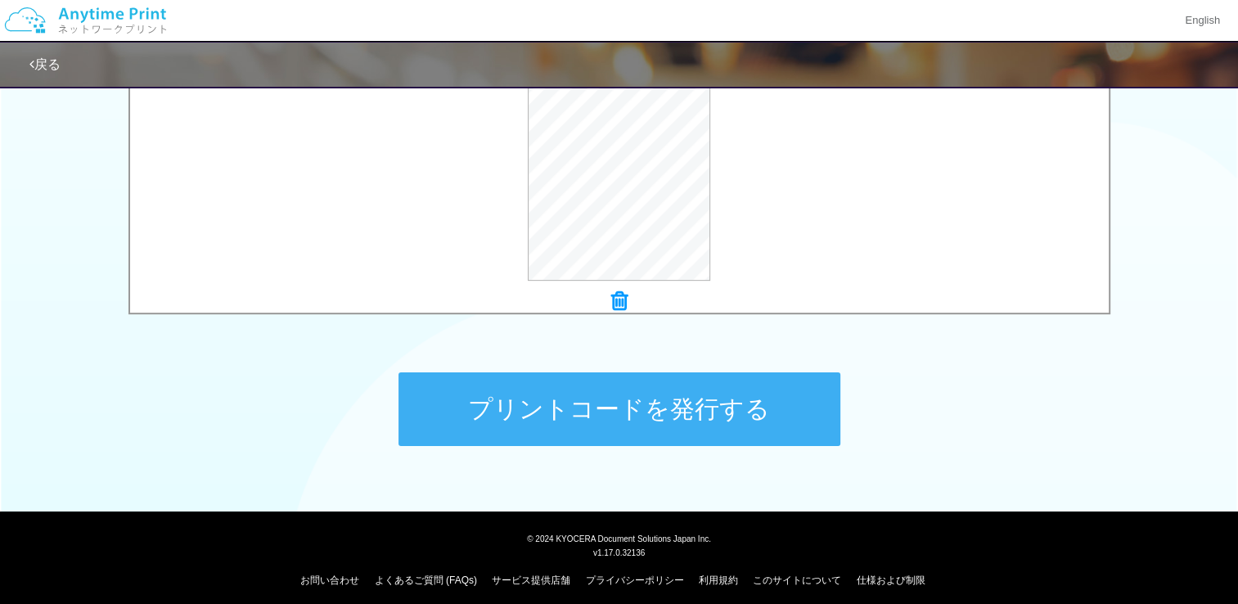
scroll to position [640, 0]
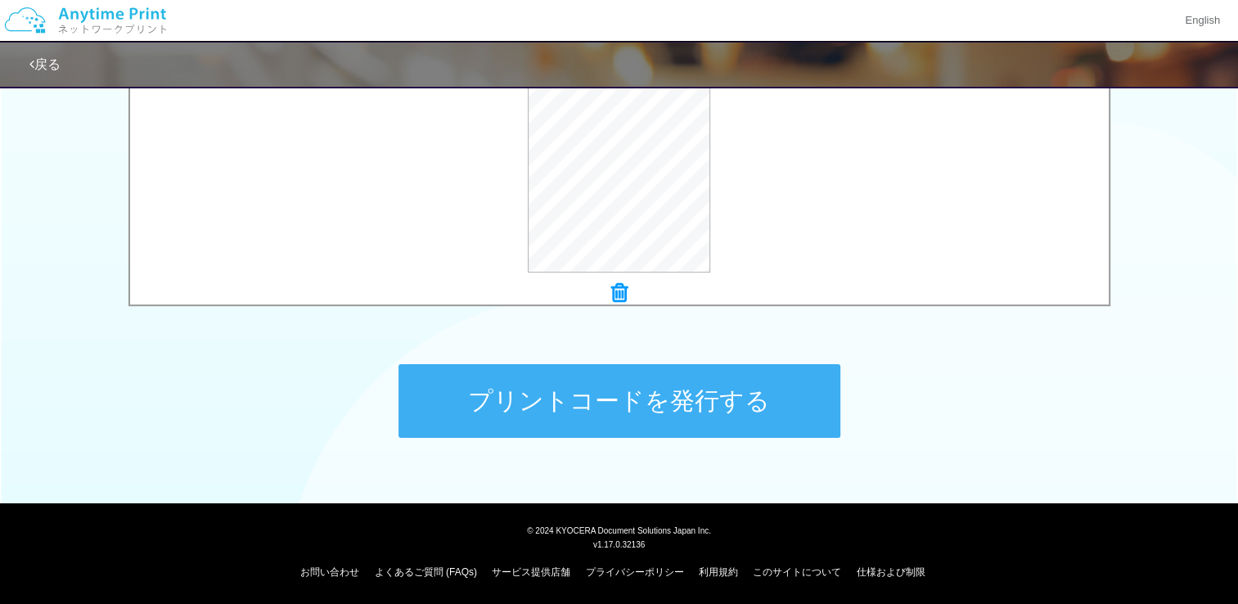
click at [782, 395] on button "プリントコードを発行する" at bounding box center [620, 401] width 442 height 74
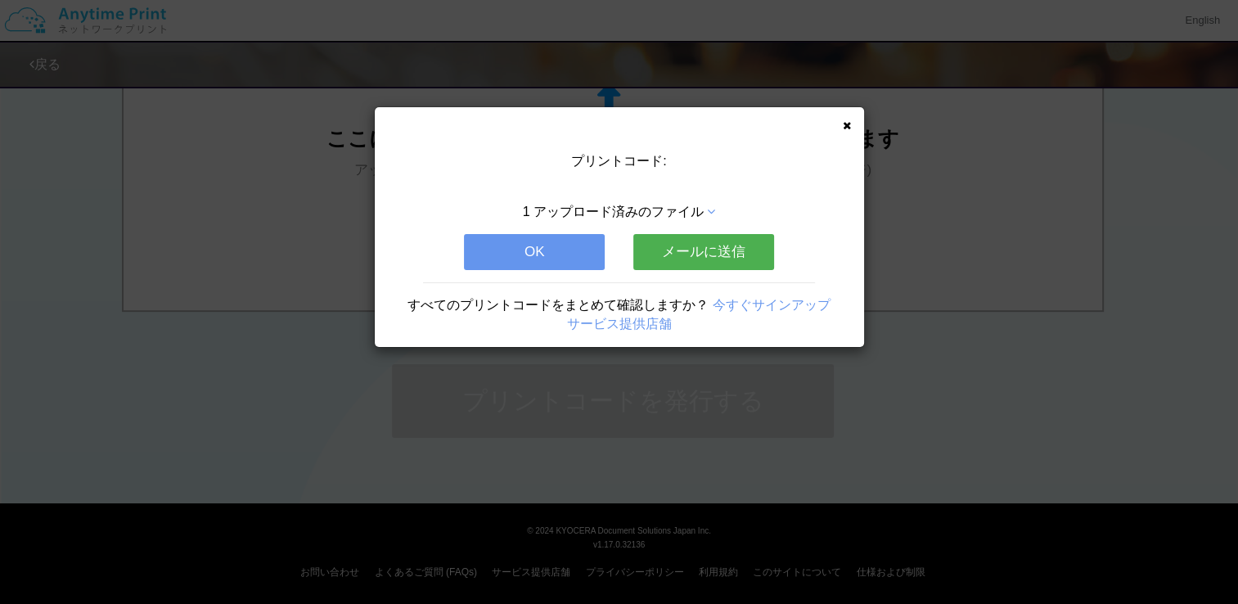
scroll to position [0, 0]
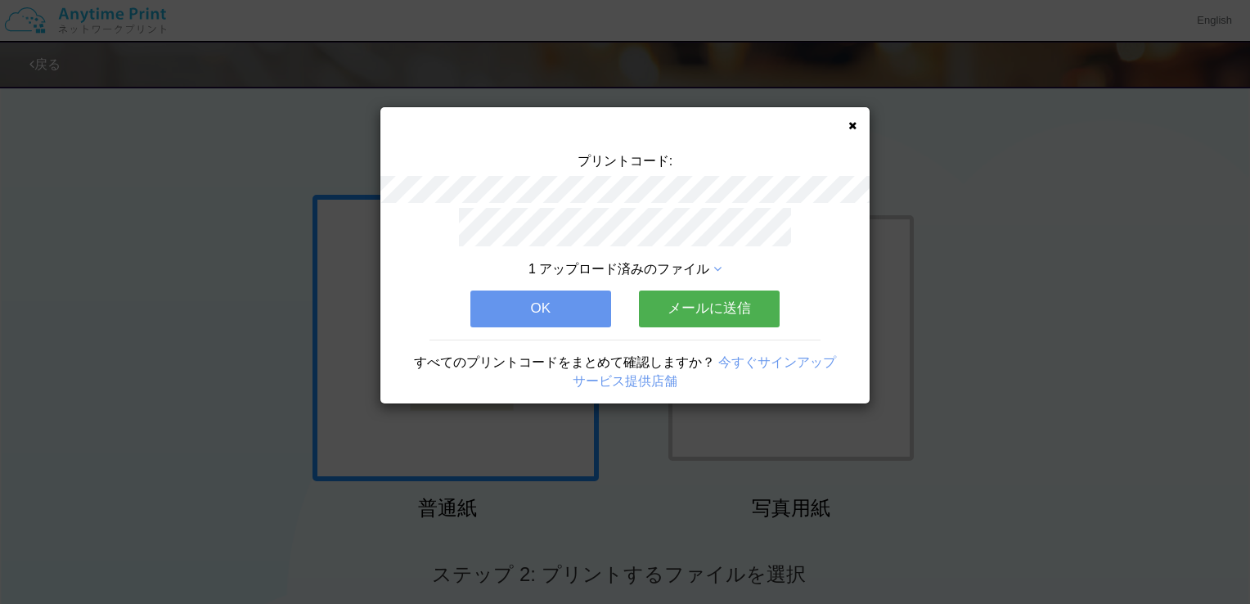
click at [505, 303] on button "OK" at bounding box center [541, 309] width 141 height 36
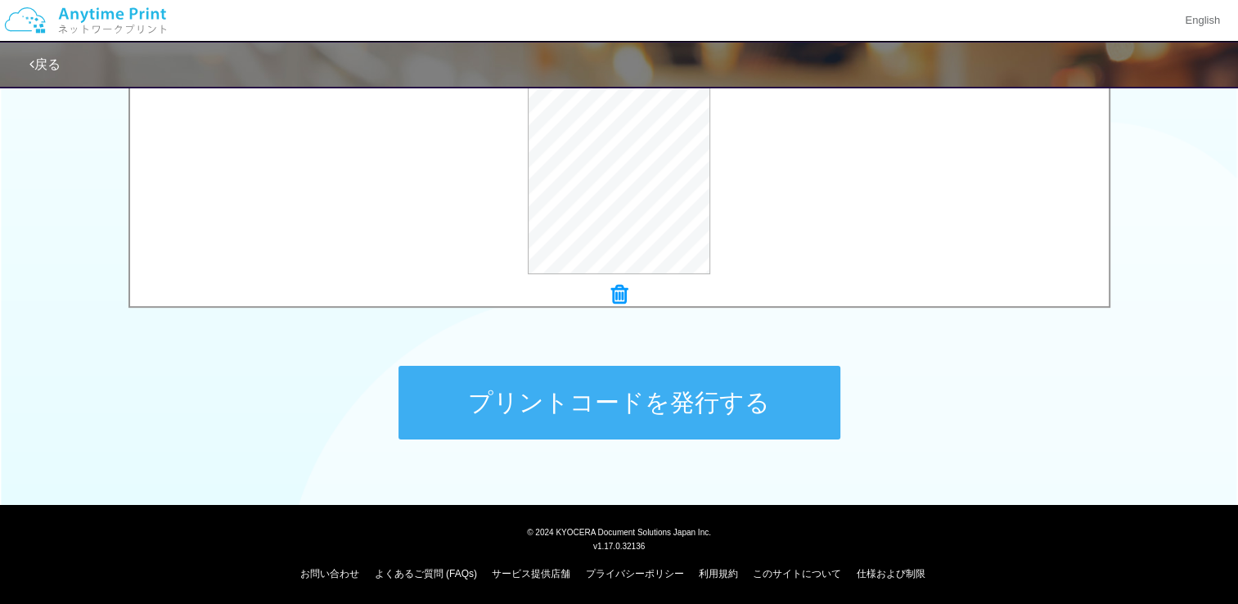
scroll to position [640, 0]
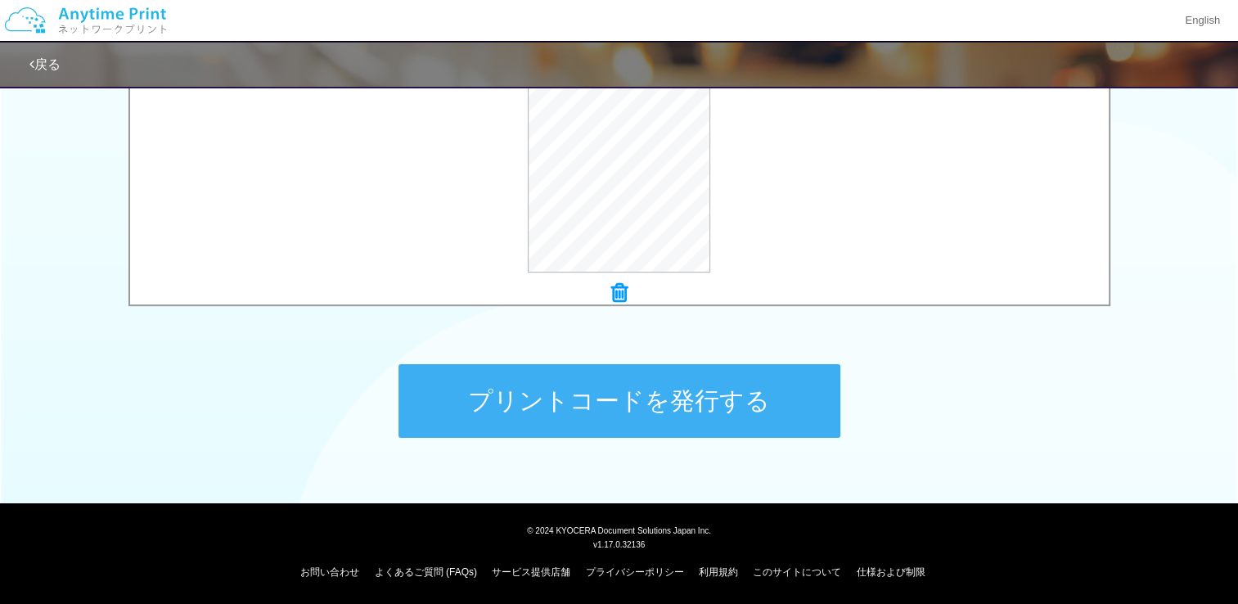
click at [775, 406] on button "プリントコードを発行する" at bounding box center [620, 401] width 442 height 74
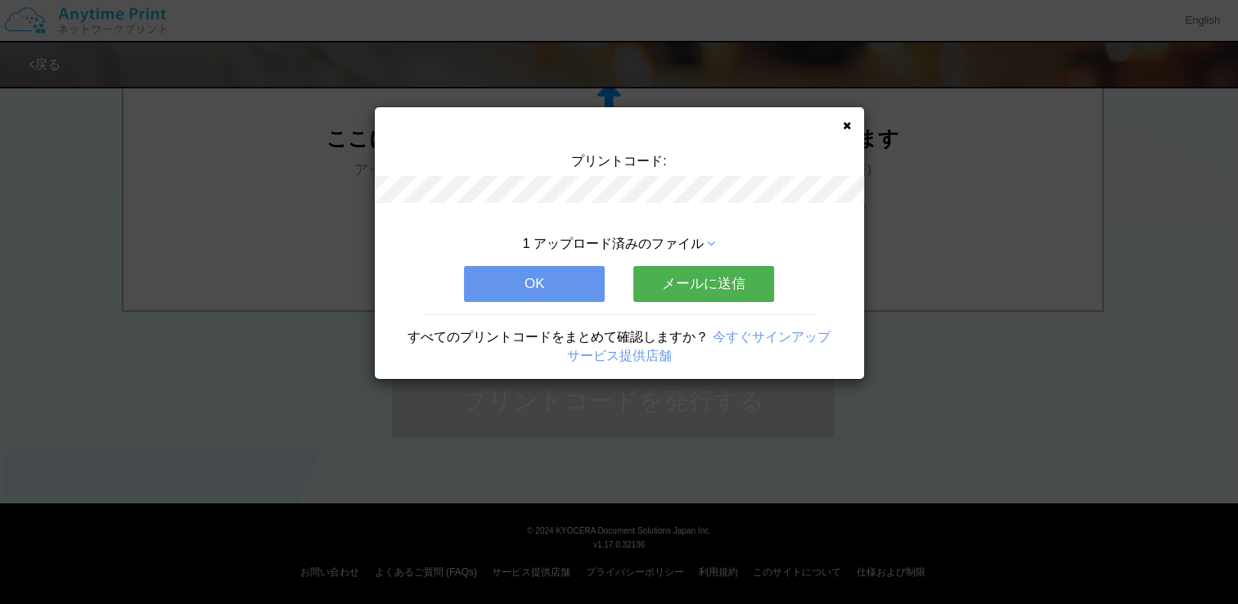
scroll to position [0, 0]
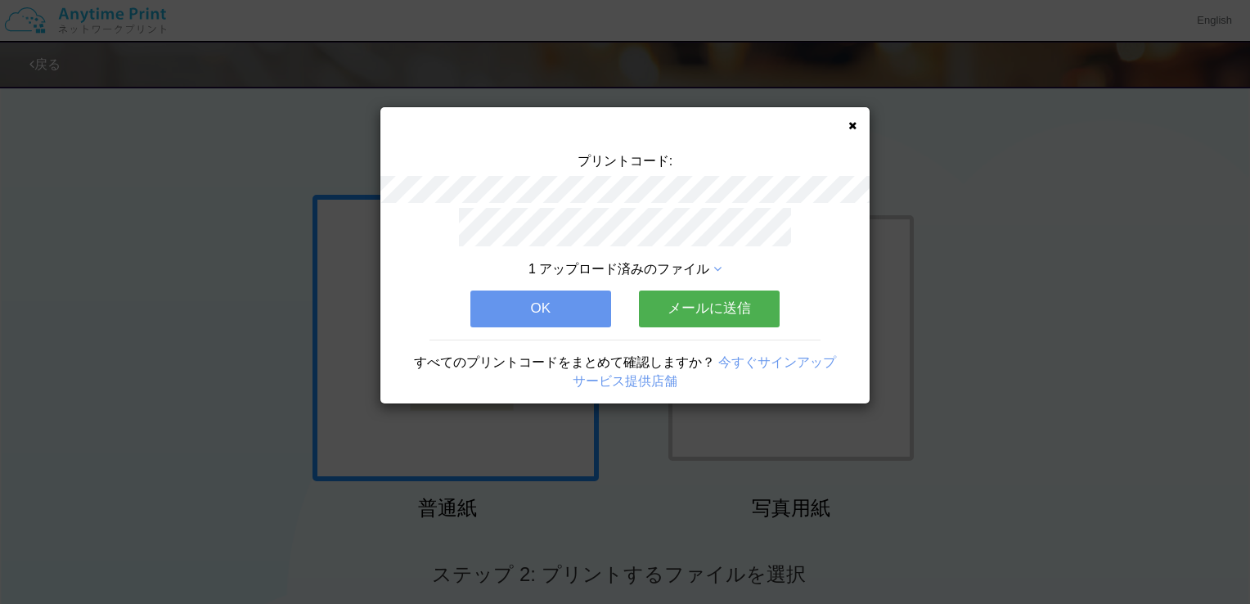
click at [562, 300] on button "OK" at bounding box center [541, 309] width 141 height 36
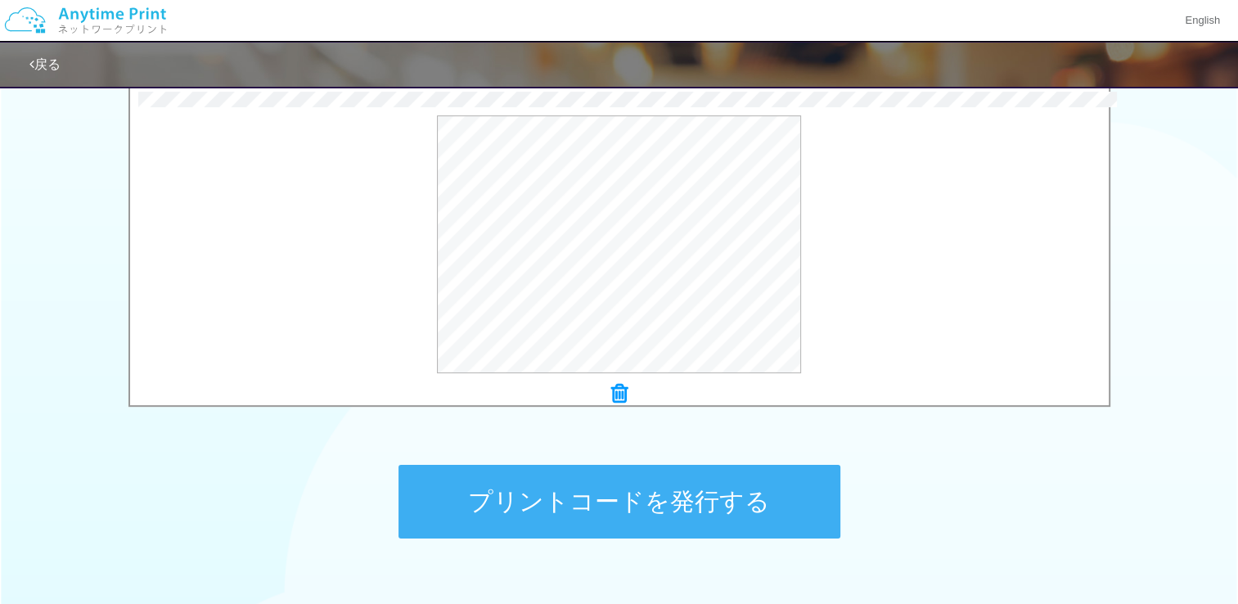
scroll to position [573, 0]
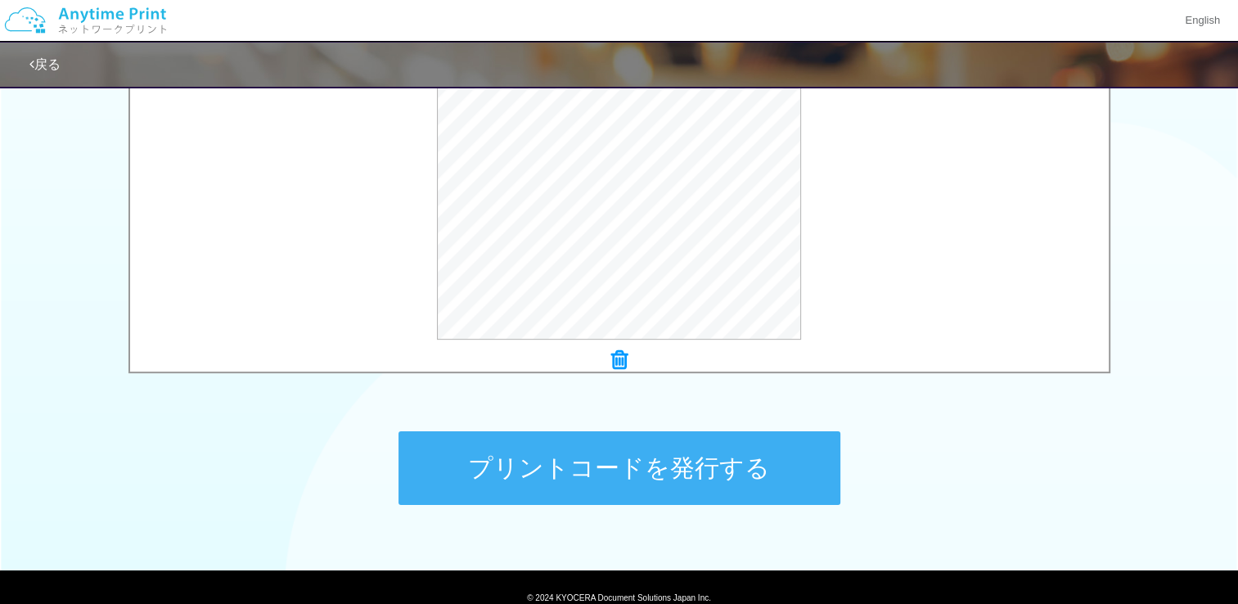
click at [766, 451] on button "プリントコードを発行する" at bounding box center [620, 468] width 442 height 74
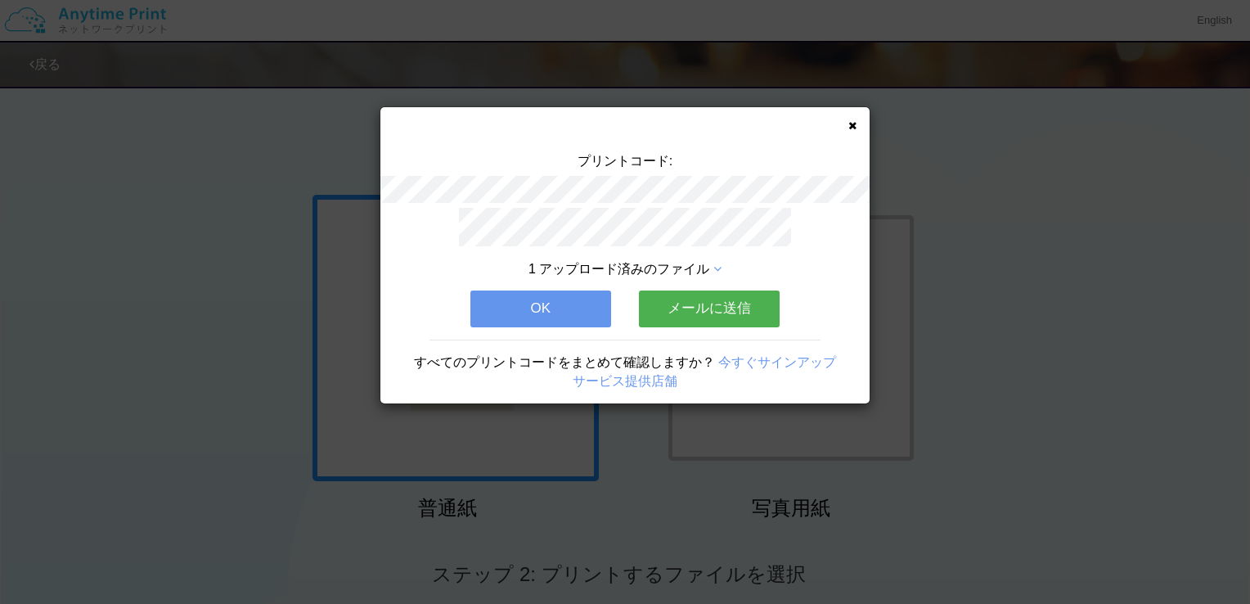
click at [858, 128] on div "プリントコード: 1 アップロード済みのファイル OK メールに送信 すべてのプリントコードをまとめて確認しますか？ 今すぐサインアップ サービス提供店舗" at bounding box center [625, 255] width 489 height 296
click at [852, 118] on div "プリントコード: 1 アップロード済みのファイル OK メールに送信 すべてのプリントコードをまとめて確認しますか？ 今すぐサインアップ サービス提供店舗" at bounding box center [625, 255] width 489 height 296
click at [852, 124] on icon at bounding box center [853, 125] width 8 height 11
